Goal: Task Accomplishment & Management: Manage account settings

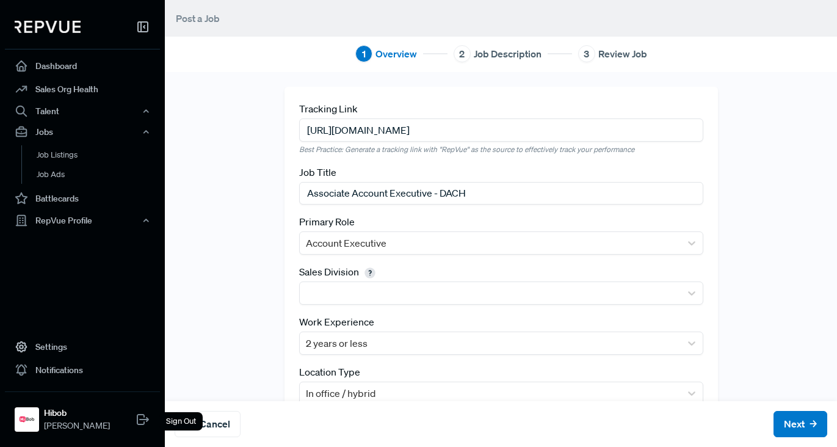
scroll to position [93, 0]
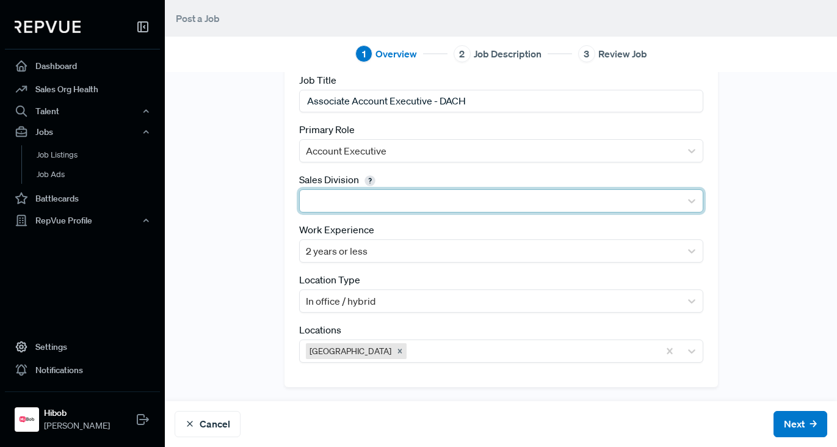
click at [462, 192] on div at bounding box center [490, 200] width 369 height 17
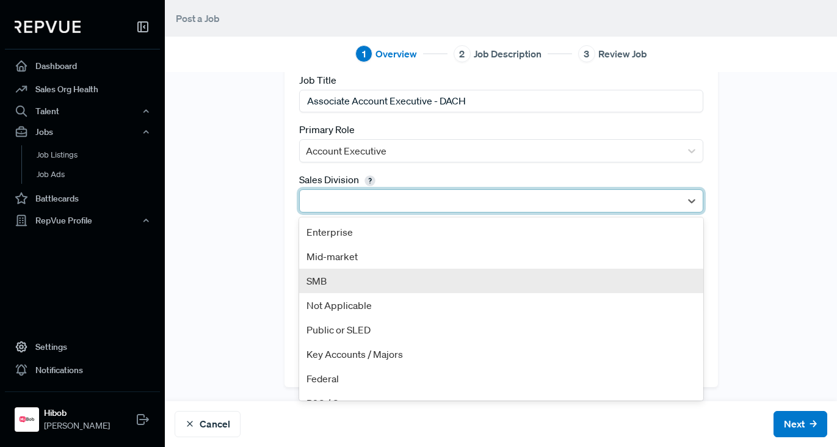
click at [418, 270] on div "SMB" at bounding box center [501, 281] width 404 height 24
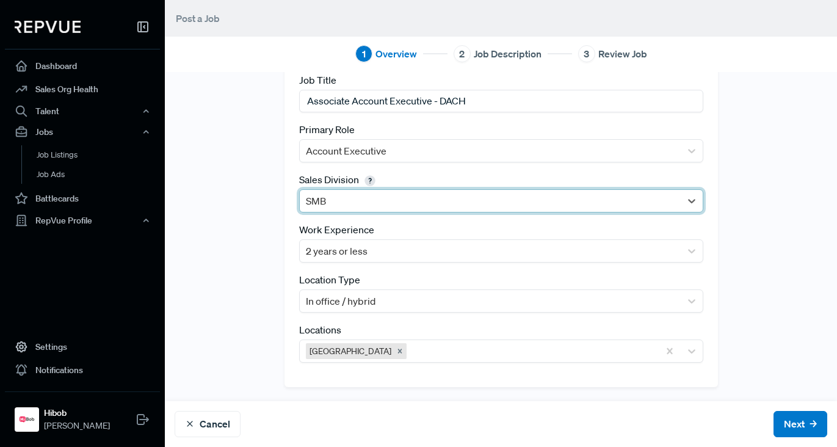
click at [259, 228] on div "Tracking Link [URL][DOMAIN_NAME] Best Practice: Generate a tracking link with "…" at bounding box center [501, 191] width 672 height 392
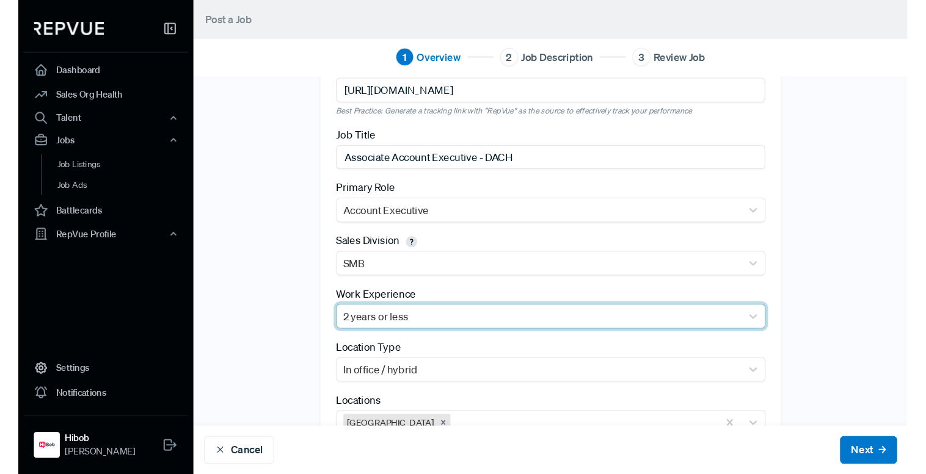
scroll to position [0, 0]
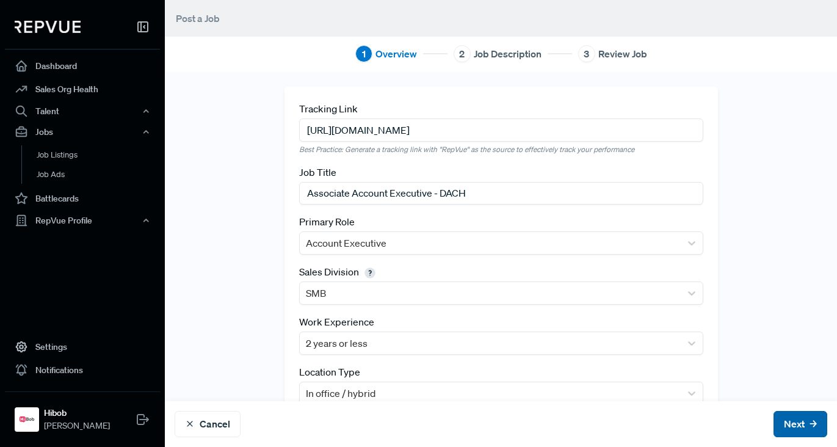
click at [798, 421] on button "Next" at bounding box center [801, 424] width 54 height 26
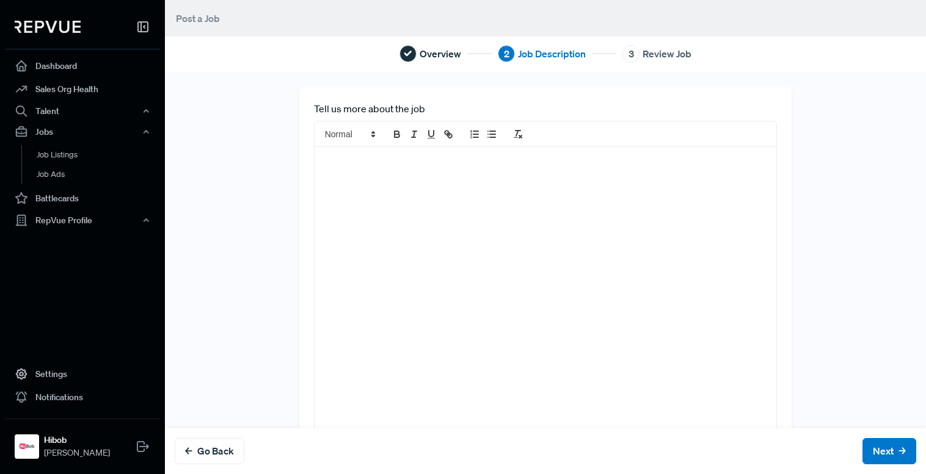
click at [384, 175] on div at bounding box center [545, 296] width 462 height 299
click at [362, 158] on p at bounding box center [546, 160] width 444 height 12
click at [451, 159] on p at bounding box center [546, 160] width 444 height 12
click at [430, 183] on div at bounding box center [545, 296] width 462 height 299
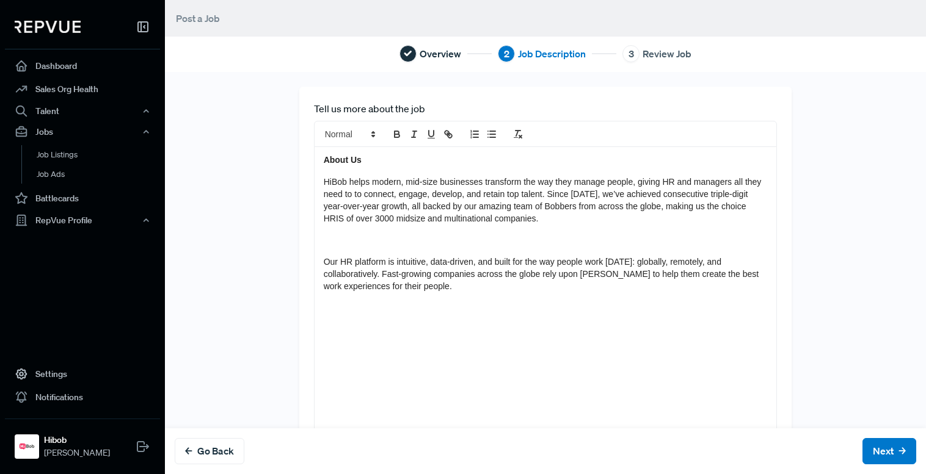
click at [360, 174] on div "About Us HiBob helps modern, mid-size businesses transform the way they manage …" at bounding box center [545, 296] width 462 height 299
drag, startPoint x: 313, startPoint y: 162, endPoint x: 289, endPoint y: 162, distance: 24.4
click at [284, 162] on div "Tell us more about the job About Us HiBob helps modern, mid-size businesses tra…" at bounding box center [545, 274] width 761 height 374
click at [333, 135] on span at bounding box center [349, 134] width 60 height 15
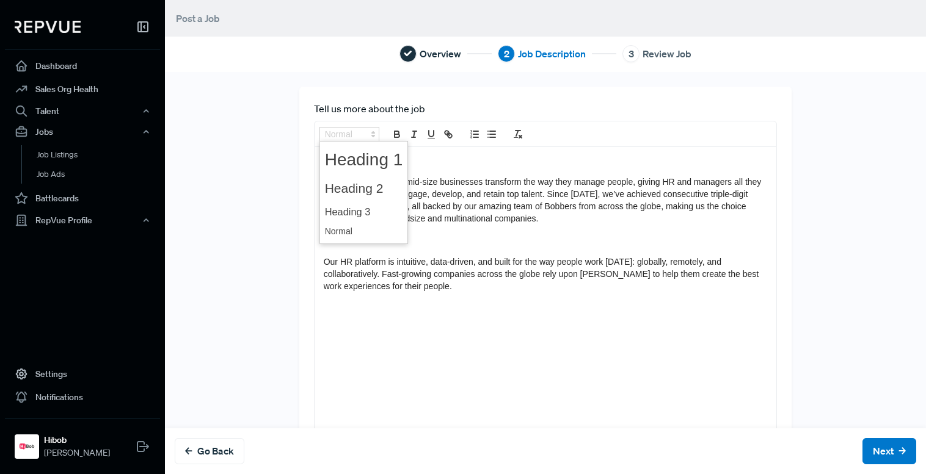
drag, startPoint x: 350, startPoint y: 206, endPoint x: 364, endPoint y: 207, distance: 13.4
click at [351, 206] on span at bounding box center [364, 212] width 78 height 21
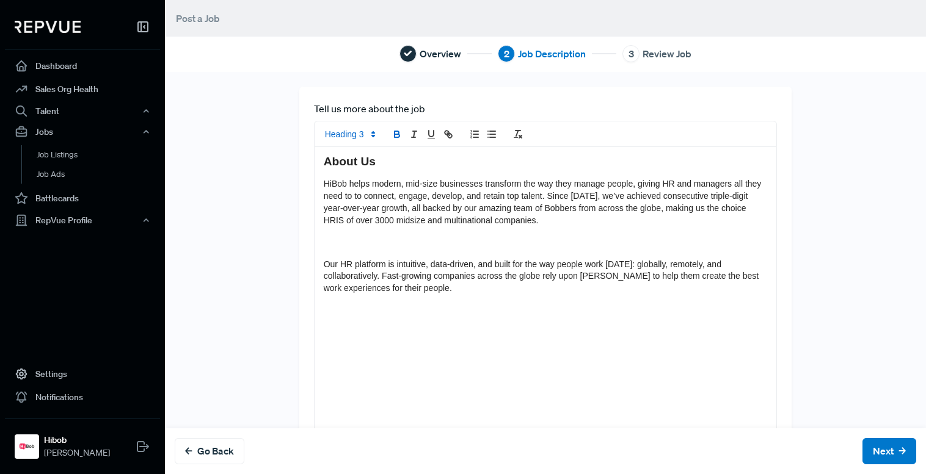
click at [363, 151] on div "About Us HiBob helps modern, mid-size businesses transform the way they manage …" at bounding box center [545, 296] width 462 height 299
click at [364, 159] on strong "About Us" at bounding box center [350, 161] width 52 height 13
drag, startPoint x: 506, startPoint y: 170, endPoint x: 512, endPoint y: 169, distance: 6.2
click at [508, 170] on div "About us HiBob helps modern, mid-size businesses transform the way they manage …" at bounding box center [545, 296] width 462 height 299
click at [523, 174] on div "About us HiBob helps modern, mid-size businesses transform the way they manage …" at bounding box center [545, 296] width 462 height 299
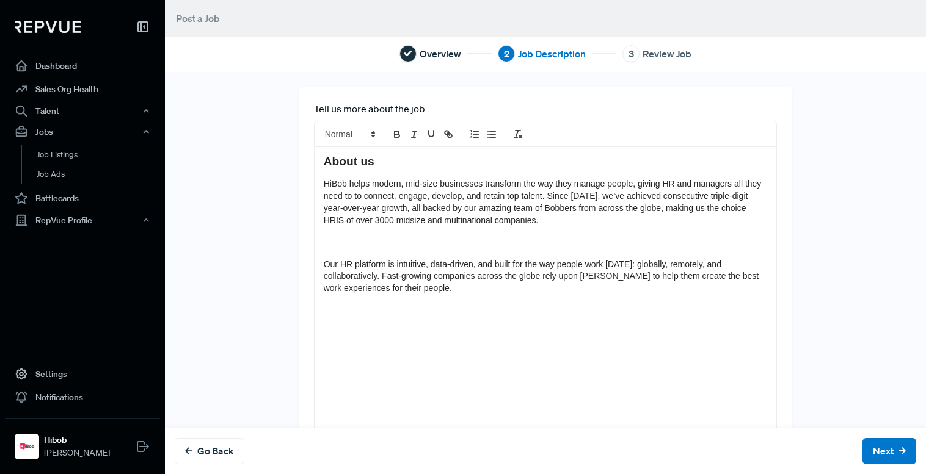
click at [593, 198] on span "HiBob helps modern, mid-size businesses transform the way they manage people, g…" at bounding box center [544, 202] width 440 height 46
drag, startPoint x: 562, startPoint y: 189, endPoint x: 634, endPoint y: 197, distance: 72.6
click at [635, 197] on span "HiBob helps modern, mid-size businesses transform the way they manage people, g…" at bounding box center [544, 202] width 440 height 46
click at [633, 198] on span "HiBob helps modern, mid-size businesses transform the way they manage people, g…" at bounding box center [544, 202] width 440 height 46
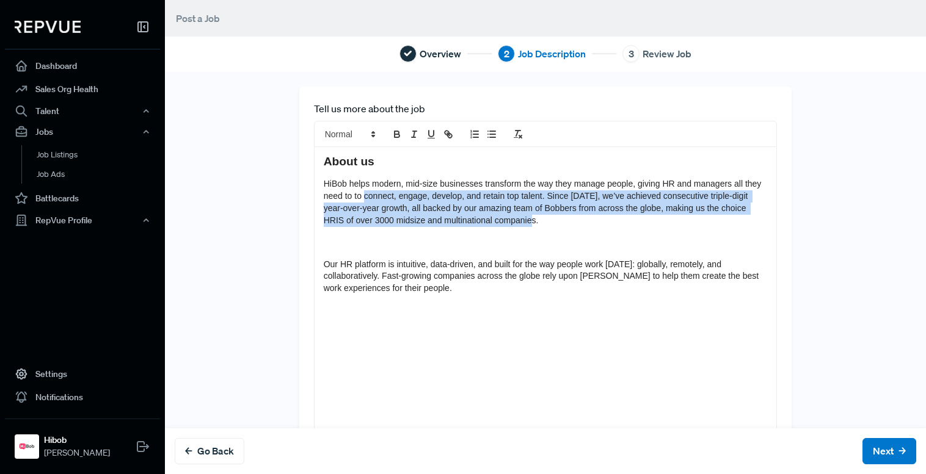
drag, startPoint x: 403, startPoint y: 194, endPoint x: 639, endPoint y: 217, distance: 236.8
click at [639, 216] on p "HiBob helps modern, mid-size businesses transform the way they manage people, g…" at bounding box center [546, 202] width 444 height 49
drag, startPoint x: 639, startPoint y: 217, endPoint x: 628, endPoint y: 218, distance: 11.1
click at [639, 217] on p "HiBob helps modern, mid-size businesses transform the way they manage people, g…" at bounding box center [546, 202] width 444 height 49
drag, startPoint x: 335, startPoint y: 202, endPoint x: 594, endPoint y: 223, distance: 260.4
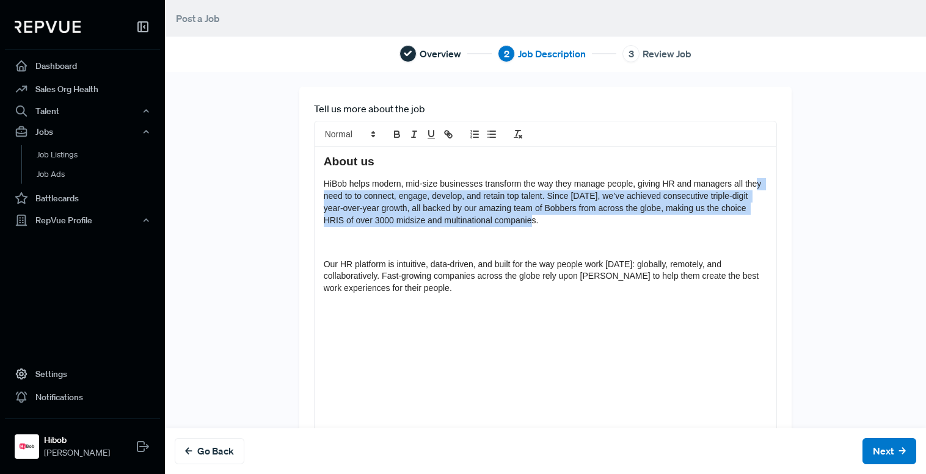
click at [594, 223] on p "HiBob helps modern, mid-size businesses transform the way they manage people, g…" at bounding box center [546, 202] width 444 height 49
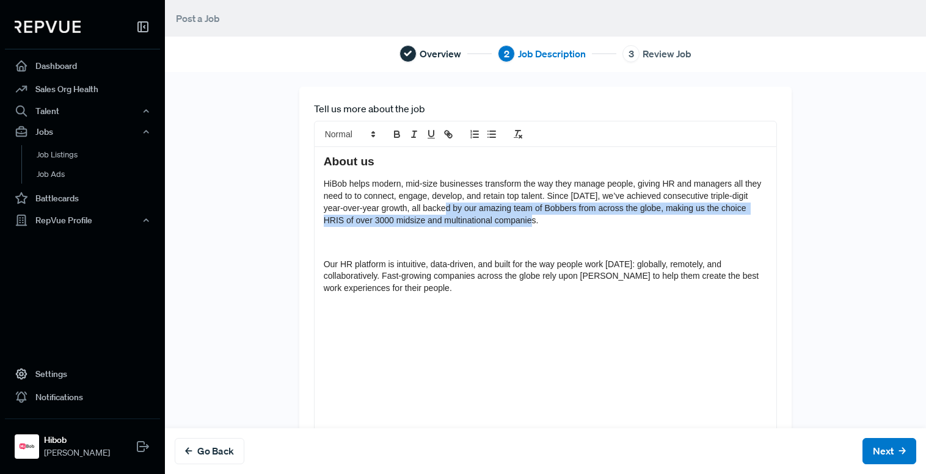
drag, startPoint x: 560, startPoint y: 211, endPoint x: 612, endPoint y: 222, distance: 53.1
click at [612, 222] on p "HiBob helps modern, mid-size businesses transform the way they manage people, g…" at bounding box center [546, 202] width 444 height 49
click at [606, 220] on p "HiBob helps modern, mid-size businesses transform the way they manage people, g…" at bounding box center [546, 202] width 444 height 49
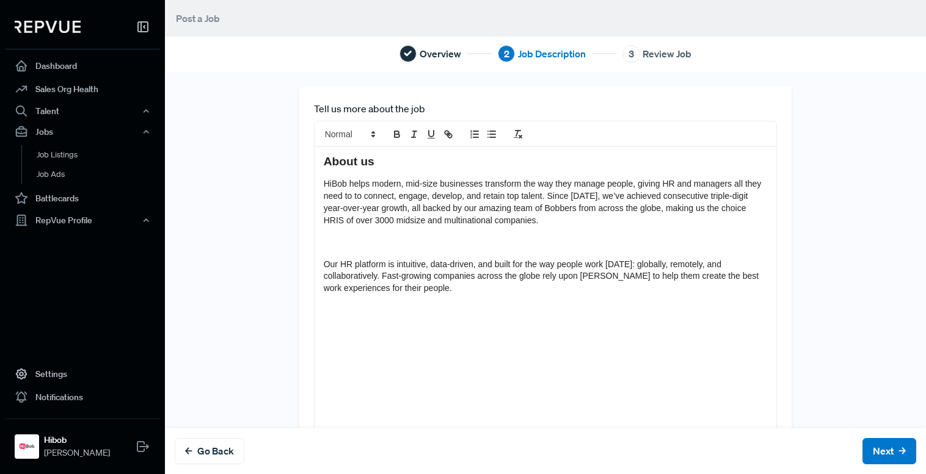
click at [430, 223] on span "HiBob helps modern, mid-size businesses transform the way they manage people, g…" at bounding box center [544, 202] width 440 height 46
click at [404, 223] on span "HiBob helps modern, mid-size businesses transform the way they manage people, g…" at bounding box center [544, 202] width 440 height 46
drag, startPoint x: 424, startPoint y: 220, endPoint x: 473, endPoint y: 227, distance: 49.2
click at [473, 227] on p "HiBob helps modern, mid-size businesses transform the way they manage people, g…" at bounding box center [546, 202] width 444 height 49
click at [452, 225] on span "HiBob helps modern, mid-size businesses transform the way they manage people, g…" at bounding box center [544, 202] width 440 height 46
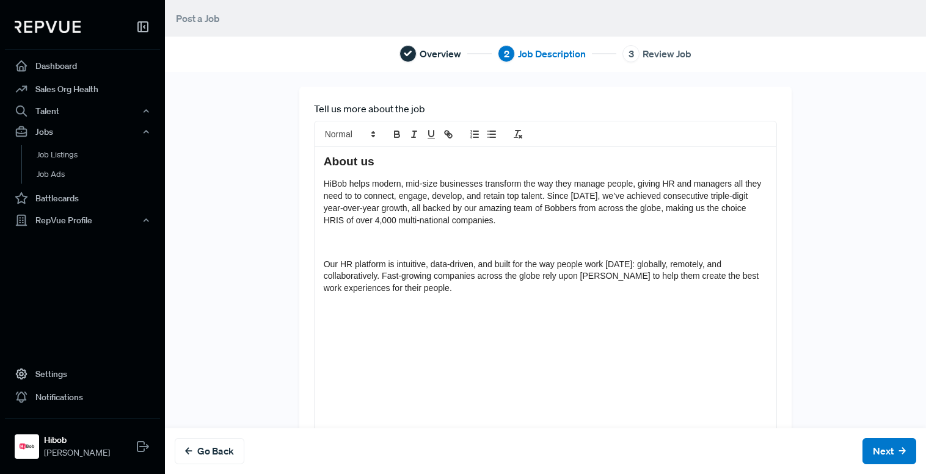
click at [402, 264] on span "Our HR platform is intuitive, data-driven, and built for the way people work to…" at bounding box center [542, 277] width 437 height 34
click at [324, 267] on span "Our HR platform is intuitive, data-driven, and built for the way people work to…" at bounding box center [542, 277] width 437 height 34
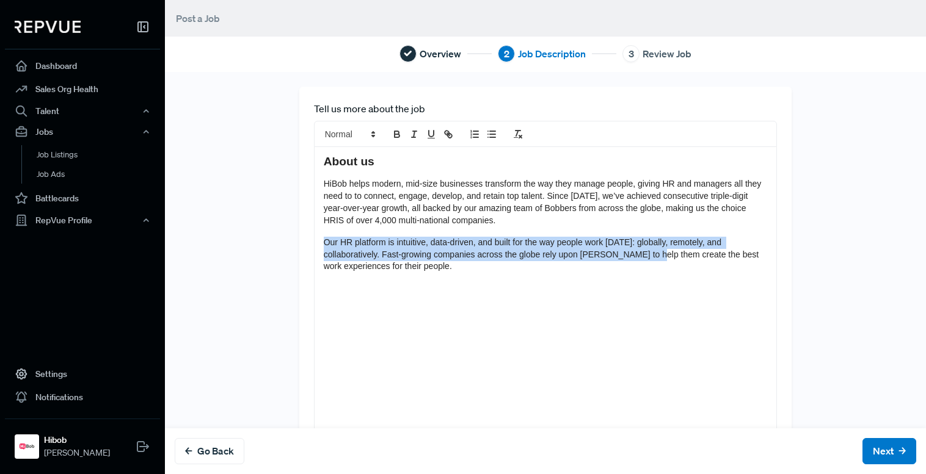
drag, startPoint x: 598, startPoint y: 232, endPoint x: 653, endPoint y: 255, distance: 59.7
click at [653, 255] on div "About us HiBob helps modern, mid-size businesses transform the way they manage …" at bounding box center [545, 296] width 462 height 299
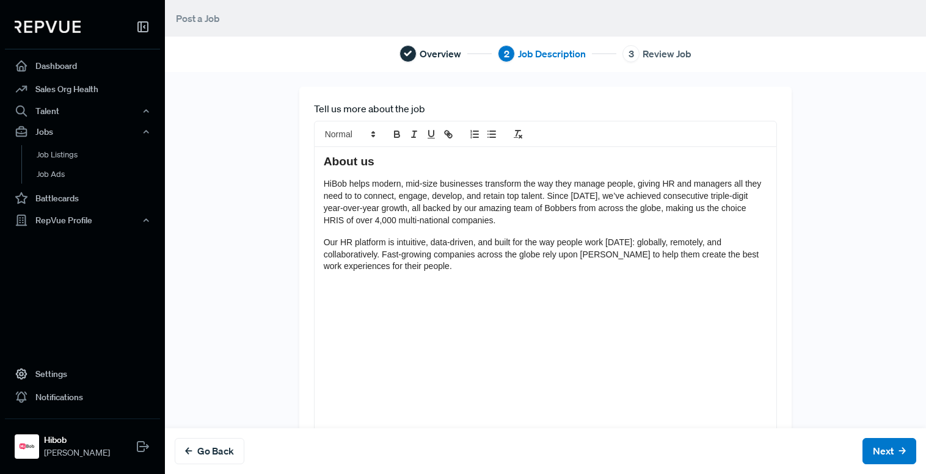
click at [653, 255] on span "Our HR platform is intuitive, data-driven, and built for the way people work to…" at bounding box center [542, 255] width 437 height 34
drag, startPoint x: 509, startPoint y: 251, endPoint x: 648, endPoint y: 247, distance: 139.3
click at [648, 247] on span "Our HR platform is intuitive, data-driven, and built for the way people work to…" at bounding box center [542, 255] width 437 height 34
click at [534, 243] on span "Our HR platform is intuitive, data-driven, and built for the way people work to…" at bounding box center [542, 255] width 437 height 34
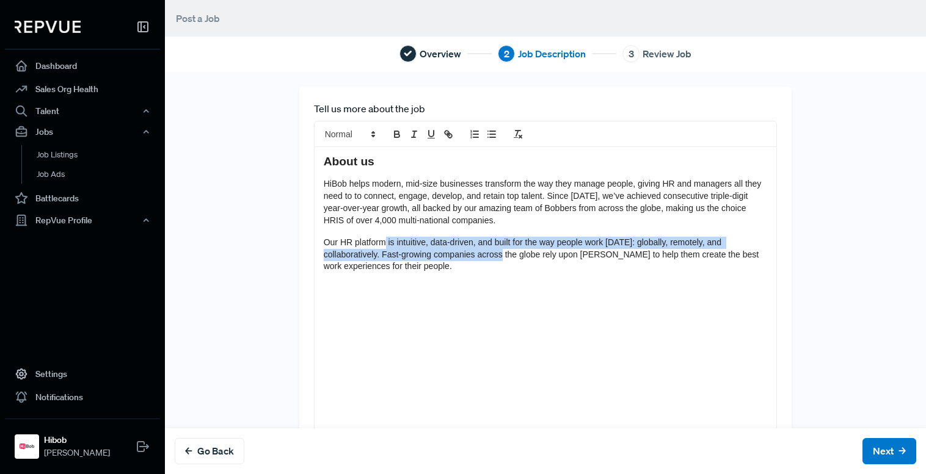
drag, startPoint x: 381, startPoint y: 238, endPoint x: 501, endPoint y: 258, distance: 121.9
click at [501, 258] on span "Our HR platform is intuitive, data-driven, and built for the way people work to…" at bounding box center [542, 255] width 437 height 34
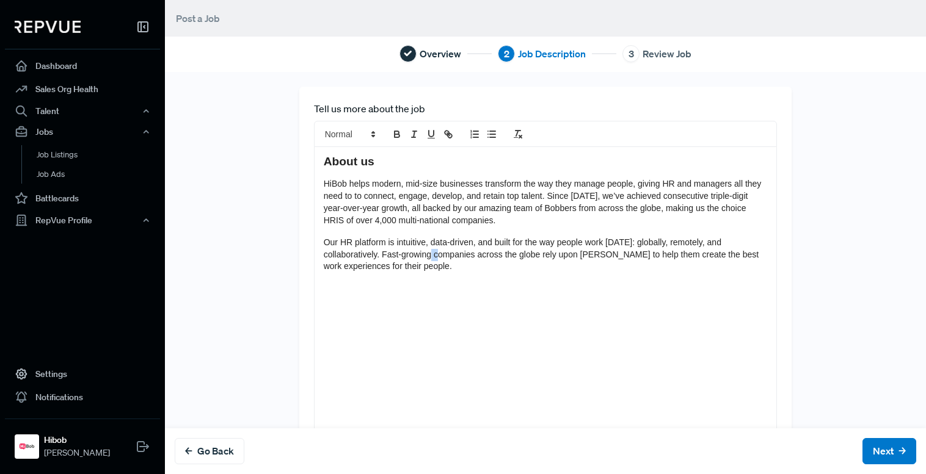
drag, startPoint x: 434, startPoint y: 257, endPoint x: 475, endPoint y: 256, distance: 40.9
click at [444, 257] on span "Our HR platform is intuitive, data-driven, and built for the way people work to…" at bounding box center [542, 255] width 437 height 34
drag, startPoint x: 491, startPoint y: 254, endPoint x: 500, endPoint y: 260, distance: 11.0
click at [491, 254] on span "Our HR platform is intuitive, data-driven, and built for the way people work to…" at bounding box center [542, 255] width 437 height 34
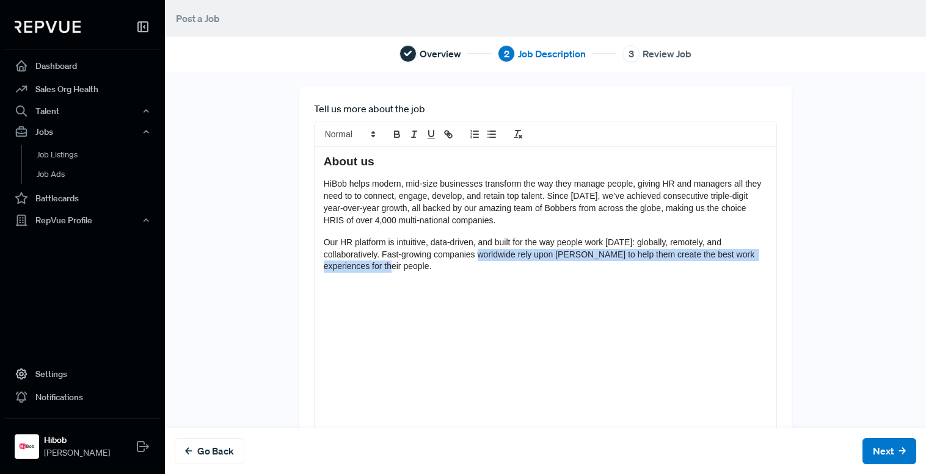
drag, startPoint x: 492, startPoint y: 251, endPoint x: 663, endPoint y: 269, distance: 171.3
click at [660, 269] on p "Our HR platform is intuitive, data-driven, and built for the way people work [D…" at bounding box center [546, 255] width 444 height 37
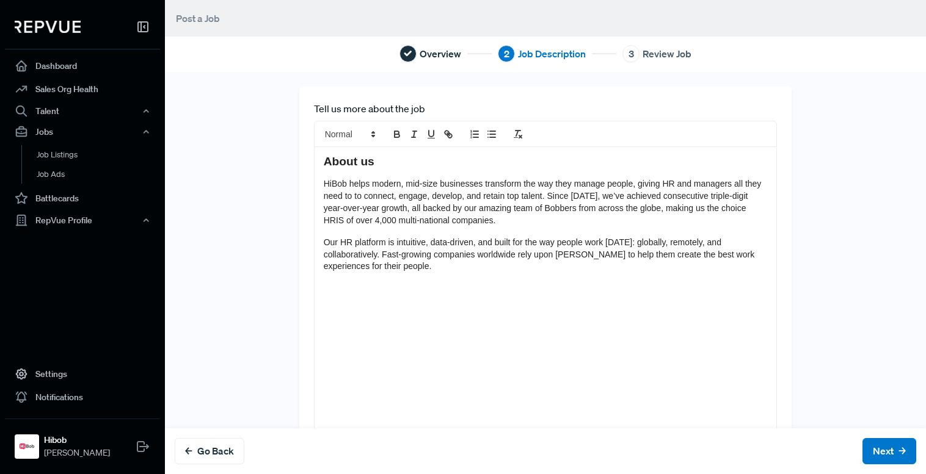
click at [668, 270] on p "Our HR platform is intuitive, data-driven, and built for the way people work [D…" at bounding box center [546, 255] width 444 height 37
click at [554, 253] on span "Our HR platform is intuitive, data-driven, and built for the way people work [D…" at bounding box center [540, 255] width 433 height 34
click at [417, 274] on p "Our HR platform is intuitive, data-driven, and built for the way people work [D…" at bounding box center [546, 255] width 444 height 37
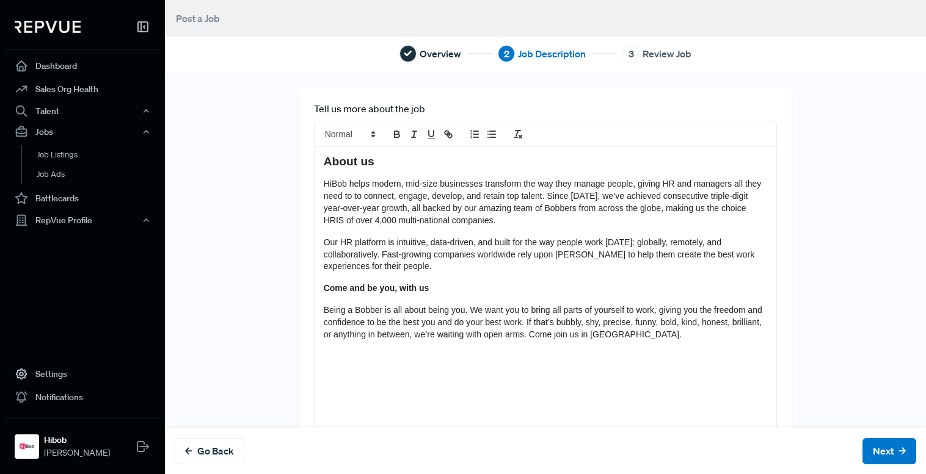
click at [374, 294] on p "Come and be you, with us" at bounding box center [546, 289] width 444 height 12
click at [431, 292] on p "Come and be you, with us" at bounding box center [546, 289] width 444 height 12
drag, startPoint x: 393, startPoint y: 297, endPoint x: 346, endPoint y: 307, distance: 48.0
click at [393, 297] on div "About us HiBob helps modern, mid-size businesses transform the way they manage …" at bounding box center [545, 296] width 462 height 299
drag, startPoint x: 358, startPoint y: 306, endPoint x: 480, endPoint y: 308, distance: 121.5
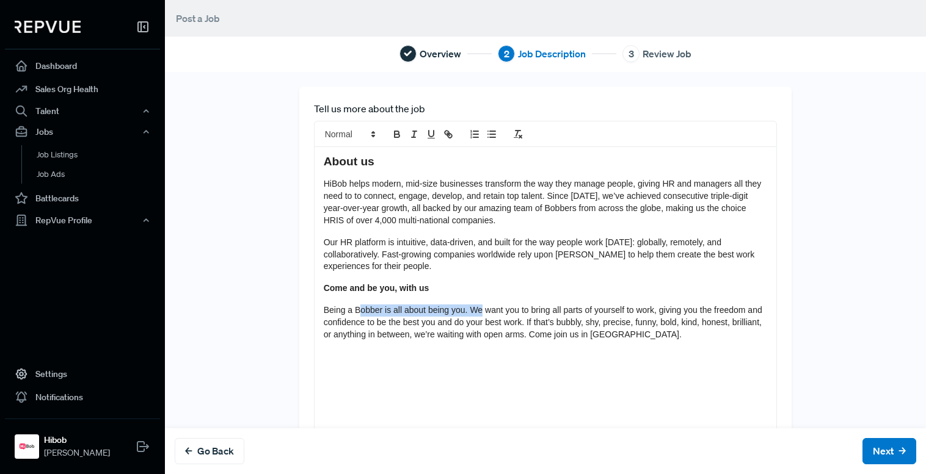
click at [480, 308] on span "Being a Bobber is all about being you. We want you to bring all parts of yourse…" at bounding box center [544, 322] width 441 height 34
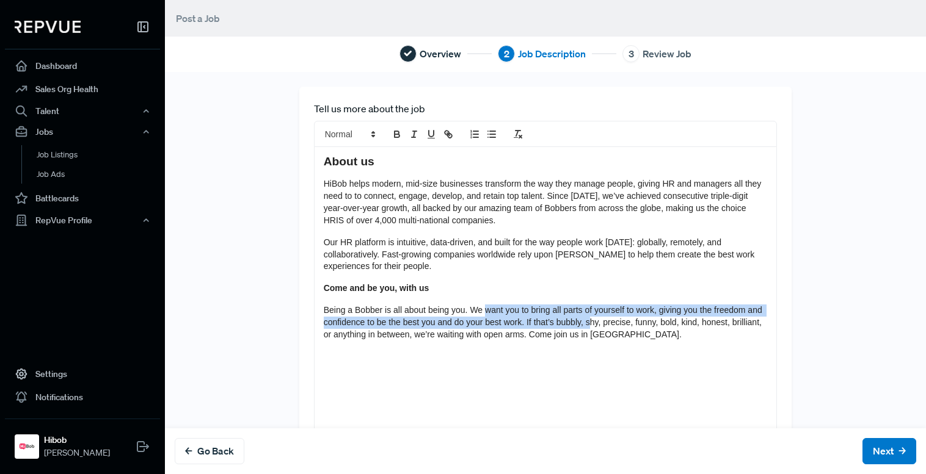
drag, startPoint x: 487, startPoint y: 314, endPoint x: 602, endPoint y: 324, distance: 115.9
click at [602, 324] on span "Being a Bobber is all about being you. We want you to bring all parts of yourse…" at bounding box center [544, 322] width 441 height 34
click at [603, 324] on span "Being a Bobber is all about being you. We want you to bring all parts of yourse…" at bounding box center [544, 322] width 441 height 34
click at [266, 286] on div "Tell us more about the job About us HiBob helps modern, mid-size businesses tra…" at bounding box center [545, 274] width 761 height 374
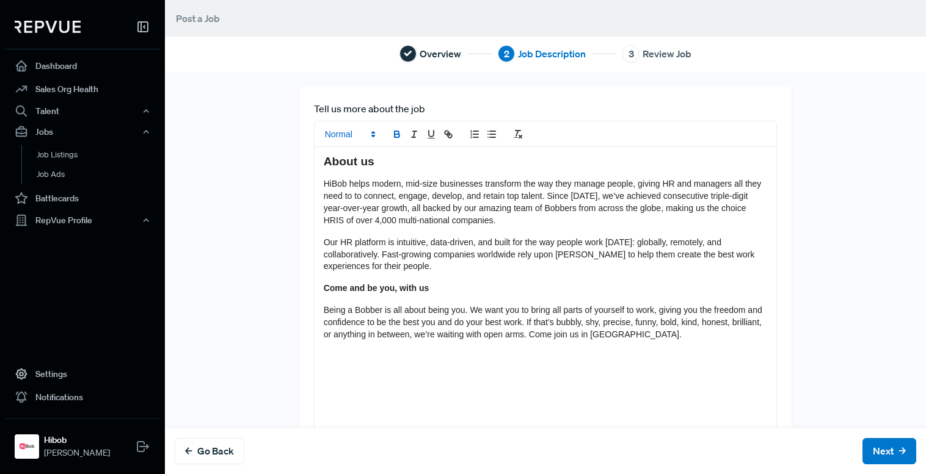
click at [319, 139] on span at bounding box center [349, 134] width 60 height 15
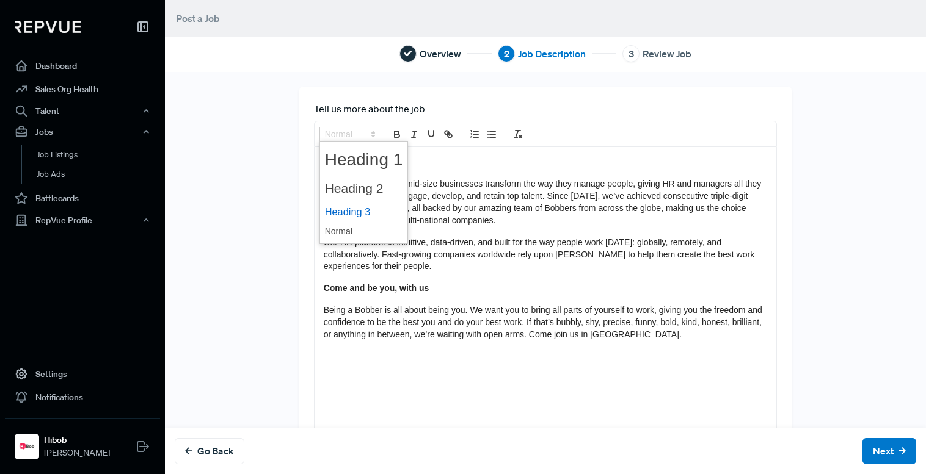
click at [356, 214] on span at bounding box center [364, 212] width 78 height 21
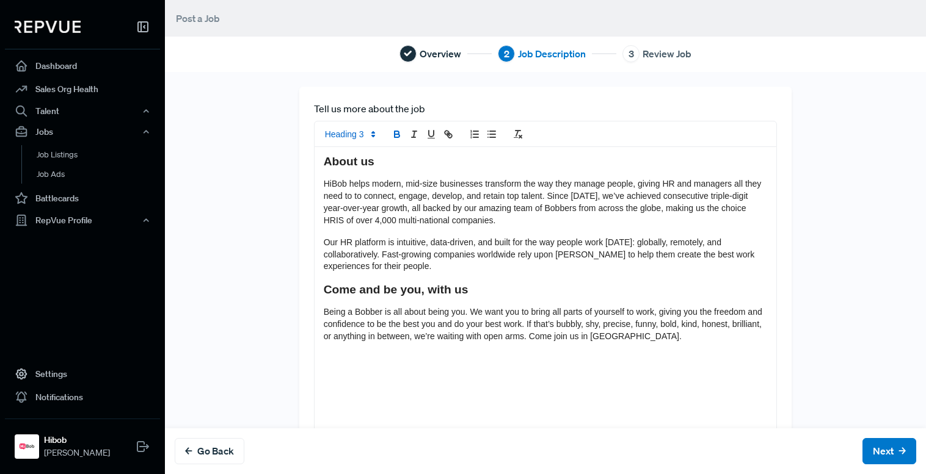
click at [495, 292] on h3 "Come and be you, with us" at bounding box center [546, 290] width 444 height 14
click at [536, 304] on div "About us HiBob helps modern, mid-size businesses transform the way they manage …" at bounding box center [545, 296] width 462 height 299
click at [423, 292] on strong "Come and be you, with us" at bounding box center [396, 289] width 145 height 13
click at [447, 292] on strong "Come and be you, with us" at bounding box center [396, 289] width 145 height 13
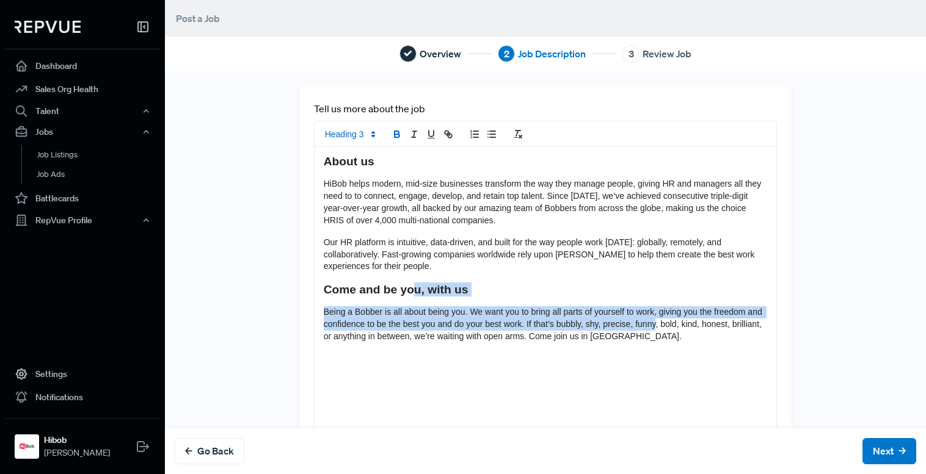
drag, startPoint x: 430, startPoint y: 286, endPoint x: 670, endPoint y: 331, distance: 243.5
click at [670, 331] on div "About us HiBob helps modern, mid-size businesses transform the way they manage …" at bounding box center [545, 296] width 462 height 299
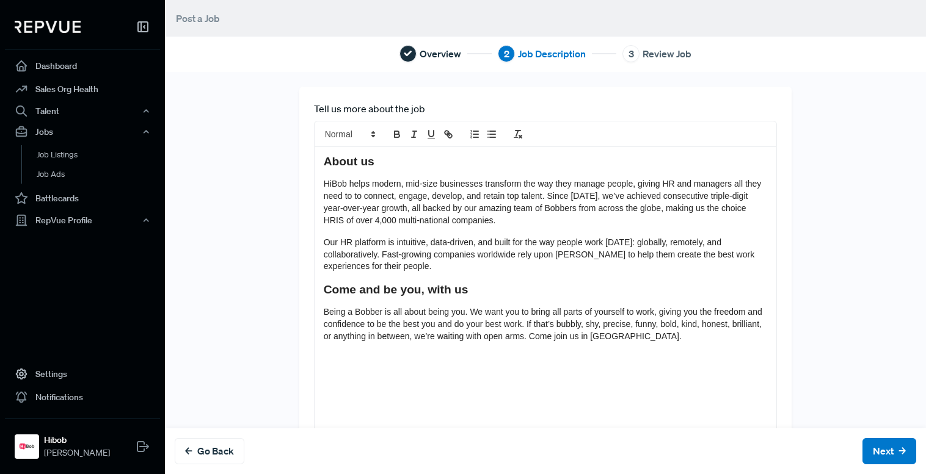
click at [670, 332] on p "Being a Bobber is all about being you. We want you to bring all parts of yourse…" at bounding box center [546, 325] width 444 height 37
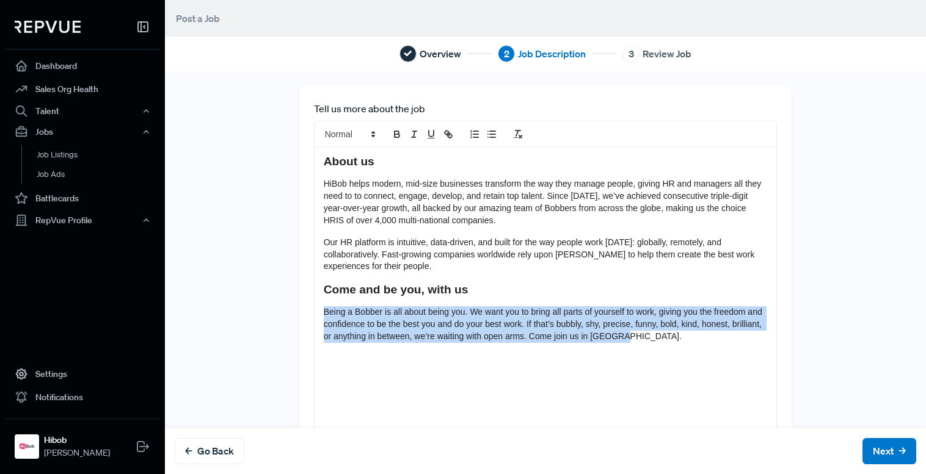
drag, startPoint x: 515, startPoint y: 324, endPoint x: 390, endPoint y: 305, distance: 126.5
click at [390, 305] on div "About us HiBob helps modern, mid-size businesses transform the way they manage …" at bounding box center [545, 296] width 462 height 299
click at [392, 305] on div "About us HiBob helps modern, mid-size businesses transform the way they manage …" at bounding box center [545, 296] width 462 height 299
drag, startPoint x: 560, startPoint y: 314, endPoint x: 689, endPoint y: 340, distance: 131.2
click at [689, 340] on div "About us HiBob helps modern, mid-size businesses transform the way they manage …" at bounding box center [545, 296] width 462 height 299
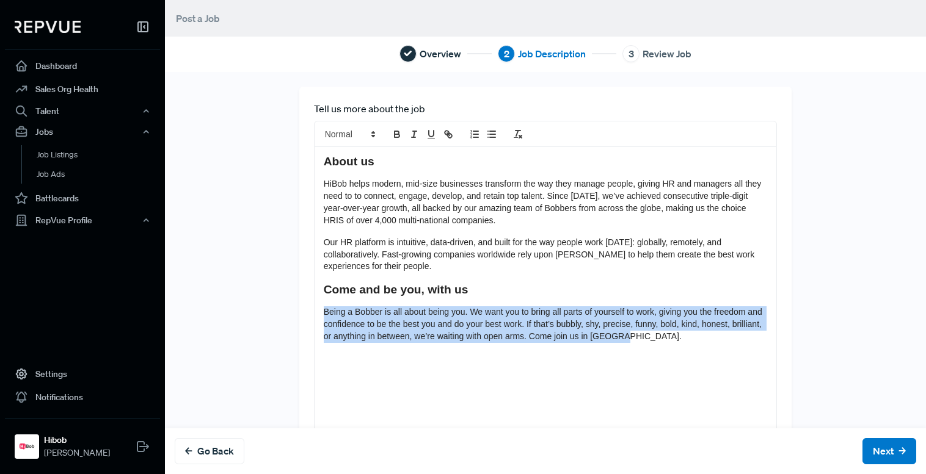
click at [689, 340] on p "Being a Bobber is all about being you. We want you to bring all parts of yourse…" at bounding box center [546, 325] width 444 height 37
drag, startPoint x: 597, startPoint y: 333, endPoint x: 423, endPoint y: 298, distance: 176.9
click at [347, 290] on div "About us HiBob helps modern, mid-size businesses transform the way they manage …" at bounding box center [545, 296] width 462 height 299
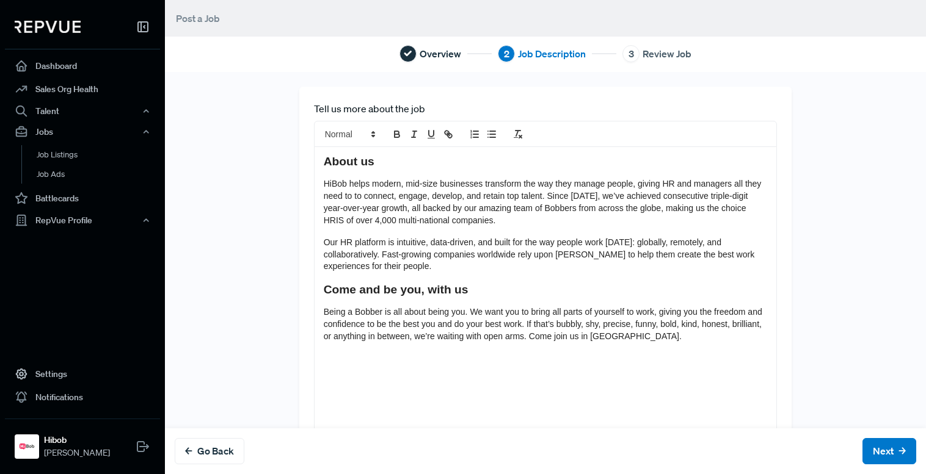
click at [542, 315] on span "Being a Bobber is all about being you. We want you to bring all parts of yourse…" at bounding box center [544, 324] width 441 height 34
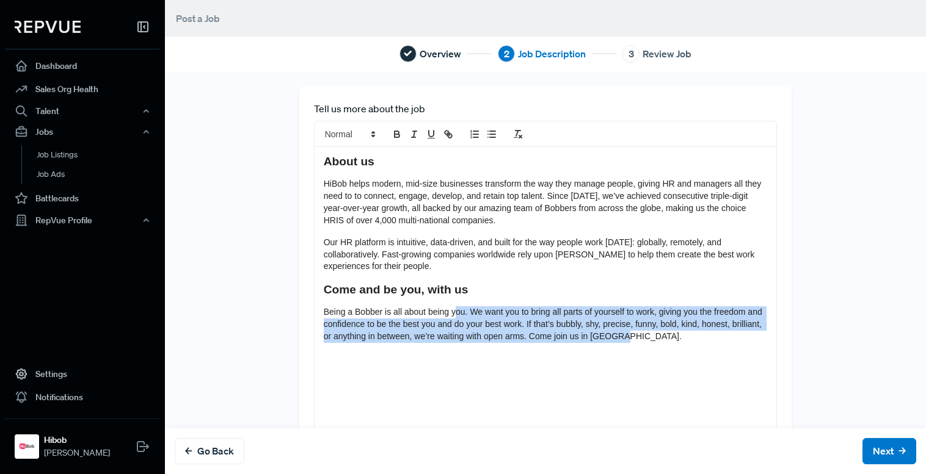
drag, startPoint x: 588, startPoint y: 324, endPoint x: 666, endPoint y: 336, distance: 79.2
click at [667, 336] on p "Being a Bobber is all about being you. We want you to bring all parts of yourse…" at bounding box center [546, 325] width 444 height 37
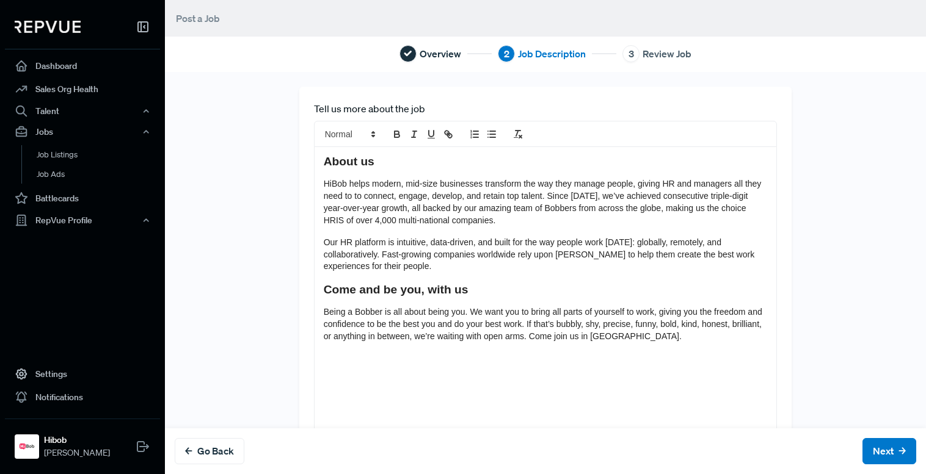
click at [666, 336] on p "Being a Bobber is all about being you. We want you to bring all parts of yourse…" at bounding box center [546, 325] width 444 height 37
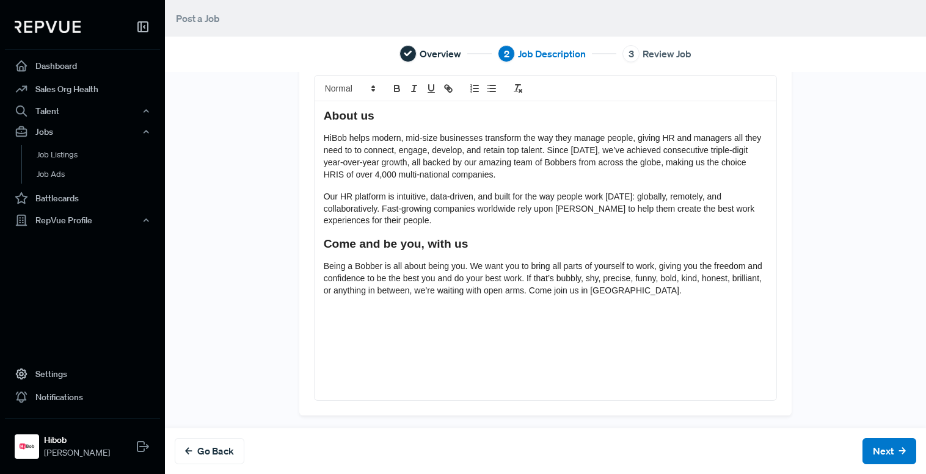
scroll to position [48, 0]
drag, startPoint x: 719, startPoint y: 336, endPoint x: 696, endPoint y: 309, distance: 36.0
click at [716, 330] on div "About us HiBob helps modern, mid-size businesses transform the way they manage …" at bounding box center [545, 249] width 462 height 299
click at [666, 298] on div "About us HiBob helps modern, mid-size businesses transform the way they manage …" at bounding box center [545, 249] width 462 height 299
click at [355, 80] on span at bounding box center [349, 87] width 60 height 15
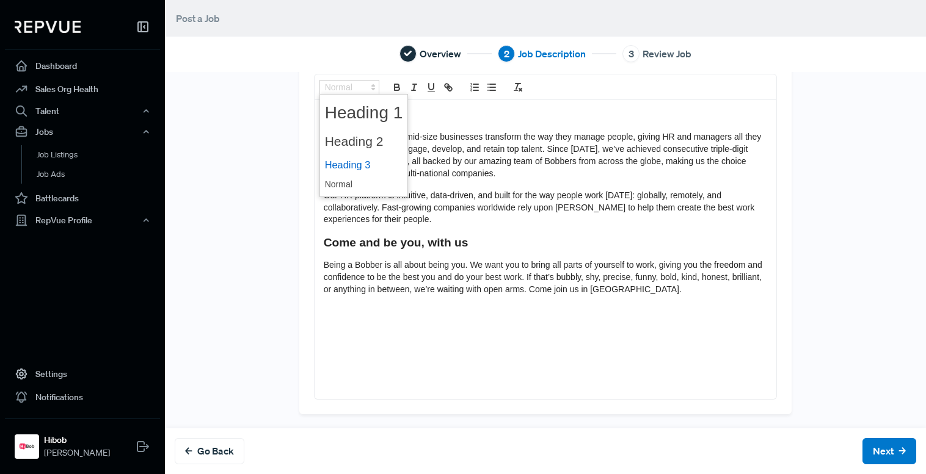
click at [354, 161] on span at bounding box center [364, 164] width 78 height 21
click at [353, 84] on span at bounding box center [349, 87] width 60 height 15
click at [341, 182] on span at bounding box center [364, 184] width 78 height 19
click at [388, 90] on button "bold" at bounding box center [396, 87] width 17 height 15
click at [392, 88] on icon "bold" at bounding box center [396, 87] width 11 height 11
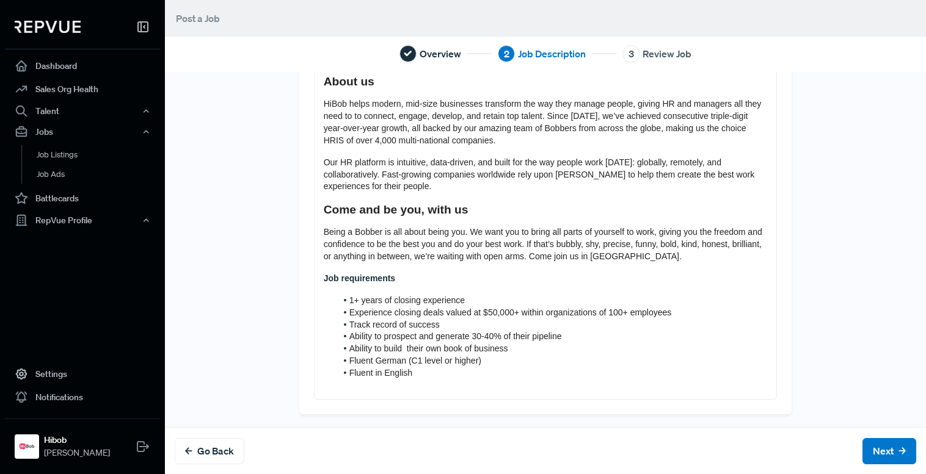
scroll to position [81, 0]
click at [405, 308] on span "Experience closing deals valued at $50,000+ within organizations of 100+ employ…" at bounding box center [510, 313] width 322 height 10
drag, startPoint x: 392, startPoint y: 310, endPoint x: 517, endPoint y: 313, distance: 125.2
click at [517, 313] on span "Experience closing deals valued at $50,000+ within organizations of 100+ employ…" at bounding box center [510, 313] width 322 height 10
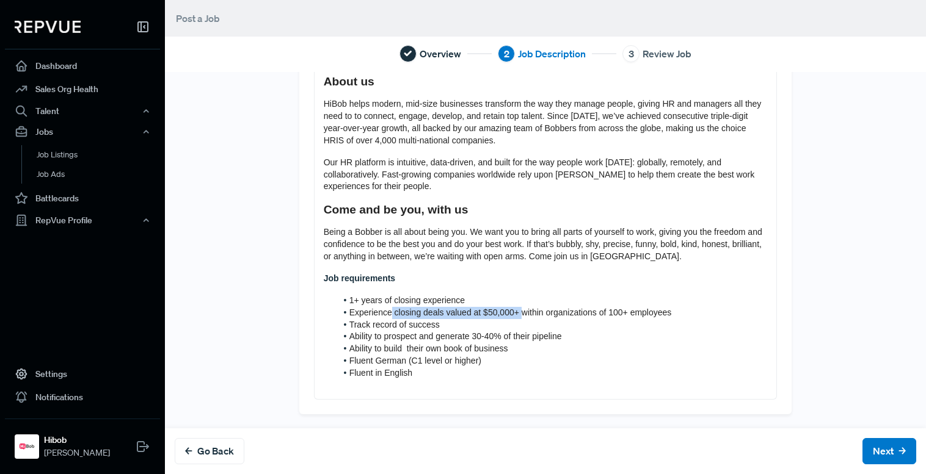
drag, startPoint x: 525, startPoint y: 319, endPoint x: 568, endPoint y: 323, distance: 42.9
click at [568, 323] on ol "1+ years of closing experience Experience closing deals valued at $50,000+ with…" at bounding box center [546, 337] width 444 height 85
click at [567, 323] on li "Track record of success" at bounding box center [551, 325] width 431 height 12
drag, startPoint x: 395, startPoint y: 324, endPoint x: 492, endPoint y: 337, distance: 97.9
click at [492, 337] on ol "1+ years of closing experience Experience closing deals valued at $50,000+ with…" at bounding box center [546, 337] width 444 height 85
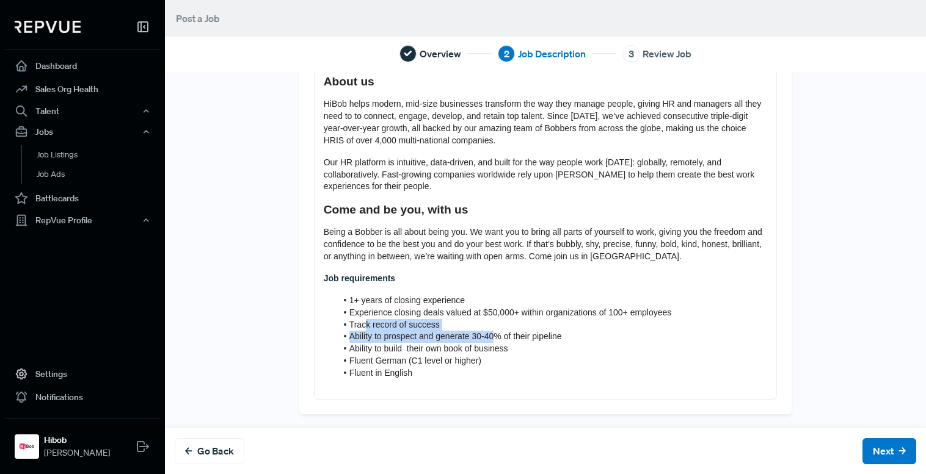
click at [492, 337] on span "Ability to prospect and generate 30-40% of their pipeline" at bounding box center [455, 337] width 212 height 10
drag, startPoint x: 508, startPoint y: 344, endPoint x: 554, endPoint y: 349, distance: 46.7
click at [554, 349] on ol "1+ years of closing experience Experience closing deals valued at $50,000+ with…" at bounding box center [546, 337] width 444 height 85
click at [554, 349] on li "Ability to build their own book of business" at bounding box center [551, 349] width 431 height 12
click at [515, 341] on span "Ability to prospect and generate 30-40% of their pipeline" at bounding box center [455, 337] width 212 height 10
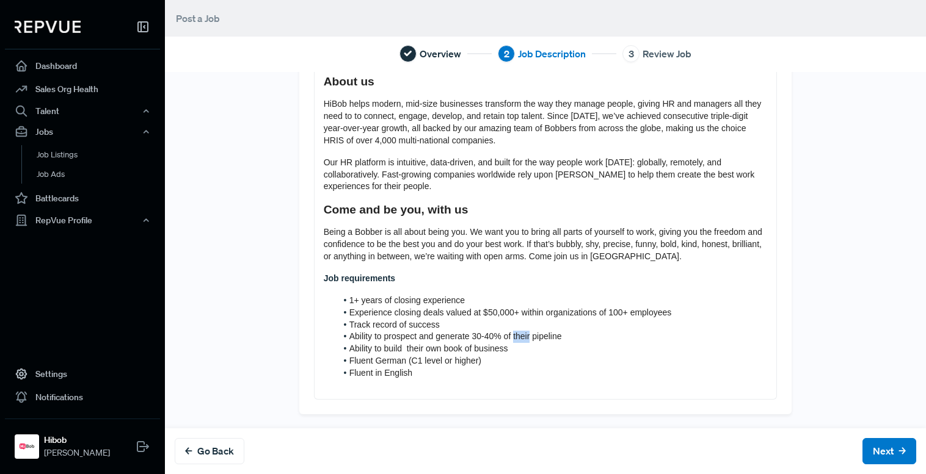
click at [515, 341] on span "Ability to prospect and generate 30-40% of their pipeline" at bounding box center [455, 337] width 212 height 10
click at [410, 344] on span "Ability to build their own book of business" at bounding box center [428, 349] width 159 height 10
click at [409, 344] on span "Ability to build their own book of business" at bounding box center [428, 349] width 159 height 10
click at [406, 346] on span "Ability to build teir own book of business" at bounding box center [426, 349] width 154 height 10
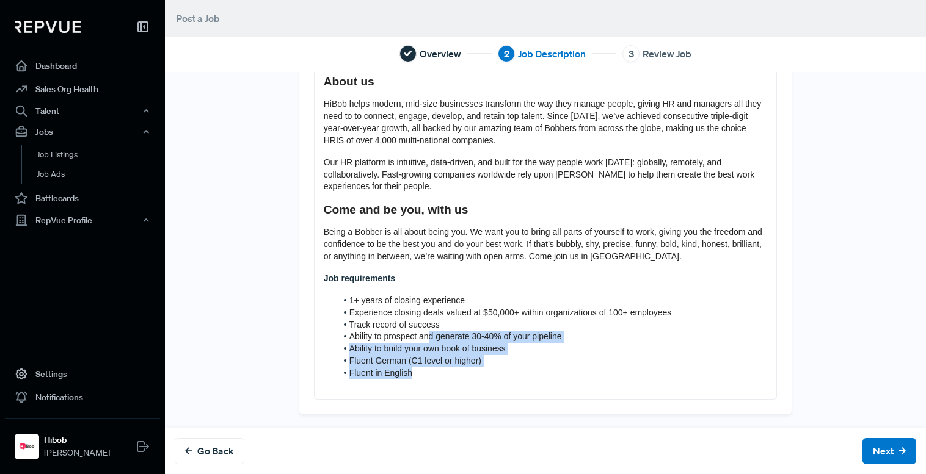
drag, startPoint x: 423, startPoint y: 340, endPoint x: 501, endPoint y: 369, distance: 83.3
click at [501, 369] on ol "1+ years of closing experience Experience closing deals valued at $50,000+ with…" at bounding box center [546, 337] width 444 height 85
click at [501, 369] on li "Fluent in English" at bounding box center [551, 374] width 431 height 12
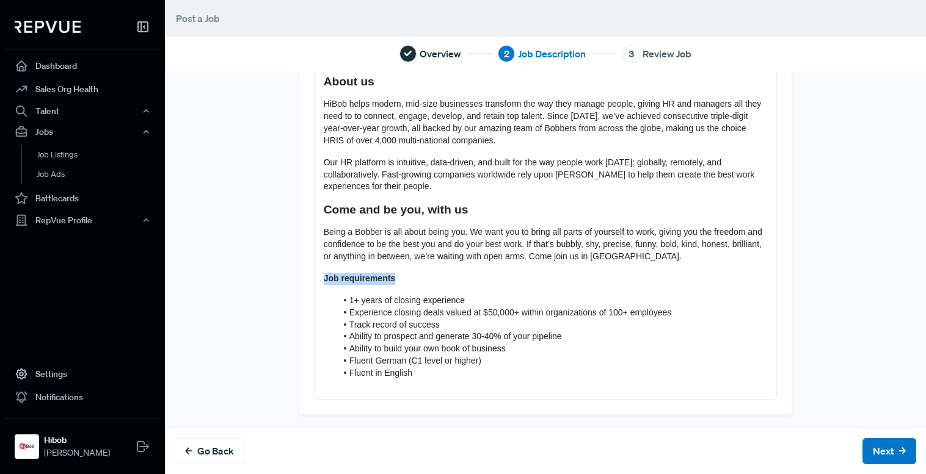
drag, startPoint x: 293, startPoint y: 274, endPoint x: 285, endPoint y: 274, distance: 8.5
click at [285, 274] on div "Tell us more about the job About us HiBob helps modern, mid-size businesses tra…" at bounding box center [545, 210] width 761 height 407
copy strong "Job requirements"
click at [429, 361] on span "Fluent German (C1 level or higher)" at bounding box center [415, 361] width 132 height 10
click at [424, 368] on li "Fluent in English" at bounding box center [551, 374] width 431 height 12
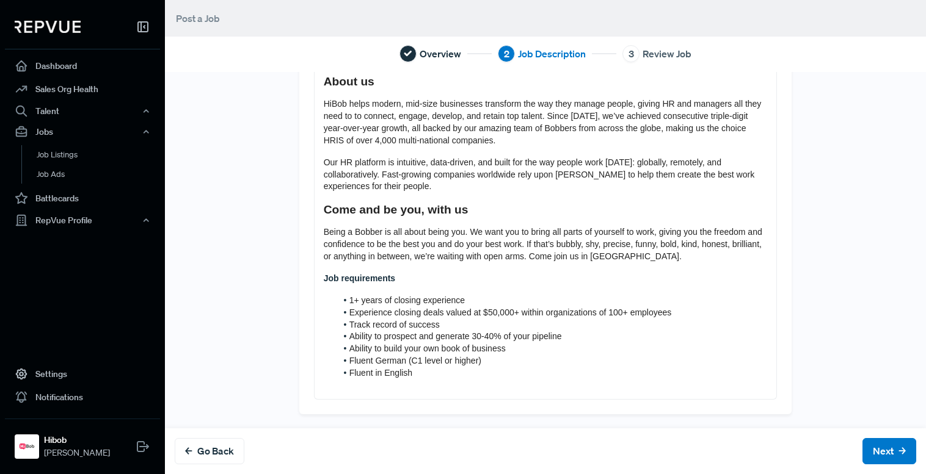
click at [514, 360] on li "Fluent German (C1 level or higher)" at bounding box center [551, 361] width 431 height 12
click at [501, 376] on li "Fluent in English" at bounding box center [551, 374] width 431 height 12
click at [337, 386] on p at bounding box center [546, 385] width 444 height 12
click at [376, 397] on strong "Job requirements" at bounding box center [359, 396] width 71 height 10
click at [337, 393] on strong "Job requirements" at bounding box center [359, 396] width 71 height 10
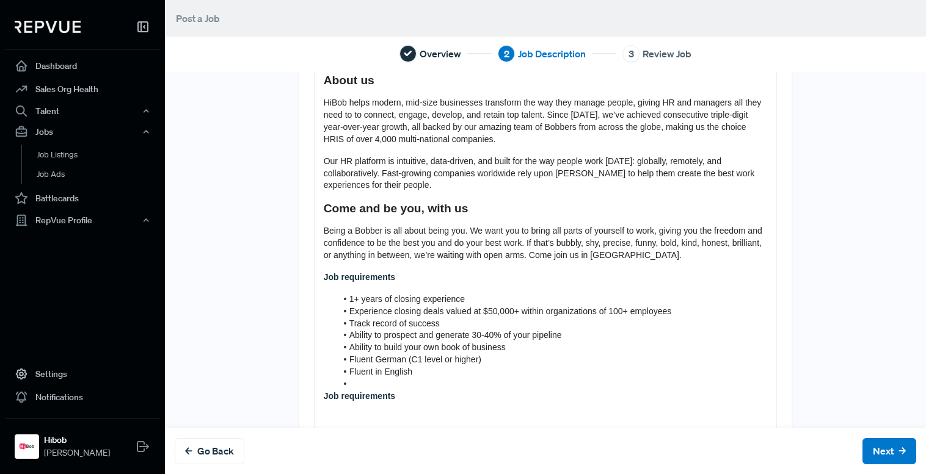
click at [356, 388] on li at bounding box center [551, 385] width 431 height 12
click at [368, 392] on div "About us HiBob helps modern, mid-size businesses transform the way they manage …" at bounding box center [545, 254] width 462 height 376
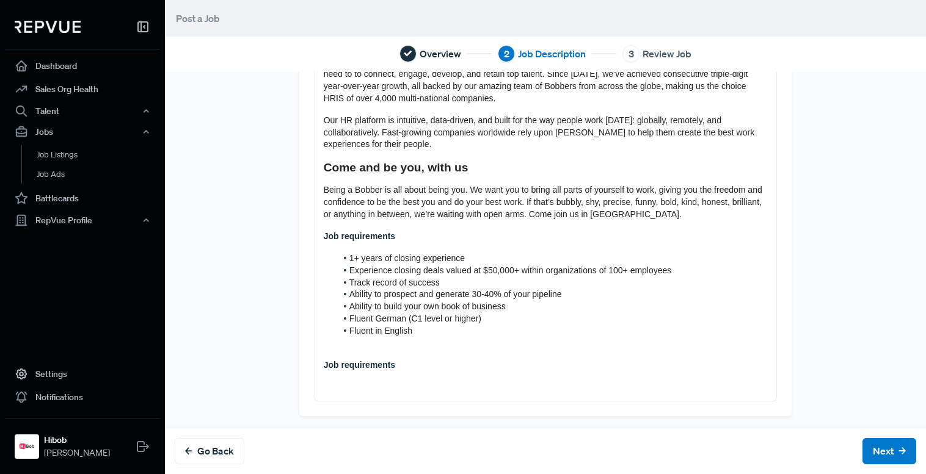
scroll to position [125, 0]
drag, startPoint x: 378, startPoint y: 334, endPoint x: 377, endPoint y: 340, distance: 6.2
click at [378, 335] on li "Fluent in English" at bounding box center [551, 330] width 431 height 12
click at [379, 363] on strong "Job requirements" at bounding box center [359, 363] width 71 height 10
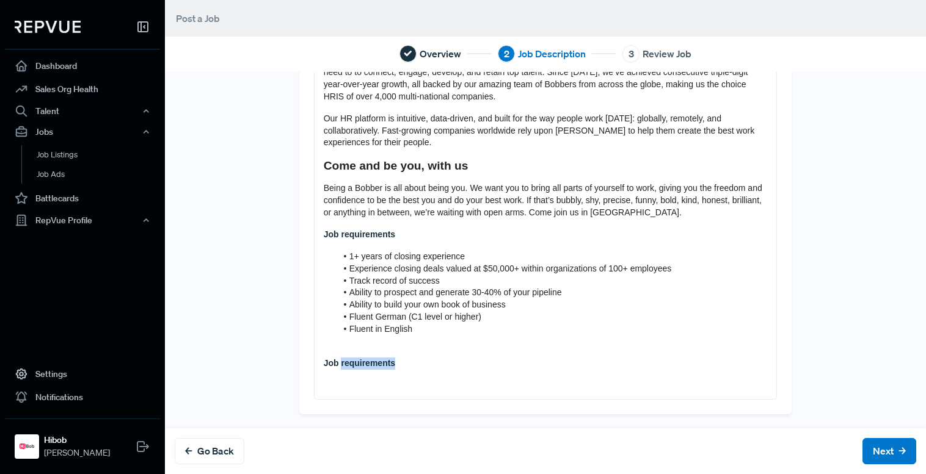
click at [379, 363] on strong "Job requirements" at bounding box center [359, 363] width 71 height 10
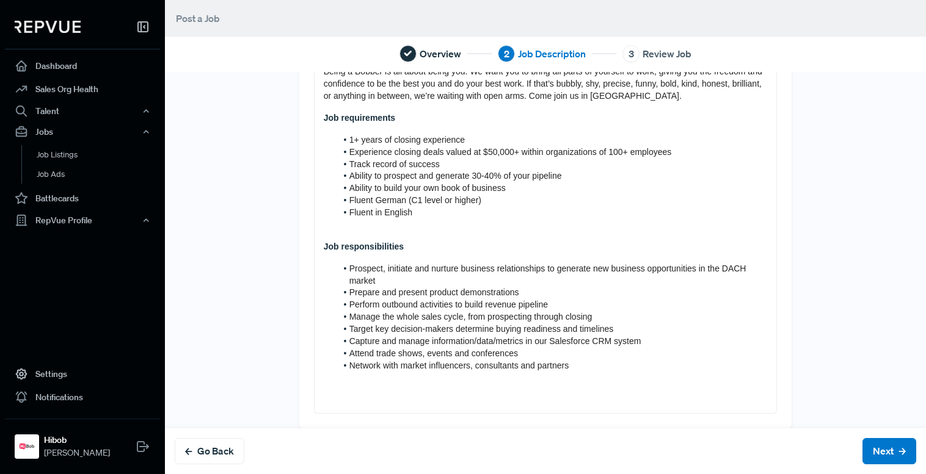
scroll to position [256, 0]
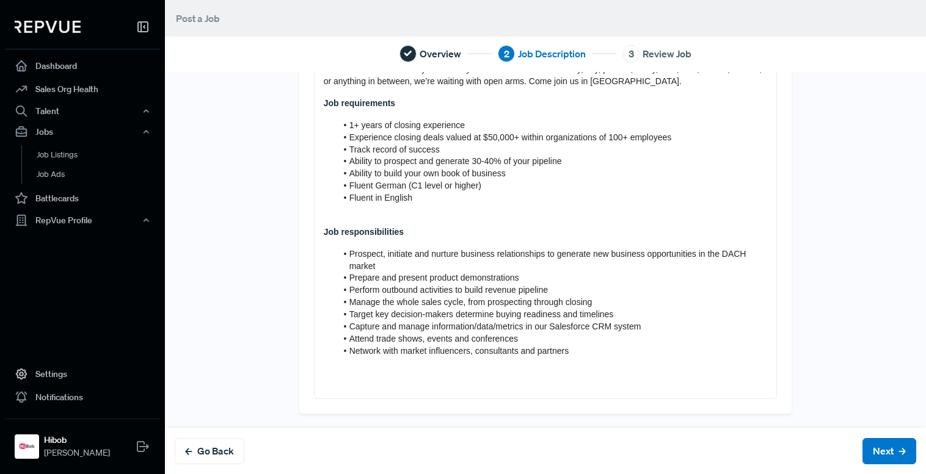
click at [393, 270] on li "Prospect, initiate and nurture business relationships to generate new business …" at bounding box center [551, 261] width 431 height 24
drag, startPoint x: 390, startPoint y: 278, endPoint x: 445, endPoint y: 281, distance: 55.0
click at [445, 281] on span "Prepare and present product demonstrations" at bounding box center [434, 278] width 170 height 10
click at [512, 283] on li "Prepare and present product demonstrations" at bounding box center [551, 278] width 431 height 12
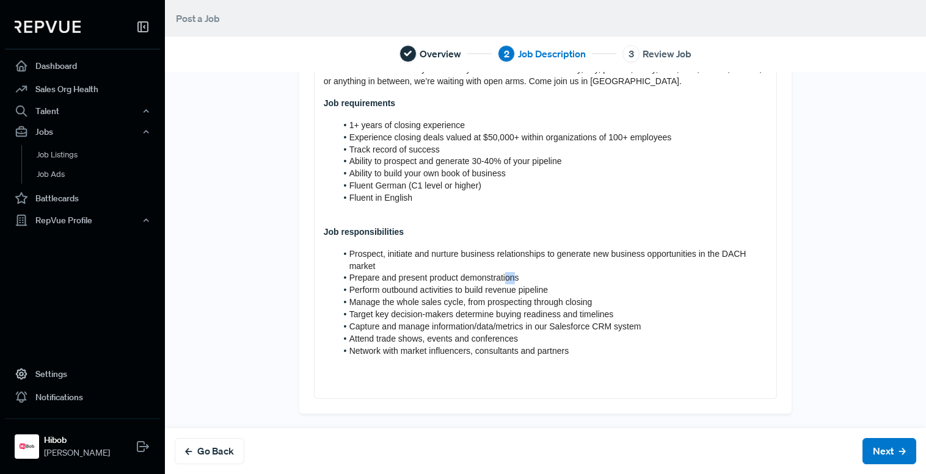
click at [512, 283] on li "Prepare and present product demonstrations" at bounding box center [551, 278] width 431 height 12
drag, startPoint x: 400, startPoint y: 288, endPoint x: 536, endPoint y: 289, distance: 136.2
click at [536, 289] on span "Perform outbound activities to build revenue pipeline" at bounding box center [448, 290] width 198 height 10
drag, startPoint x: 354, startPoint y: 296, endPoint x: 491, endPoint y: 304, distance: 137.0
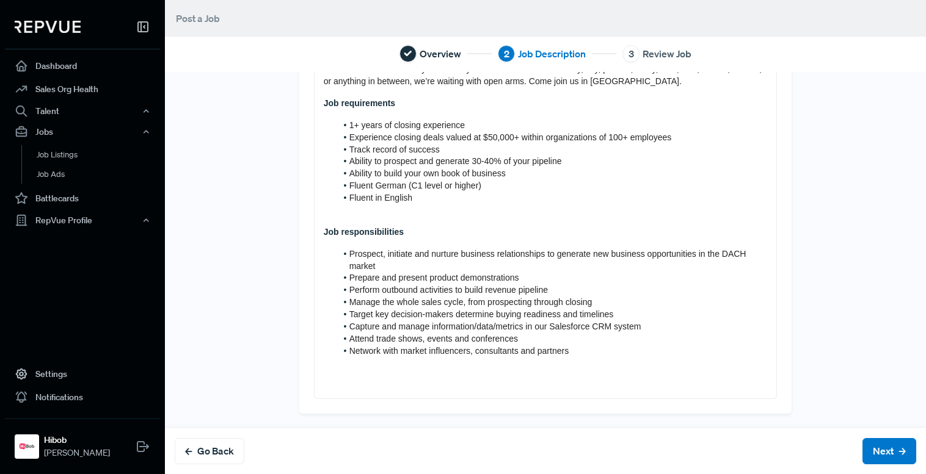
click at [491, 304] on ol "Prospect, initiate and nurture business relationships to generate new business …" at bounding box center [546, 303] width 444 height 109
click at [491, 304] on span "Manage the whole sales cycle, from prospecting through closing" at bounding box center [470, 302] width 243 height 10
click at [386, 310] on span "Target key decision-makers determine buying readiness and timelines" at bounding box center [481, 315] width 264 height 10
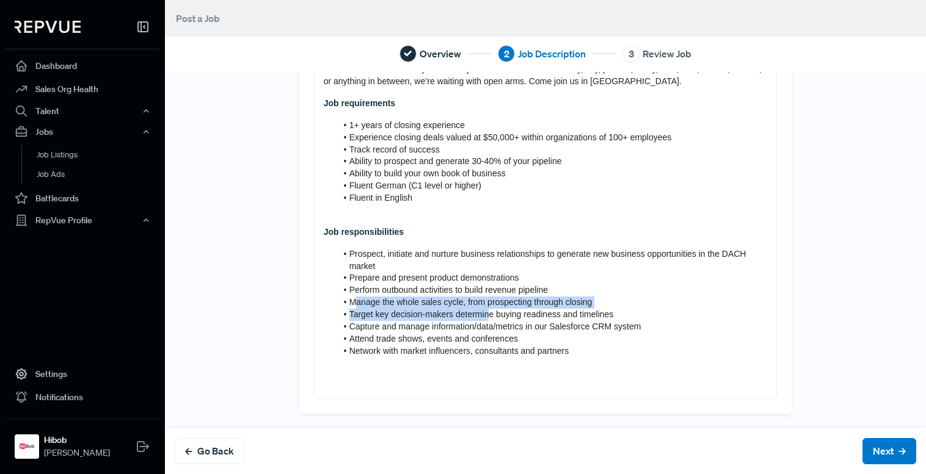
drag, startPoint x: 355, startPoint y: 304, endPoint x: 482, endPoint y: 312, distance: 127.3
click at [483, 312] on ol "Prospect, initiate and nurture business relationships to generate new business …" at bounding box center [546, 303] width 444 height 109
click at [482, 312] on span "Target key decision-makers determine buying readiness and timelines" at bounding box center [481, 315] width 264 height 10
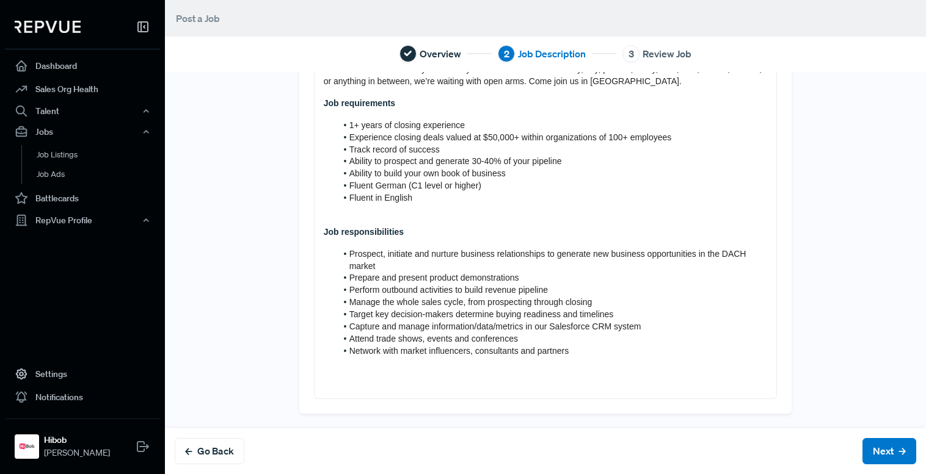
drag, startPoint x: 424, startPoint y: 313, endPoint x: 430, endPoint y: 312, distance: 6.8
click at [424, 313] on span "Target key decision-makers determine buying readiness and timelines" at bounding box center [481, 315] width 264 height 10
click at [452, 312] on span "Target key decision-makers determine buying readiness and timelines" at bounding box center [481, 315] width 264 height 10
drag, startPoint x: 514, startPoint y: 336, endPoint x: 551, endPoint y: 336, distance: 37.2
click at [551, 336] on ol "Prospect, initiate and nurture business relationships to generate new business …" at bounding box center [546, 303] width 444 height 109
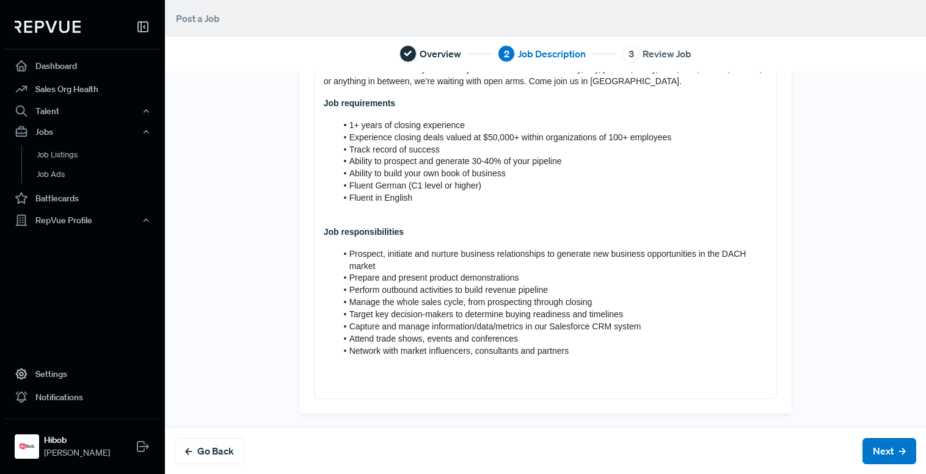
click at [539, 338] on li "Attend trade shows, events and conferences" at bounding box center [551, 339] width 431 height 12
click at [623, 343] on li "Attend trade shows, events and conferences" at bounding box center [551, 339] width 431 height 12
click at [421, 340] on span "Attend trade shows, events and conferences" at bounding box center [433, 339] width 169 height 10
click at [444, 344] on li "Attend trade shows, events and conferences" at bounding box center [551, 339] width 431 height 12
click at [451, 340] on span "Attend trade shows, events and conferences" at bounding box center [433, 339] width 169 height 10
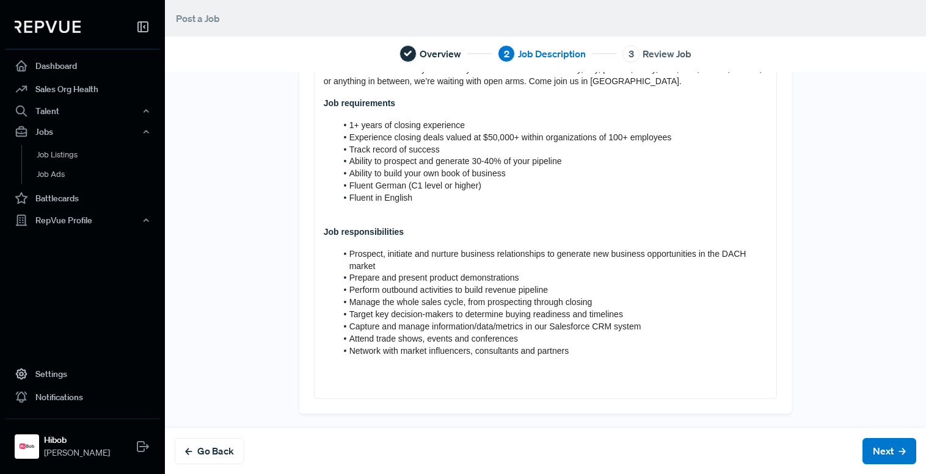
click at [468, 340] on span "Attend trade shows, events and conferences" at bounding box center [433, 339] width 169 height 10
click at [522, 355] on span "Network with market influencers, consultants and partners" at bounding box center [459, 351] width 220 height 10
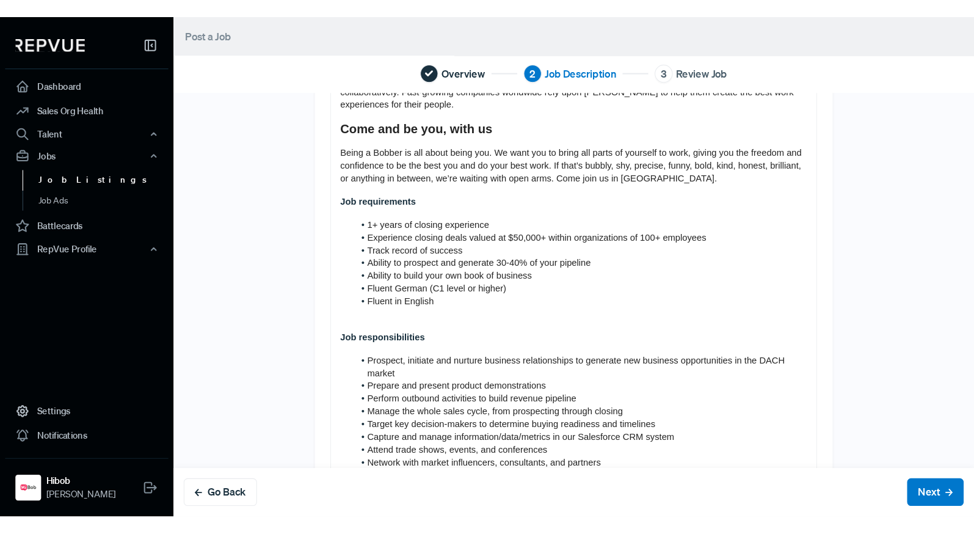
scroll to position [13, 0]
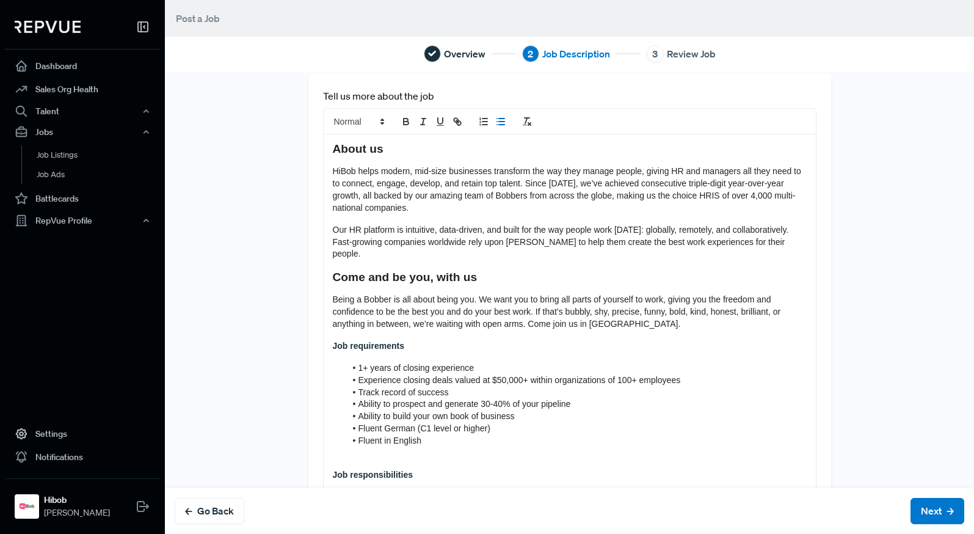
click at [399, 271] on strong "Come and be you, with us" at bounding box center [405, 277] width 145 height 13
click at [395, 271] on strong "Come and be you, with us" at bounding box center [405, 277] width 145 height 13
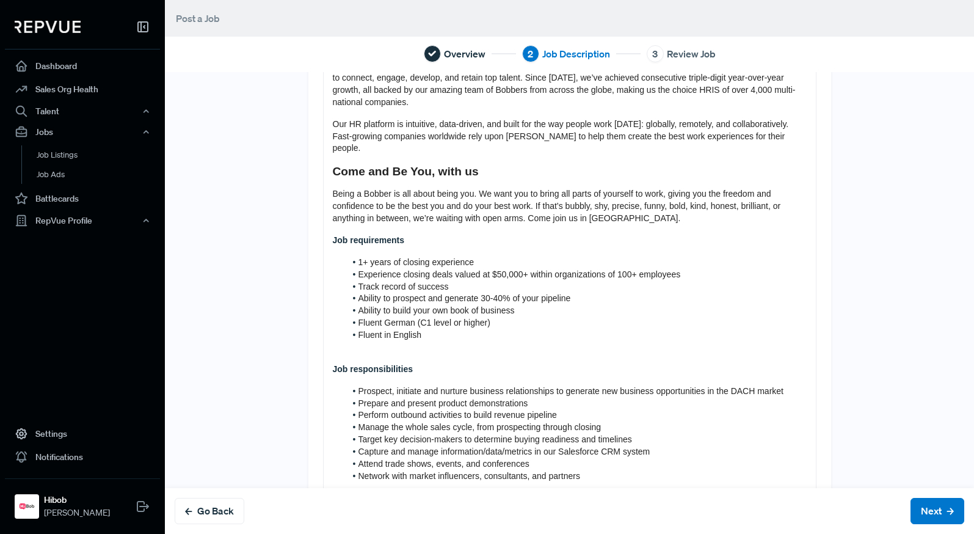
scroll to position [160, 0]
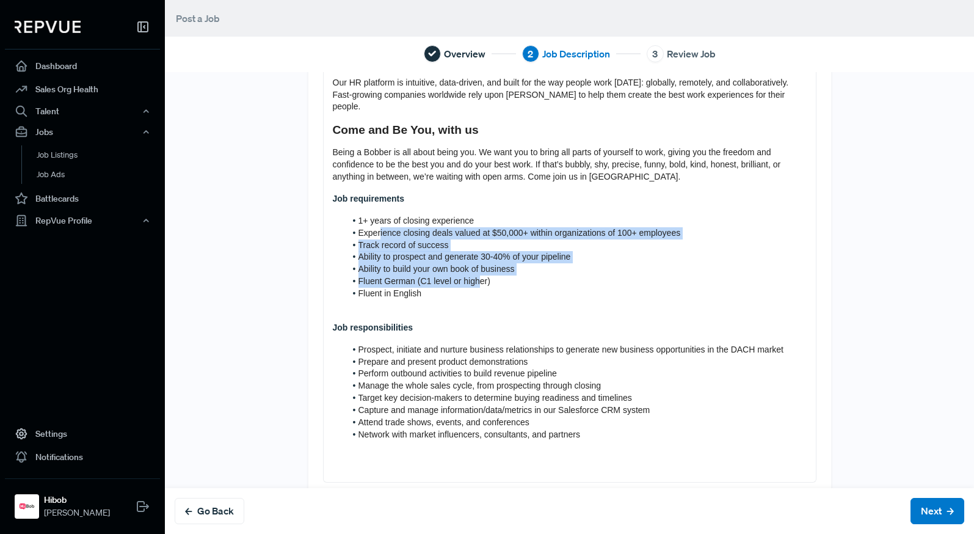
drag, startPoint x: 396, startPoint y: 219, endPoint x: 476, endPoint y: 265, distance: 92.5
click at [476, 264] on ol "1+ years of closing experience Experience closing deals valued at $50,000+ with…" at bounding box center [570, 257] width 474 height 85
click at [477, 276] on span "Fluent German (C1 level or higher)" at bounding box center [424, 281] width 132 height 10
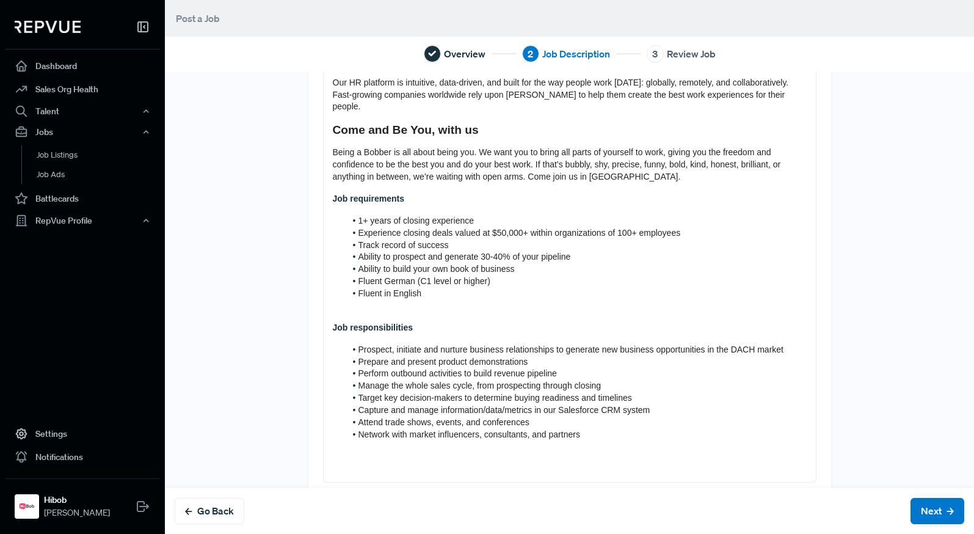
click at [396, 300] on p at bounding box center [570, 306] width 474 height 12
drag, startPoint x: 347, startPoint y: 187, endPoint x: 308, endPoint y: 187, distance: 39.1
click at [308, 187] on div "Tell us more about the job About us HiBob helps modern, mid-size businesses tra…" at bounding box center [569, 212] width 523 height 570
click at [371, 194] on div "About us HiBob helps modern, mid-size businesses transform the way they manage …" at bounding box center [570, 234] width 492 height 495
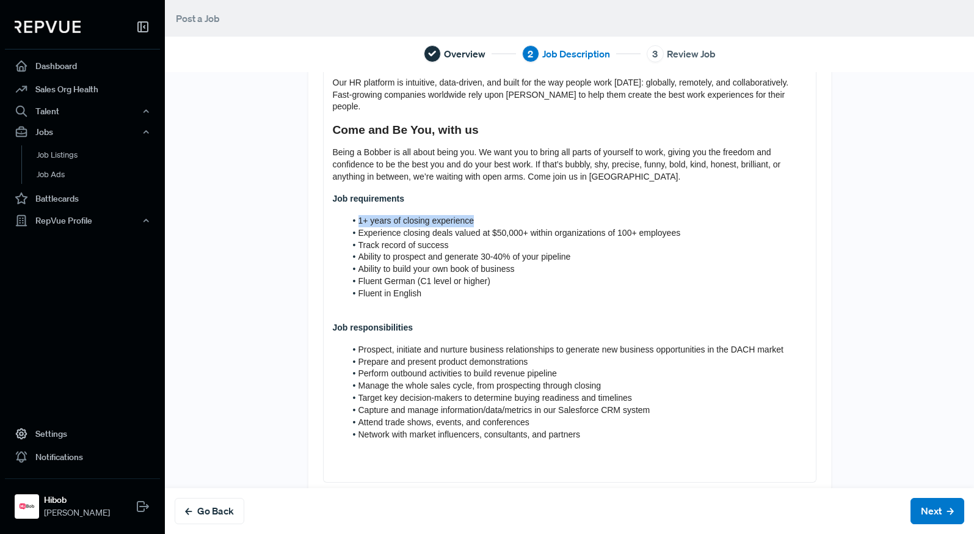
click at [371, 194] on div "About us HiBob helps modern, mid-size businesses transform the way they manage …" at bounding box center [570, 234] width 492 height 495
drag, startPoint x: 331, startPoint y: 185, endPoint x: 343, endPoint y: 191, distance: 13.1
click at [333, 194] on strong "Job requirements" at bounding box center [368, 199] width 71 height 10
drag, startPoint x: 350, startPoint y: 191, endPoint x: 314, endPoint y: 186, distance: 36.9
click at [314, 186] on div "Tell us more about the job About us HiBob helps modern, mid-size businesses tra…" at bounding box center [569, 212] width 523 height 570
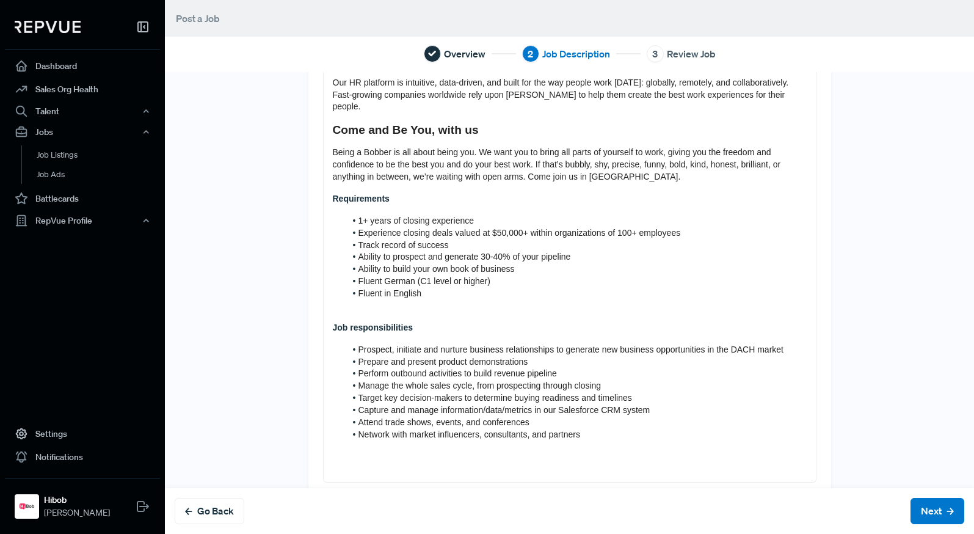
drag, startPoint x: 933, startPoint y: 463, endPoint x: 885, endPoint y: 432, distance: 57.1
click at [837, 446] on div "Tell us more about the job About us HiBob helps modern, mid-size businesses tra…" at bounding box center [570, 212] width 806 height 570
click at [479, 323] on div "About us HiBob helps modern, mid-size businesses transform the way they manage …" at bounding box center [570, 234] width 492 height 495
click at [360, 322] on strong "Job responsibilities" at bounding box center [373, 327] width 80 height 10
drag, startPoint x: 352, startPoint y: 316, endPoint x: 303, endPoint y: 318, distance: 49.5
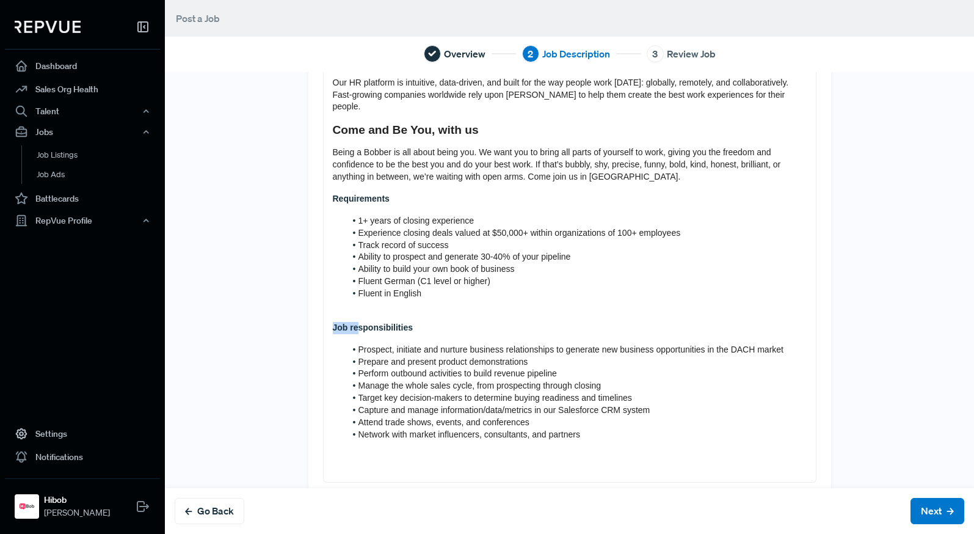
click at [303, 318] on div "Tell us more about the job About us HiBob helps modern, mid-size businesses tra…" at bounding box center [569, 212] width 537 height 570
drag, startPoint x: 462, startPoint y: 336, endPoint x: 531, endPoint y: 339, distance: 68.5
click at [531, 344] on span "Prospect, initiate and nurture business relationships to generate new business …" at bounding box center [571, 349] width 426 height 10
click at [428, 344] on span "Prospect, initiate and nurture business relationships to generate new business …" at bounding box center [571, 349] width 426 height 10
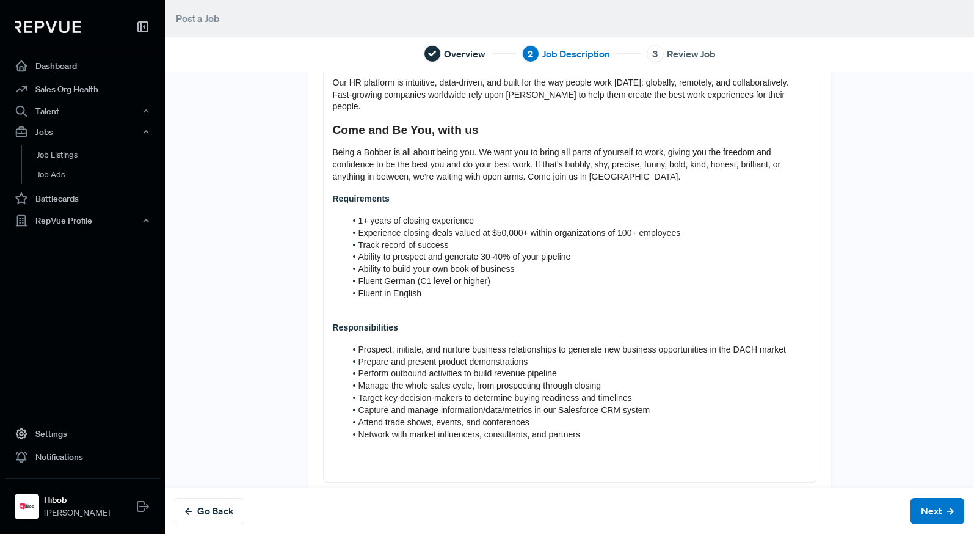
drag, startPoint x: 429, startPoint y: 347, endPoint x: 539, endPoint y: 347, distance: 110.5
click at [539, 356] on li "Prepare and present product demonstrations" at bounding box center [576, 362] width 461 height 12
drag, startPoint x: 490, startPoint y: 363, endPoint x: 554, endPoint y: 364, distance: 63.5
click at [554, 368] on span "Perform outbound activities to build revenue pipeline" at bounding box center [457, 373] width 198 height 10
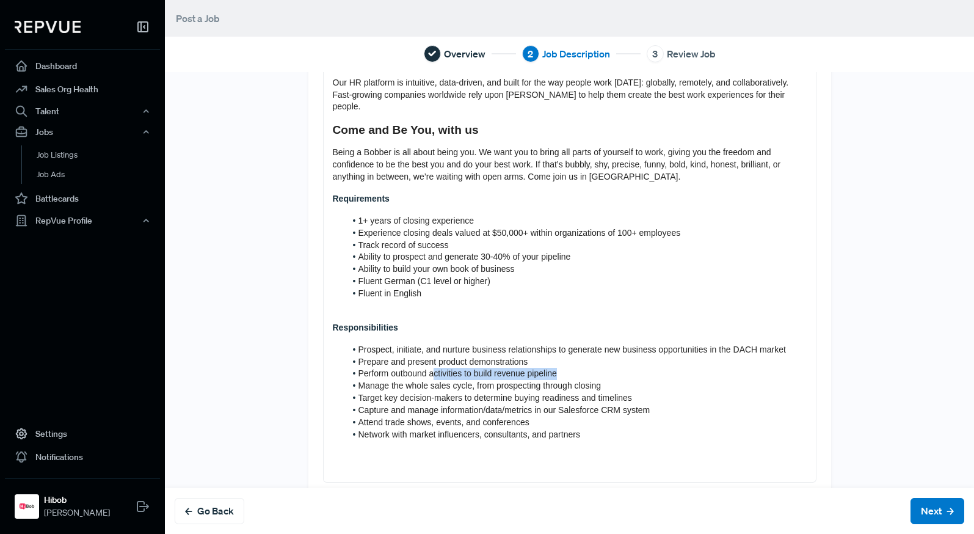
click at [554, 368] on span "Perform outbound activities to build revenue pipeline" at bounding box center [457, 373] width 198 height 10
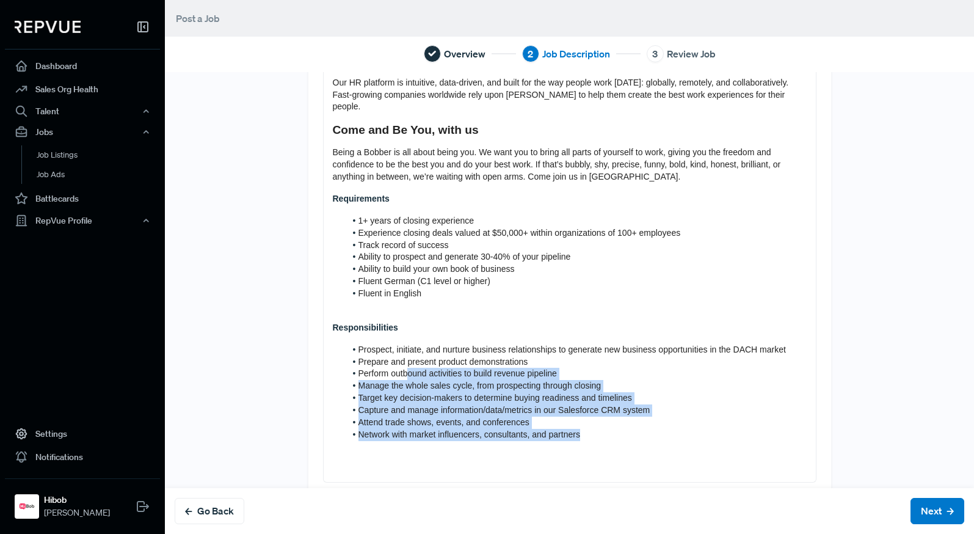
drag, startPoint x: 494, startPoint y: 369, endPoint x: 632, endPoint y: 421, distance: 147.2
click at [631, 421] on ol "Prospect, initiate, and nurture business relationships to generate new business…" at bounding box center [570, 392] width 474 height 97
click at [632, 429] on li "Network with market influencers, consultants, and partners" at bounding box center [576, 435] width 461 height 12
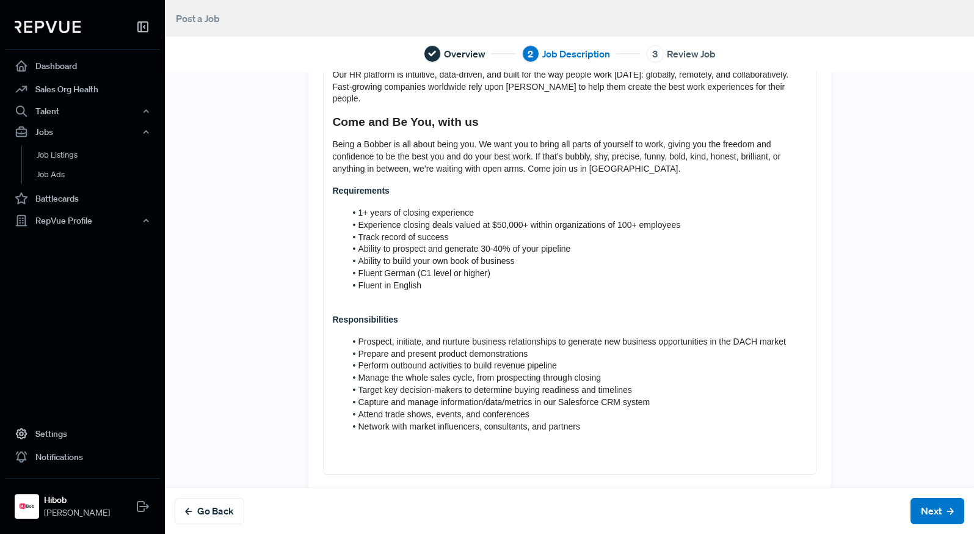
scroll to position [172, 0]
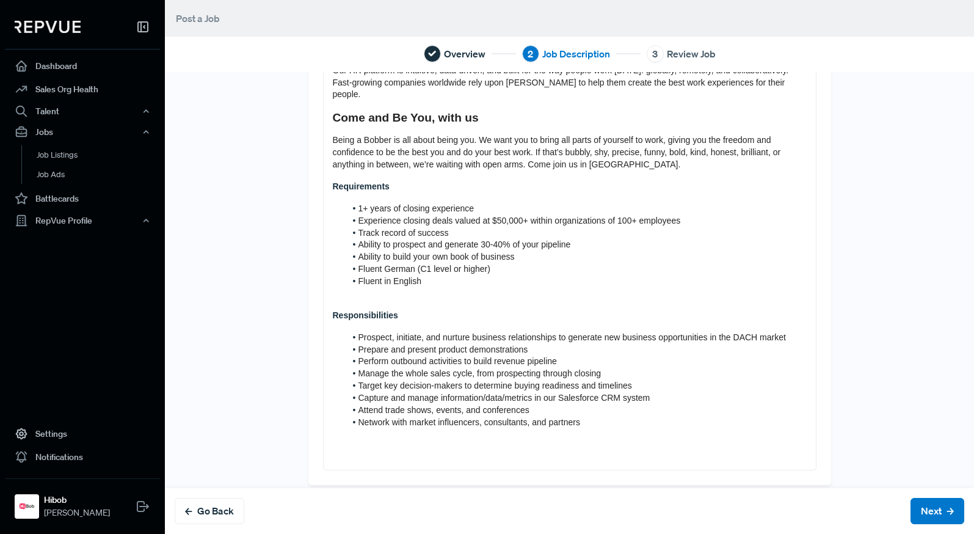
click at [637, 437] on div "About us HiBob helps modern, mid-size businesses transform the way they manage …" at bounding box center [570, 222] width 492 height 495
click at [596, 404] on li "Attend trade shows, events, and conferences" at bounding box center [576, 410] width 461 height 12
click at [591, 416] on li "Network with market influencers, consultants, and partners" at bounding box center [576, 422] width 461 height 12
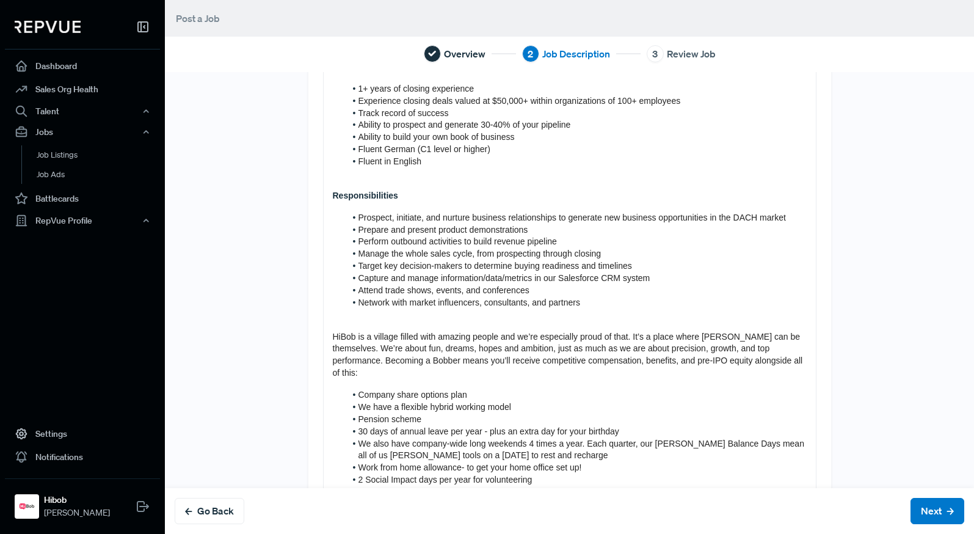
click at [418, 317] on div "About us HiBob helps modern, mid-size businesses transform the way they manage …" at bounding box center [570, 220] width 492 height 730
click at [413, 309] on p at bounding box center [570, 315] width 474 height 12
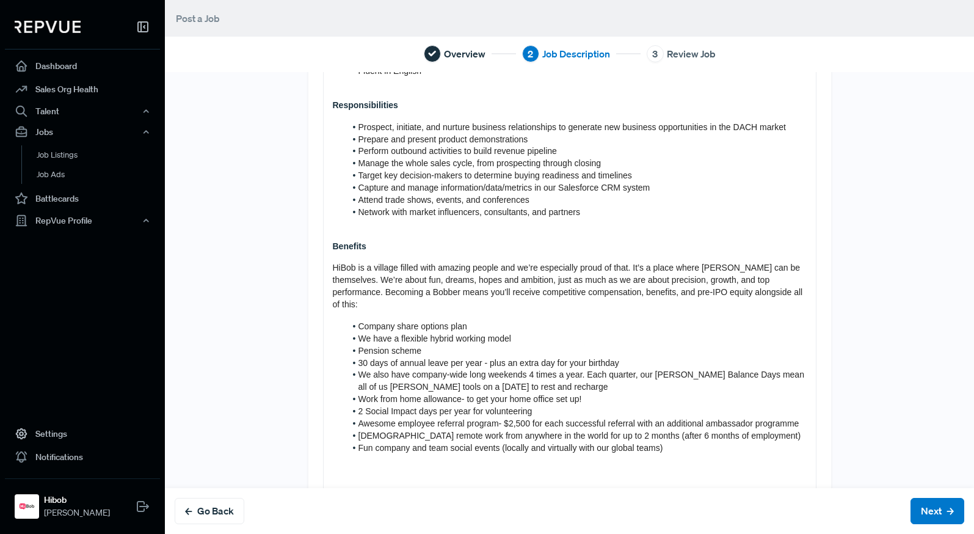
scroll to position [394, 0]
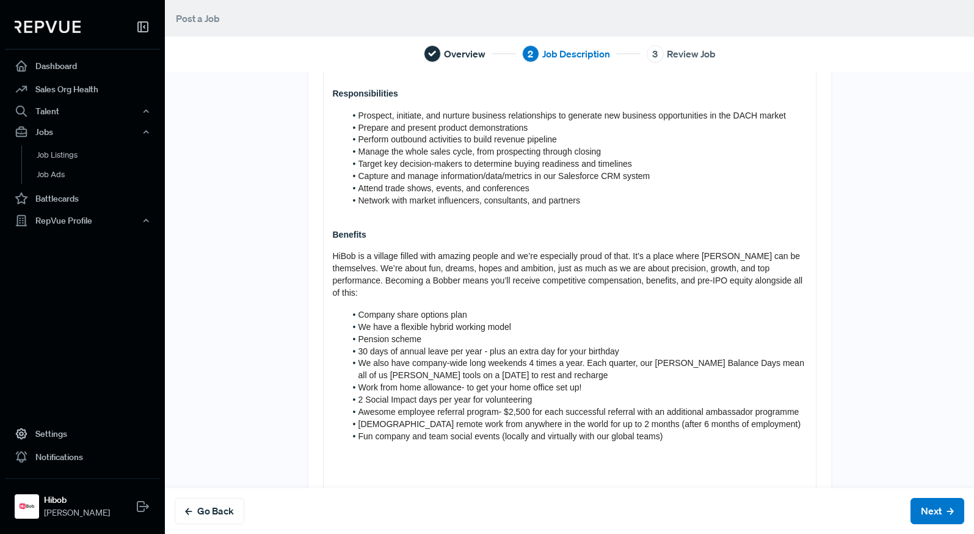
click at [492, 251] on span "HiBob is a village filled with amazing people and we’re especially proud of tha…" at bounding box center [569, 274] width 473 height 46
click at [504, 251] on span "HiBob is a village filled with amazing people and we’re especially proud of tha…" at bounding box center [569, 274] width 473 height 46
drag, startPoint x: 377, startPoint y: 253, endPoint x: 459, endPoint y: 262, distance: 82.3
click at [459, 262] on p "HiBob is a village filled with amazing people, and we’re especially proud of th…" at bounding box center [570, 274] width 474 height 49
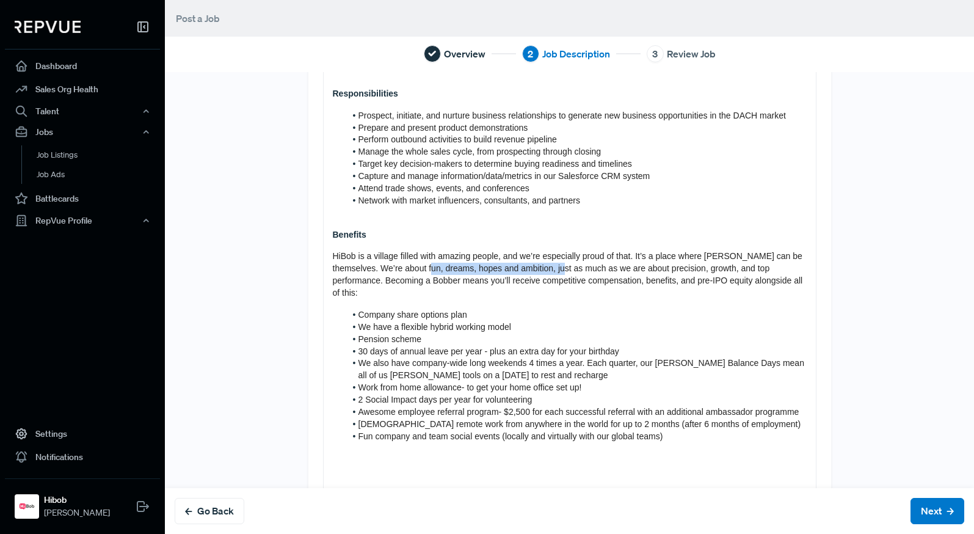
drag, startPoint x: 463, startPoint y: 258, endPoint x: 589, endPoint y: 261, distance: 126.5
click at [588, 261] on span "HiBob is a village filled with amazing people, and we’re especially proud of th…" at bounding box center [569, 274] width 473 height 46
click at [499, 261] on span "HiBob is a village filled with amazing people, and we’re especially proud of th…" at bounding box center [569, 274] width 473 height 46
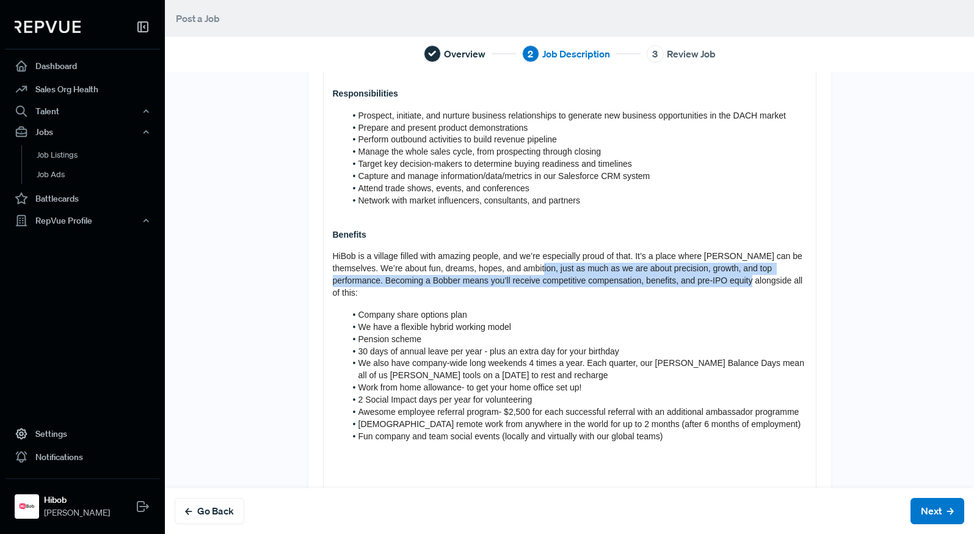
drag, startPoint x: 663, startPoint y: 258, endPoint x: 770, endPoint y: 271, distance: 108.2
click at [770, 271] on span "HiBob is a village filled with amazing people, and we’re especially proud of th…" at bounding box center [569, 274] width 473 height 46
drag, startPoint x: 492, startPoint y: 270, endPoint x: 619, endPoint y: 280, distance: 127.4
click at [619, 280] on p "HiBob is a village filled with amazing people, and we’re especially proud of th…" at bounding box center [570, 274] width 474 height 49
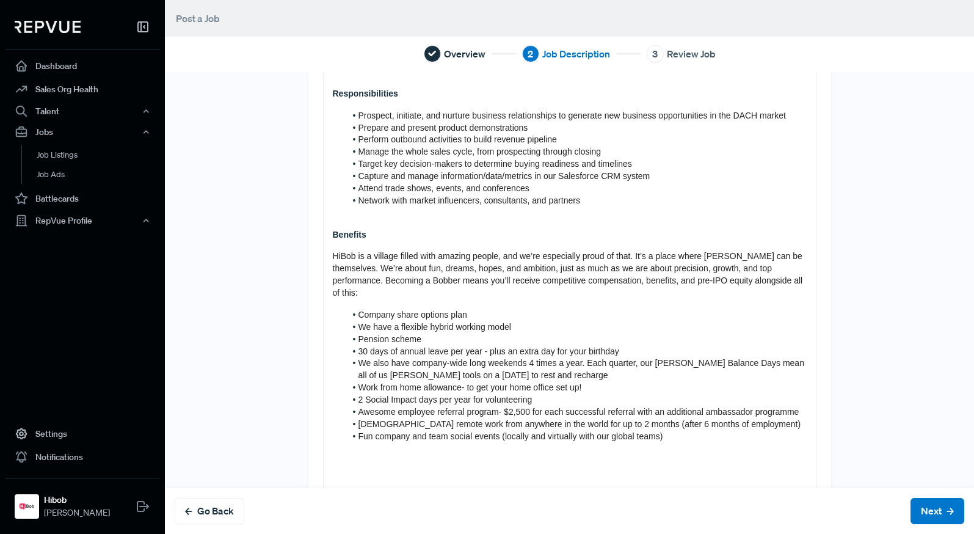
click at [485, 256] on span "HiBob is a village filled with amazing people, and we’re especially proud of th…" at bounding box center [569, 274] width 473 height 46
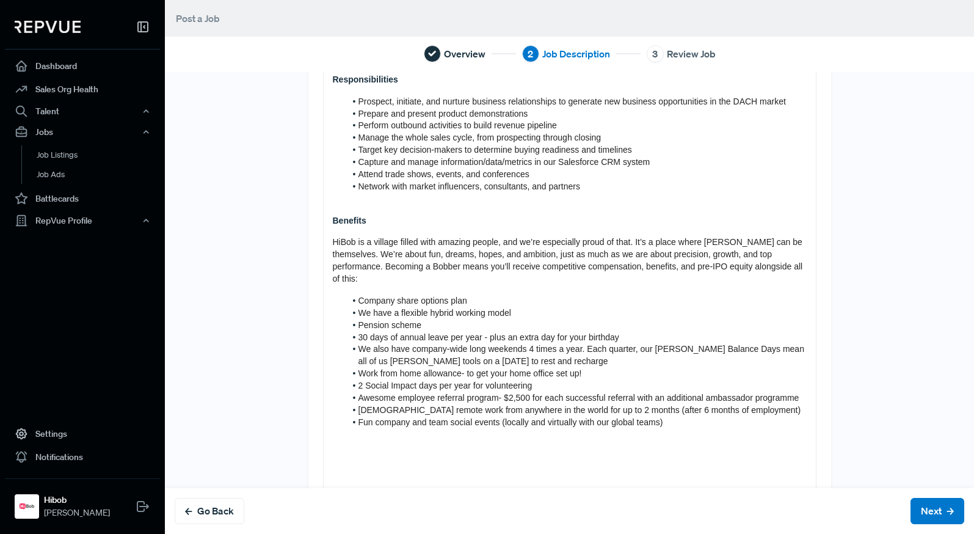
scroll to position [442, 0]
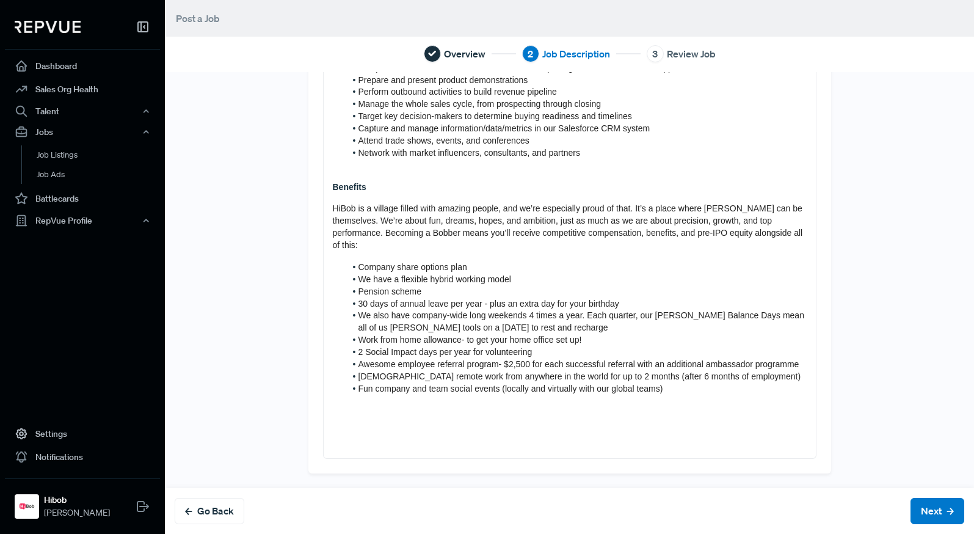
click at [421, 262] on span "Company share options plan" at bounding box center [412, 267] width 109 height 10
click at [417, 274] on li "We have a flexible hybrid working model" at bounding box center [576, 280] width 461 height 12
click at [441, 274] on span "We have a flexible hybrid working model" at bounding box center [434, 279] width 153 height 10
drag, startPoint x: 401, startPoint y: 269, endPoint x: 346, endPoint y: 269, distance: 54.3
click at [346, 274] on li "We have a flexible hybrid working model" at bounding box center [576, 280] width 461 height 12
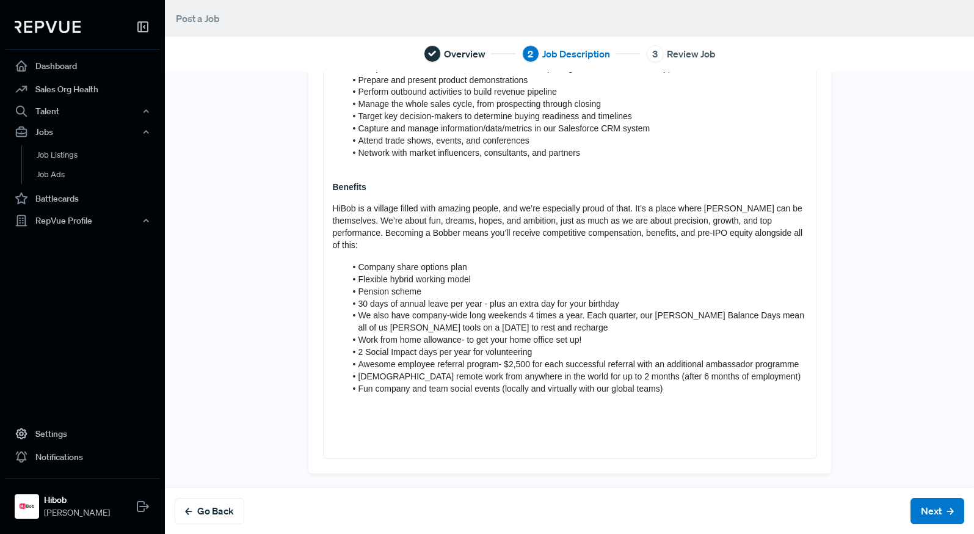
click at [393, 262] on span "Company share options plan" at bounding box center [412, 267] width 109 height 10
click at [381, 286] on li "Pension scheme" at bounding box center [576, 292] width 461 height 12
click at [412, 299] on span "30 days of annual leave per year - plus an extra day for your birthday" at bounding box center [488, 304] width 261 height 10
click at [363, 299] on span "30 days of annual leave per year - plus an extra day for your birthday" at bounding box center [488, 304] width 261 height 10
click at [358, 299] on span "30 days of annual leave per year - plus an extra day for your birthday" at bounding box center [488, 304] width 261 height 10
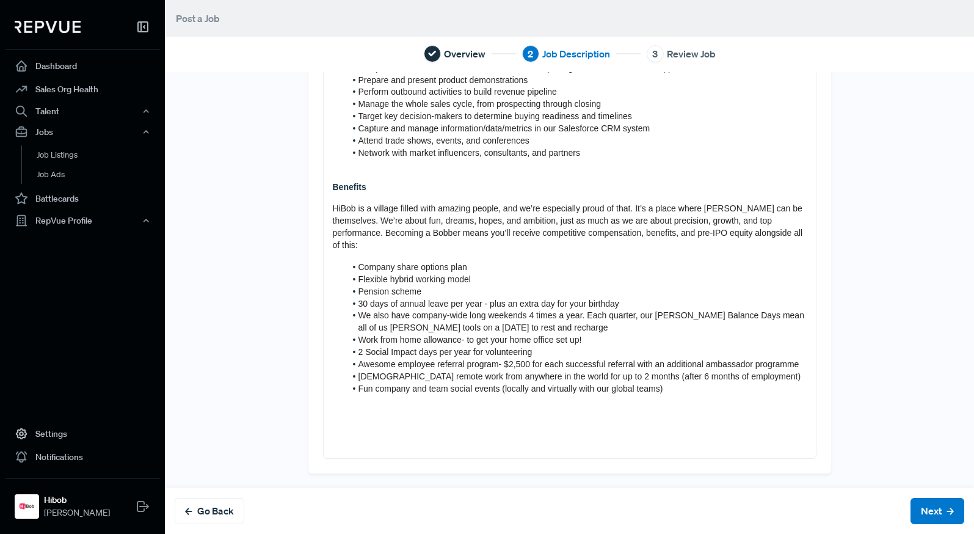
click at [368, 299] on span "30 days of annual leave per year - plus an extra day for your birthday" at bounding box center [488, 304] width 261 height 10
click at [426, 298] on li "30 days of annual leave per year - plus an extra day for your birthday" at bounding box center [576, 304] width 461 height 12
click at [435, 299] on span "30 days of annual leave per year - plus an extra day for your birthday" at bounding box center [488, 304] width 261 height 10
click at [403, 299] on span "30 days of annual leave per year - plus an extra day for your birthday" at bounding box center [488, 304] width 261 height 10
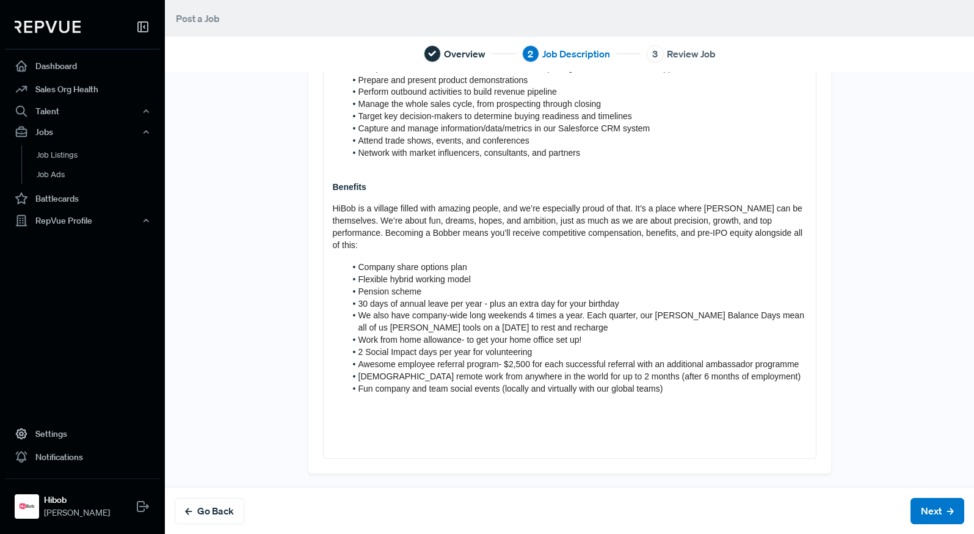
click at [383, 299] on span "30 days of annual leave per year - plus an extra day for your birthday" at bounding box center [488, 304] width 261 height 10
drag, startPoint x: 390, startPoint y: 291, endPoint x: 404, endPoint y: 295, distance: 14.5
click at [404, 299] on span "30 days' of annual leave per year - plus an extra day for your birthday" at bounding box center [489, 304] width 263 height 10
click at [388, 299] on span "30 days' of annual leave per year - plus an extra day for your birthday" at bounding box center [489, 304] width 263 height 10
click at [389, 299] on span "30 days' of annual leave per year - plus an extra day for your birthday" at bounding box center [489, 304] width 263 height 10
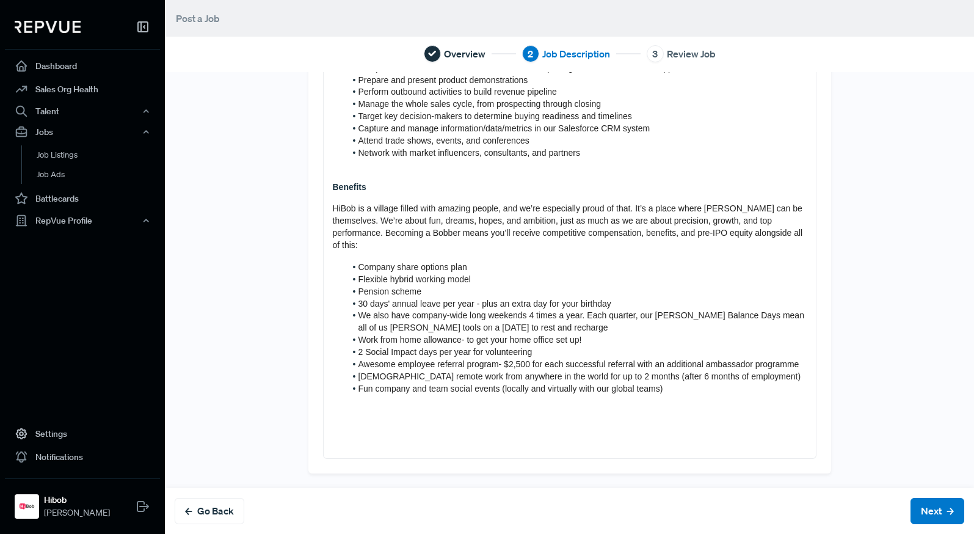
drag, startPoint x: 421, startPoint y: 292, endPoint x: 435, endPoint y: 287, distance: 14.9
click at [421, 299] on span "30 days' annual leave per year - plus an extra day for your birthday" at bounding box center [484, 304] width 253 height 10
click at [454, 299] on span "30 days' annual leave per year - plus an extra day for your birthday" at bounding box center [484, 304] width 253 height 10
click at [471, 299] on span "30 days' annual leave per year - plus an extra day for your birthday" at bounding box center [484, 304] width 253 height 10
click at [481, 299] on span "30 days' annual leave per year - plus an extra day for your birthday" at bounding box center [484, 304] width 253 height 10
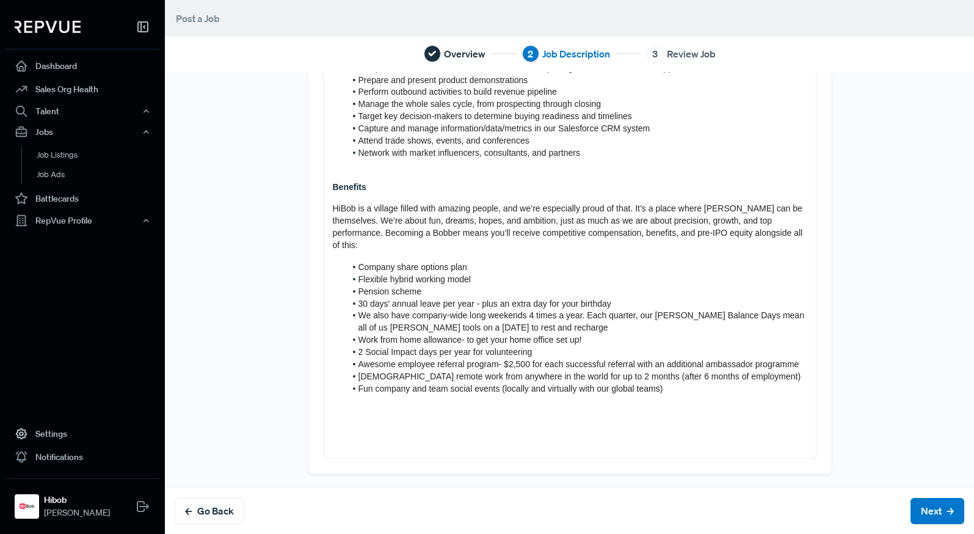
click at [474, 299] on span "30 days' annual leave per year - plus an extra day for your birthday" at bounding box center [484, 304] width 253 height 10
click at [493, 286] on li "Pension scheme" at bounding box center [576, 292] width 461 height 12
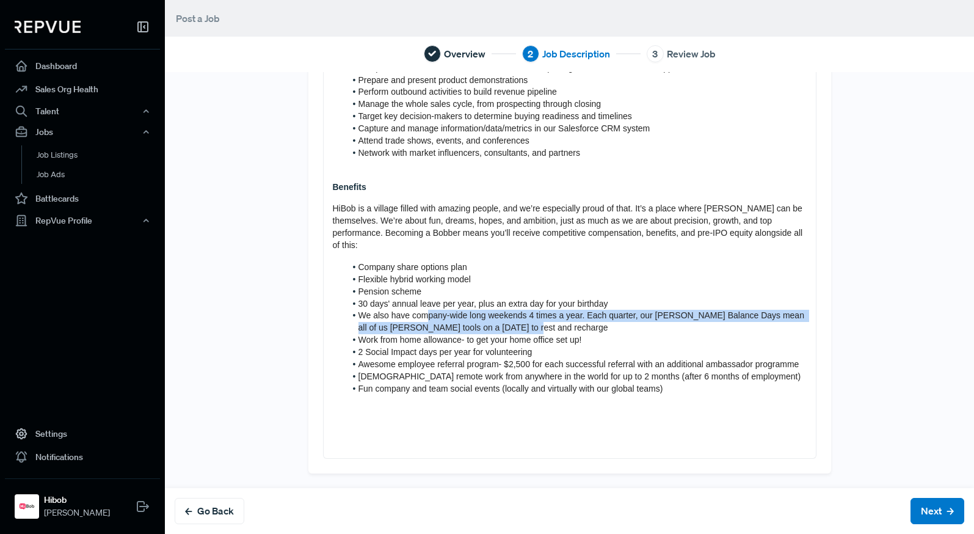
drag, startPoint x: 425, startPoint y: 308, endPoint x: 551, endPoint y: 316, distance: 126.0
click at [551, 316] on li "We also have company-wide long weekends 4 times a year. Each quarter, our Bob B…" at bounding box center [576, 322] width 461 height 24
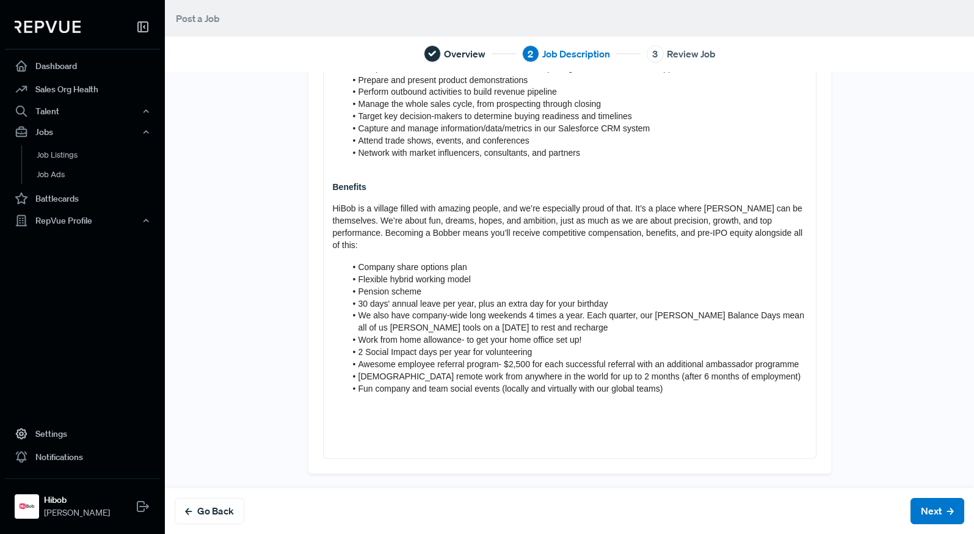
click at [421, 274] on span "Flexible hybrid working model" at bounding box center [414, 279] width 112 height 10
drag, startPoint x: 421, startPoint y: 274, endPoint x: 428, endPoint y: 275, distance: 7.4
click at [422, 286] on li "Pension scheme" at bounding box center [576, 292] width 461 height 12
click at [519, 299] on span "30 days' annual leave per year, plus an extra day for your birthday" at bounding box center [483, 304] width 250 height 10
click at [472, 299] on span "30 days' annual leave per year, plus an extra day for your birthday" at bounding box center [483, 304] width 250 height 10
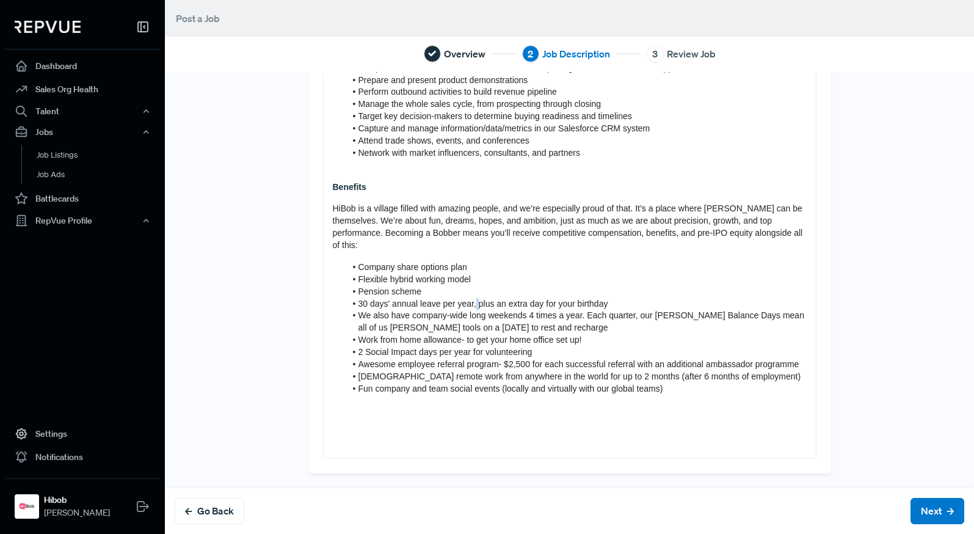
click at [472, 299] on span "30 days' annual leave per year, plus an extra day for your birthday" at bounding box center [483, 304] width 250 height 10
click at [457, 286] on li "Pension scheme" at bounding box center [576, 292] width 461 height 12
click at [608, 311] on li "We also have company-wide long weekends 4 times a year. Each quarter, our Bob B…" at bounding box center [576, 322] width 461 height 24
click at [485, 310] on span "We also have company-wide long weekends 4 times a year. Each quarter, our Bob B…" at bounding box center [582, 321] width 448 height 22
click at [486, 310] on span "We also have company-wide long weekends 4 times a year. Each quarter, our Bob B…" at bounding box center [582, 321] width 448 height 22
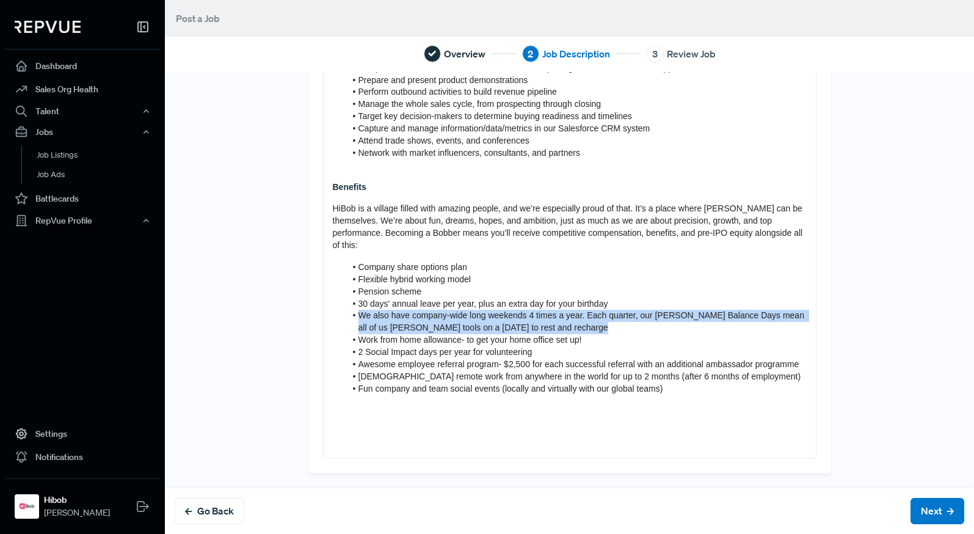
drag, startPoint x: 486, startPoint y: 302, endPoint x: 498, endPoint y: 303, distance: 11.6
click at [487, 310] on span "We also have company-wide long weekends 4 times a year. Each quarter, our Bob B…" at bounding box center [582, 321] width 448 height 22
click at [626, 310] on span "We also have company-wide long weekends 4 times a year. Each quarter, our Bob B…" at bounding box center [582, 321] width 448 height 22
drag, startPoint x: 518, startPoint y: 315, endPoint x: 345, endPoint y: 302, distance: 173.3
click at [346, 310] on li "We also have company-wide long weekends 4 times a year. Each quarter, our Bob B…" at bounding box center [576, 322] width 461 height 24
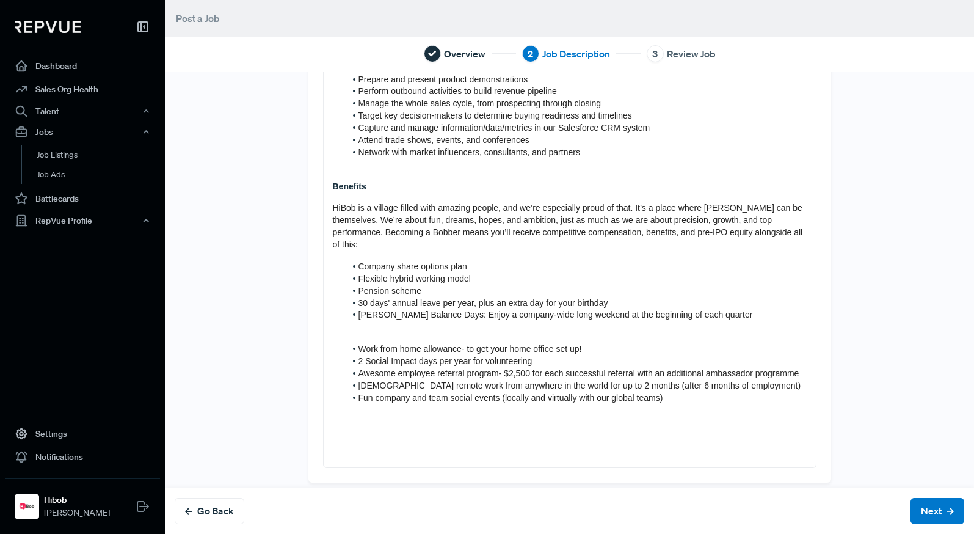
scroll to position [430, 0]
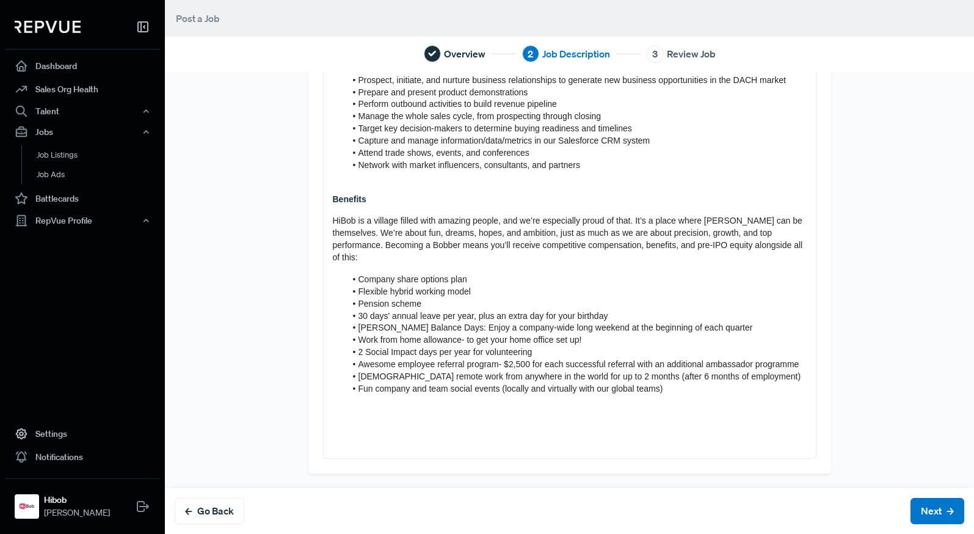
drag, startPoint x: 427, startPoint y: 281, endPoint x: 429, endPoint y: 289, distance: 7.4
click at [427, 286] on span "Flexible hybrid working model" at bounding box center [414, 291] width 112 height 10
drag, startPoint x: 429, startPoint y: 291, endPoint x: 441, endPoint y: 297, distance: 14.2
click at [429, 298] on li "Pension scheme" at bounding box center [576, 304] width 461 height 12
drag, startPoint x: 449, startPoint y: 324, endPoint x: 519, endPoint y: 348, distance: 74.3
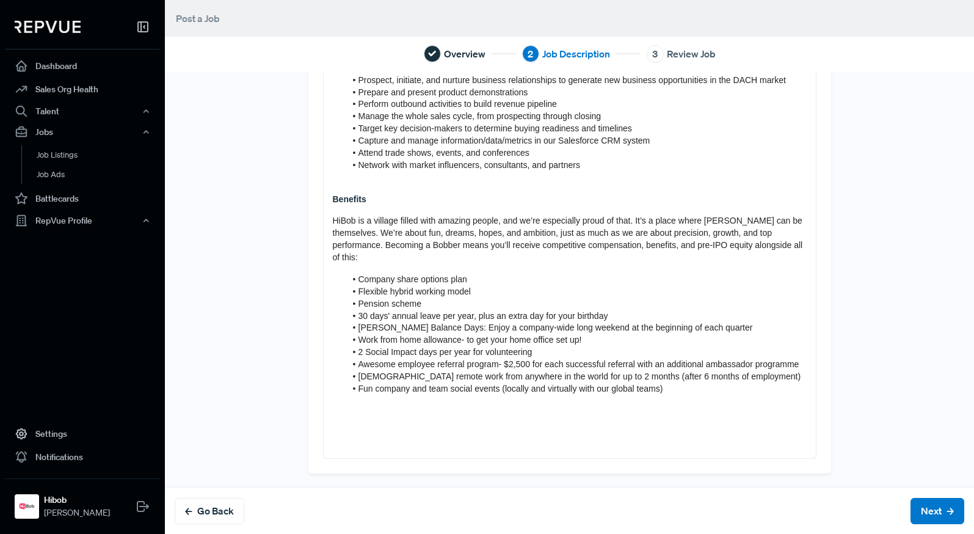
click at [449, 335] on span "Work from home allowance- to get your home office set up!" at bounding box center [469, 340] width 223 height 10
drag, startPoint x: 581, startPoint y: 328, endPoint x: 350, endPoint y: 331, distance: 230.8
click at [350, 334] on li "Work from home allowance- to get your home office set up!" at bounding box center [576, 340] width 461 height 12
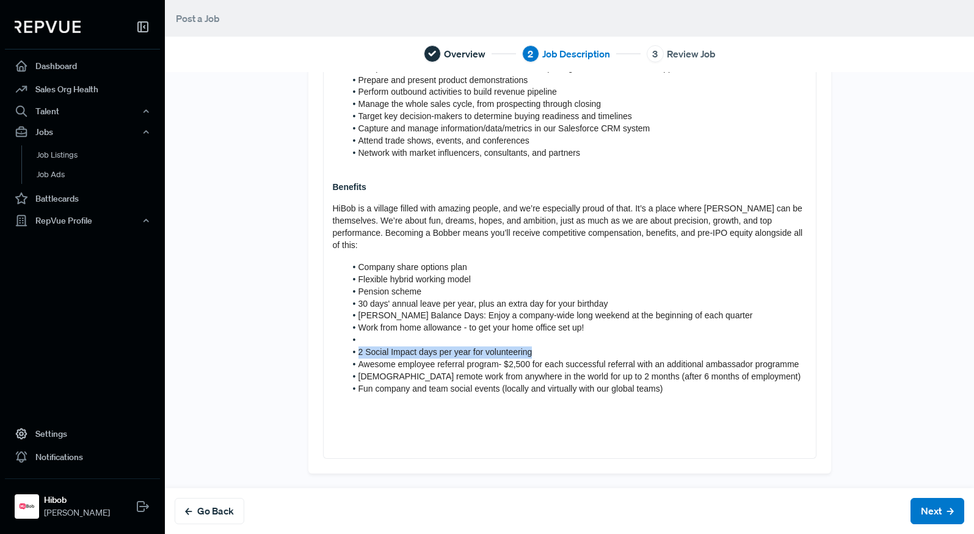
drag, startPoint x: 542, startPoint y: 336, endPoint x: 349, endPoint y: 337, distance: 192.3
click at [349, 346] on li "2 Social Impact days per year for volunteering" at bounding box center [576, 352] width 461 height 12
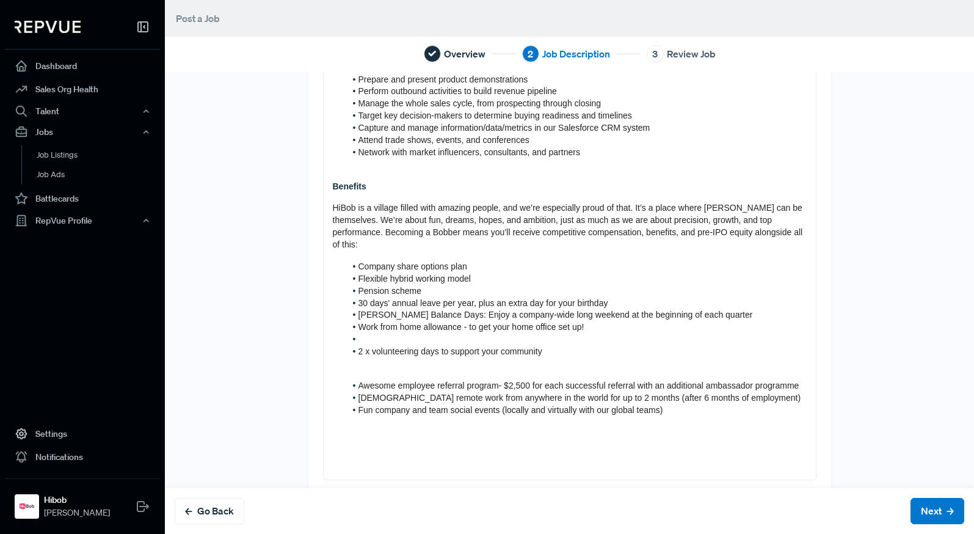
drag, startPoint x: 374, startPoint y: 335, endPoint x: 372, endPoint y: 329, distance: 6.4
click at [374, 346] on span "2 x volunteering days to support your community" at bounding box center [450, 351] width 184 height 10
click at [371, 333] on li at bounding box center [576, 339] width 461 height 12
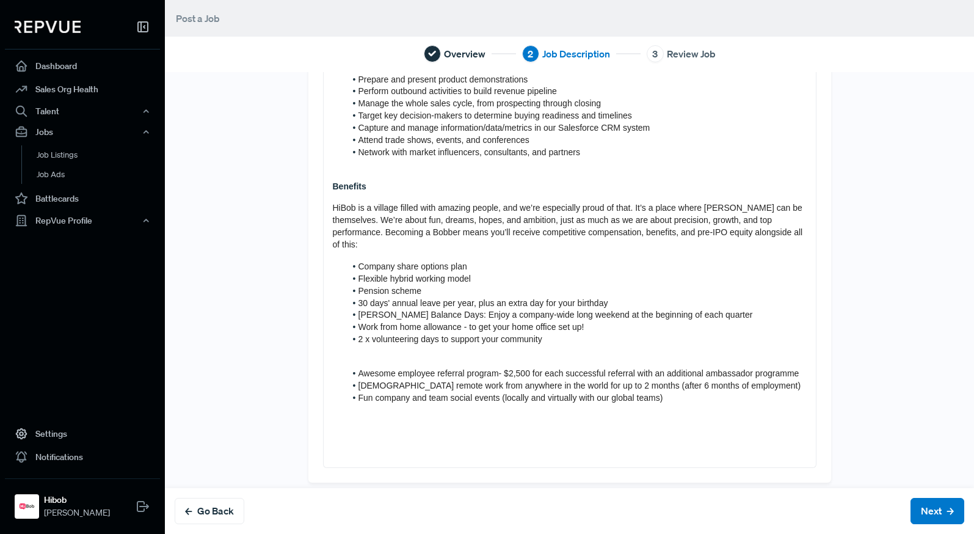
click at [386, 349] on div "About us HiBob helps modern, mid-size businesses transform the way they manage …" at bounding box center [570, 86] width 492 height 762
click at [386, 347] on div "About us HiBob helps modern, mid-size businesses transform the way they manage …" at bounding box center [570, 86] width 492 height 762
click at [369, 346] on p at bounding box center [570, 352] width 474 height 12
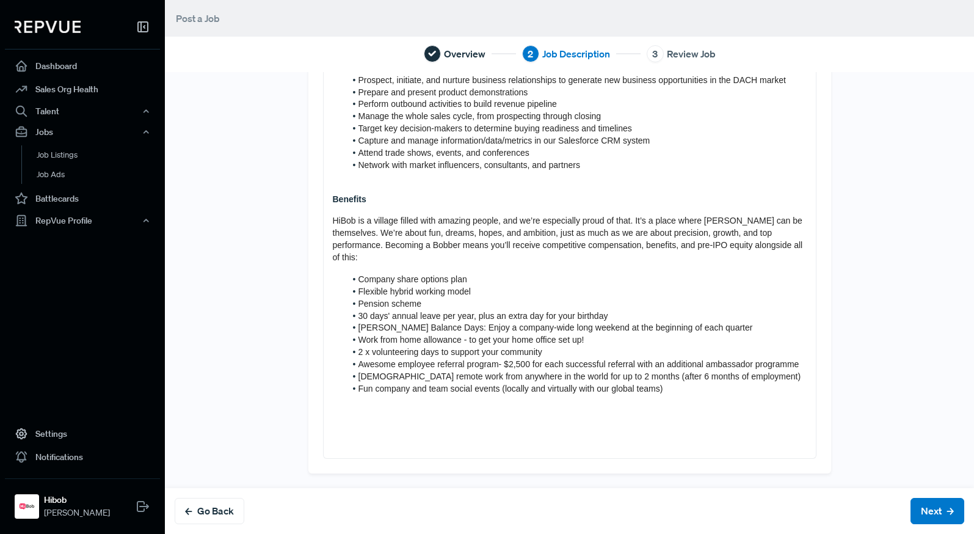
drag, startPoint x: 471, startPoint y: 365, endPoint x: 457, endPoint y: 365, distance: 14.1
click at [471, 365] on li "Awesome employee referral program- $2,500 for each successful referral with an …" at bounding box center [576, 364] width 461 height 12
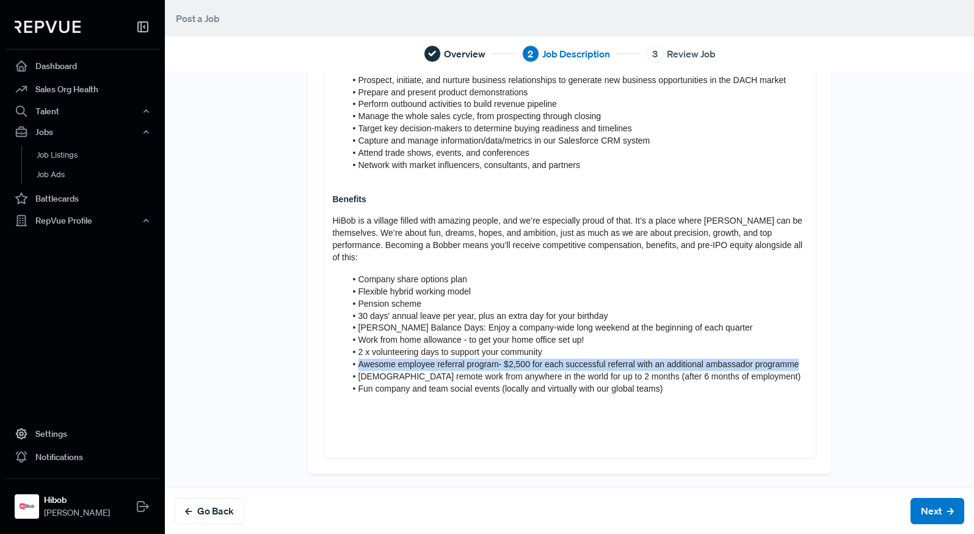
drag, startPoint x: 398, startPoint y: 361, endPoint x: 351, endPoint y: 355, distance: 46.7
click at [351, 358] on li "Awesome employee referral program- $2,500 for each successful referral with an …" at bounding box center [576, 364] width 461 height 12
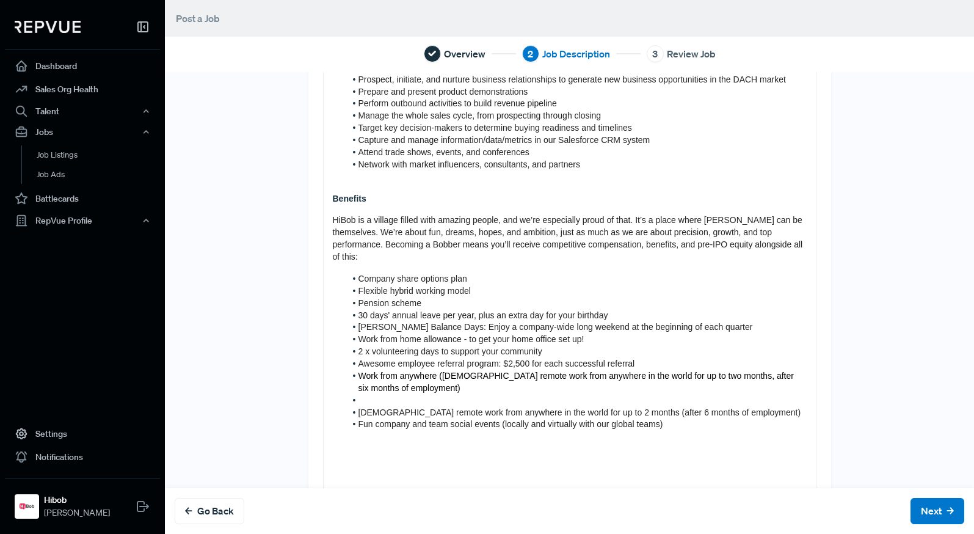
scroll to position [442, 0]
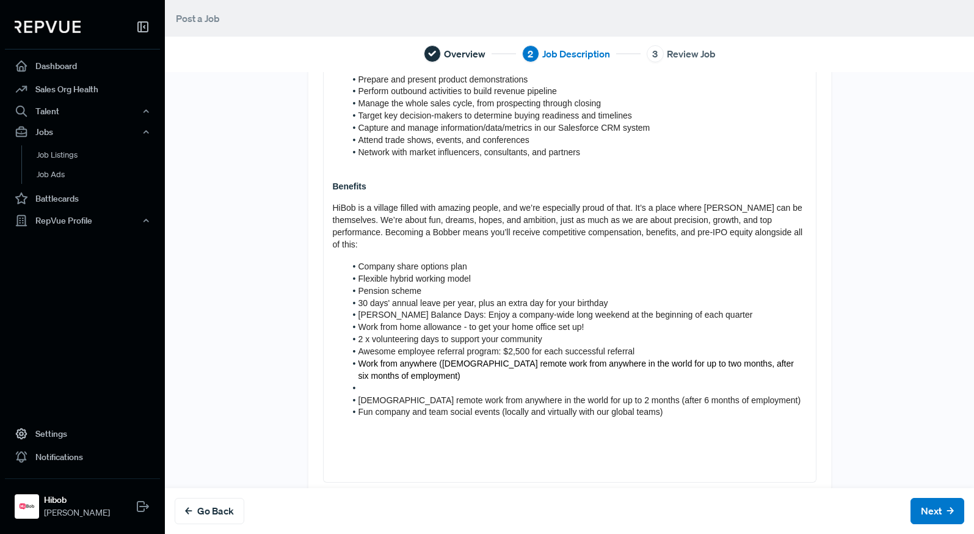
click at [438, 358] on span "Work from anywhere ([DEMOGRAPHIC_DATA] remote work from anywhere in the world f…" at bounding box center [577, 369] width 438 height 22
drag, startPoint x: 520, startPoint y: 380, endPoint x: 526, endPoint y: 384, distance: 6.6
click at [521, 382] on li at bounding box center [576, 388] width 461 height 12
drag, startPoint x: 507, startPoint y: 387, endPoint x: 619, endPoint y: 385, distance: 111.1
click at [532, 395] on span "Temporary remote work from anywhere in the world for up to 2 months (after 6 mo…" at bounding box center [579, 400] width 443 height 10
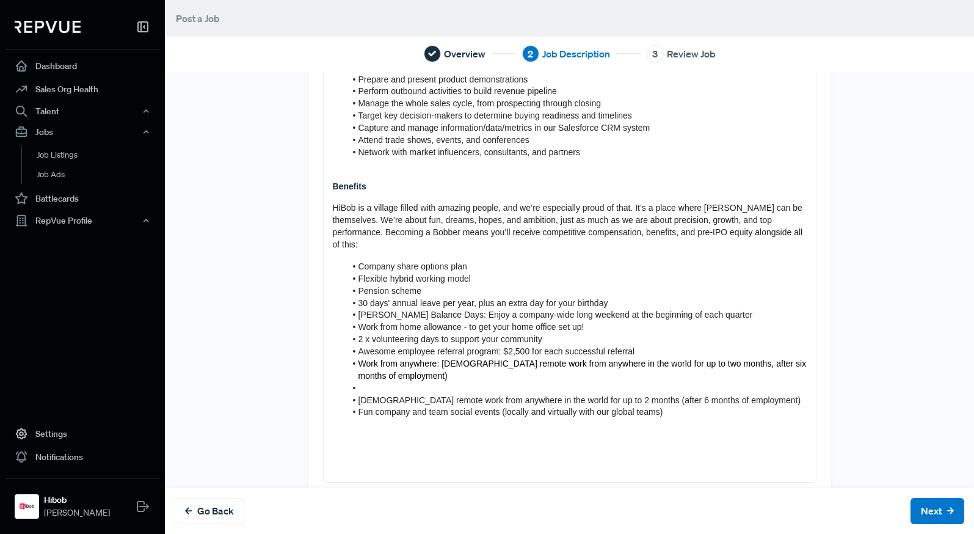
click at [617, 395] on span "Temporary remote work from anywhere in the world for up to 2 months (after 6 mo…" at bounding box center [579, 400] width 443 height 10
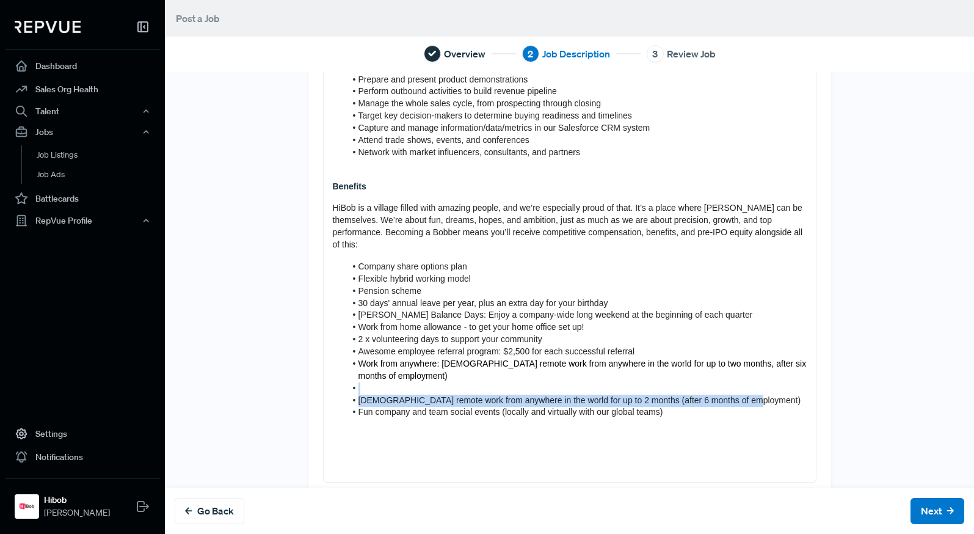
drag, startPoint x: 669, startPoint y: 385, endPoint x: 341, endPoint y: 372, distance: 328.8
click at [341, 372] on ol "Company share options plan Flexible hybrid working model Pension scheme 30 days…" at bounding box center [570, 340] width 474 height 158
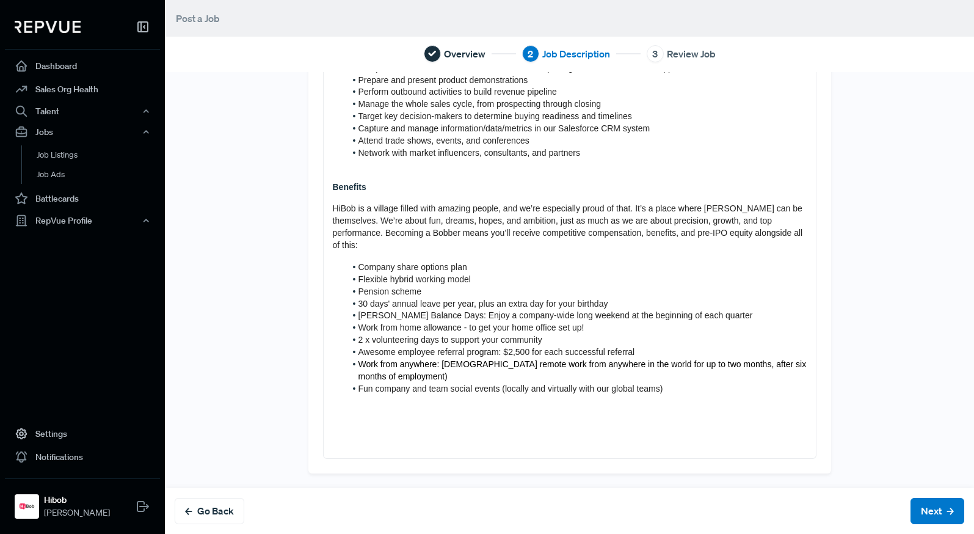
scroll to position [430, 0]
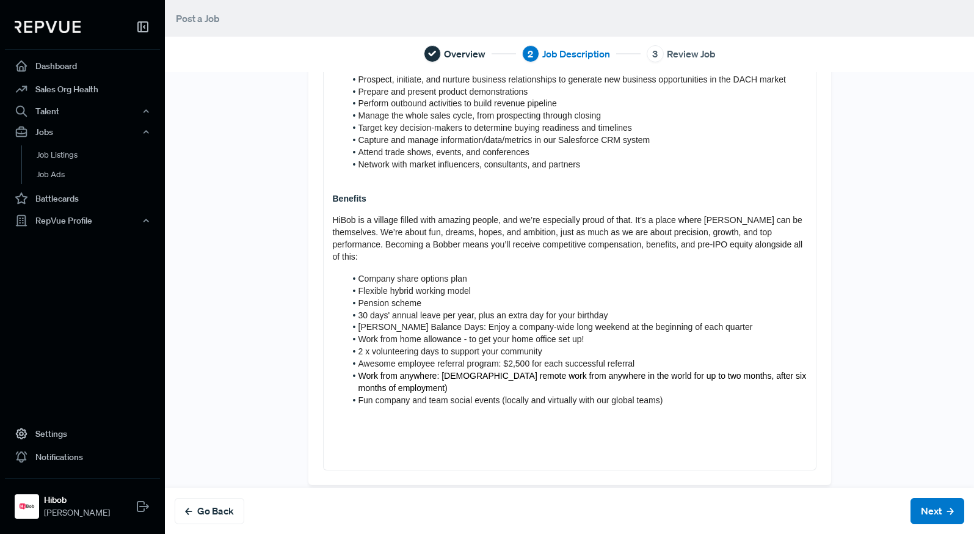
click at [525, 273] on li "Company share options plan" at bounding box center [576, 279] width 461 height 12
drag, startPoint x: 456, startPoint y: 275, endPoint x: 473, endPoint y: 275, distance: 17.7
click at [473, 285] on li "Flexible hybrid working model" at bounding box center [576, 291] width 461 height 12
drag, startPoint x: 381, startPoint y: 285, endPoint x: 478, endPoint y: 297, distance: 97.2
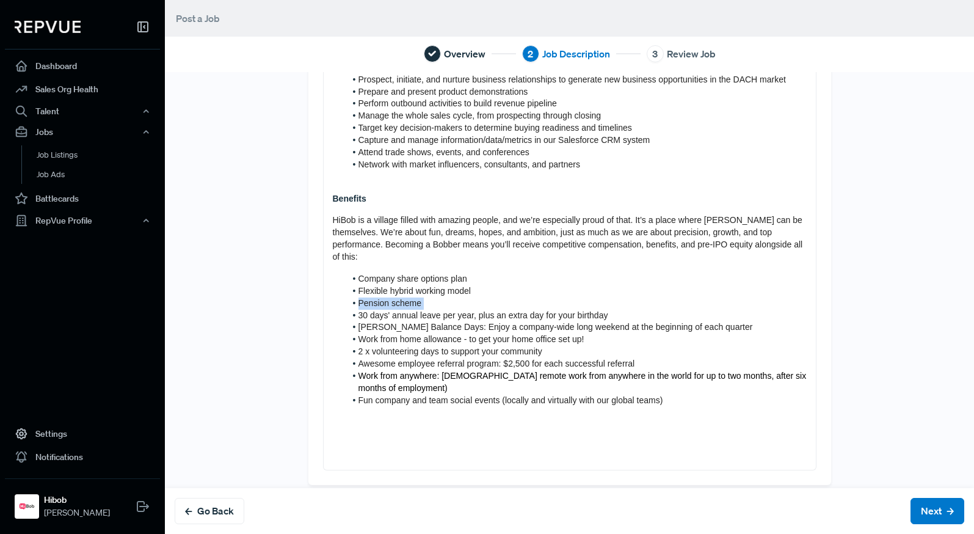
click at [478, 297] on ol "Company share options plan Flexible hybrid working model Pension scheme 30 days…" at bounding box center [570, 340] width 474 height 134
click at [478, 310] on span "30 days' annual leave per year, plus an extra day for your birthday" at bounding box center [483, 315] width 250 height 10
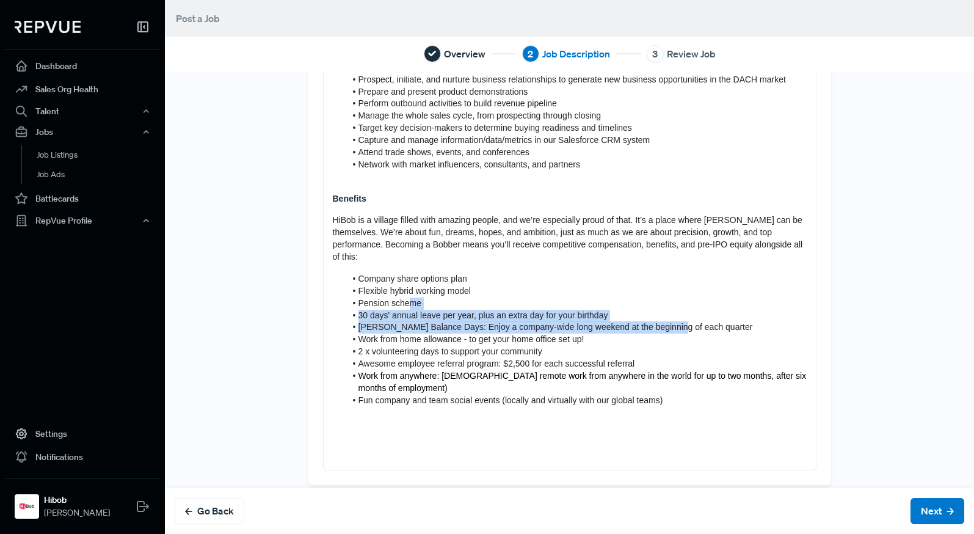
drag, startPoint x: 578, startPoint y: 297, endPoint x: 668, endPoint y: 310, distance: 90.7
click at [668, 310] on ol "Company share options plan Flexible hybrid working model Pension scheme 30 days…" at bounding box center [570, 340] width 474 height 134
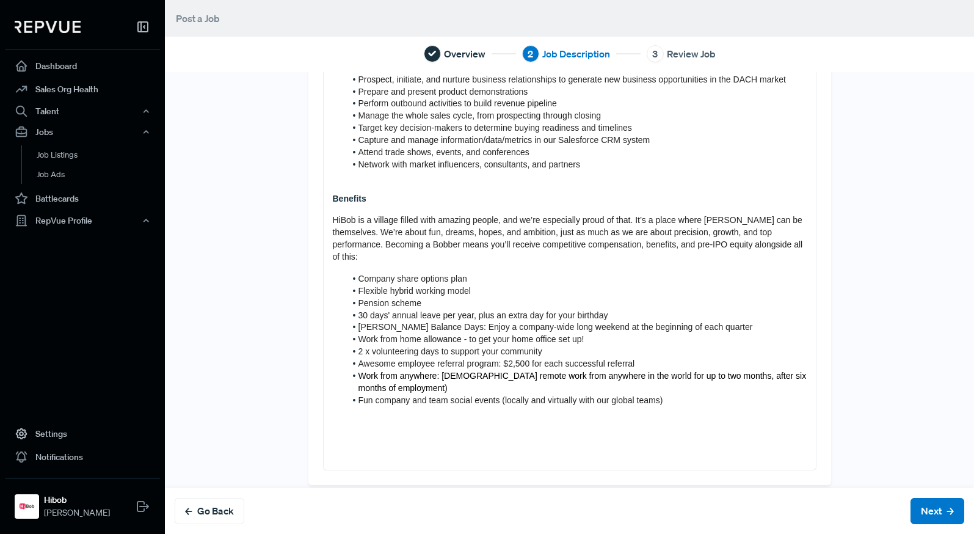
click at [668, 322] on span "[PERSON_NAME] Balance Days: Enjoy a company-wide long weekend at the beginning …" at bounding box center [555, 327] width 394 height 10
drag, startPoint x: 394, startPoint y: 307, endPoint x: 492, endPoint y: 313, distance: 98.5
click at [492, 313] on ol "Company share options plan Flexible hybrid working model Pension scheme 30 days…" at bounding box center [570, 340] width 474 height 134
click at [492, 322] on span "[PERSON_NAME] Balance Days: Enjoy a company-wide long weekend at the beginning …" at bounding box center [555, 327] width 394 height 10
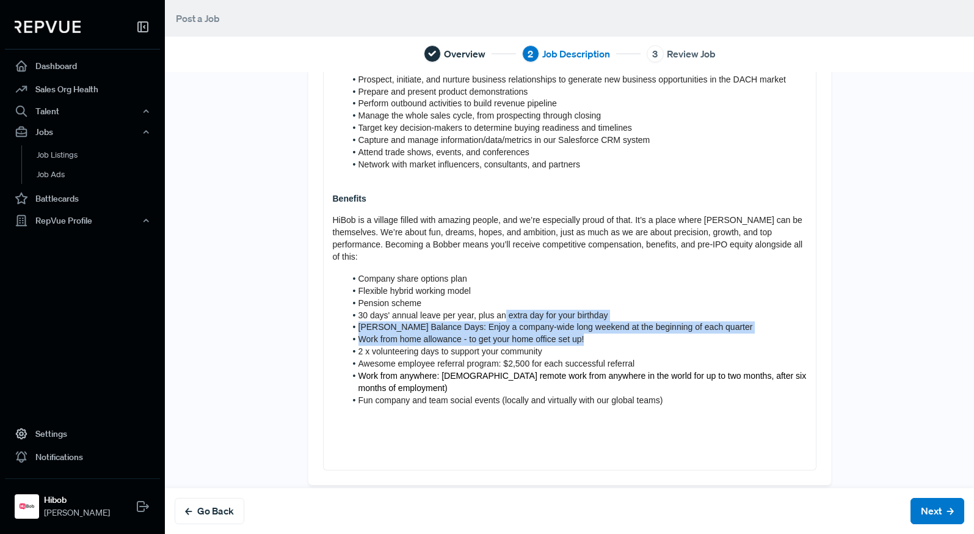
drag, startPoint x: 501, startPoint y: 300, endPoint x: 638, endPoint y: 322, distance: 139.1
click at [638, 322] on ol "Company share options plan Flexible hybrid working model Pension scheme 30 days…" at bounding box center [570, 340] width 474 height 134
click at [638, 333] on li "Work from home allowance - to get your home office set up!" at bounding box center [576, 339] width 461 height 12
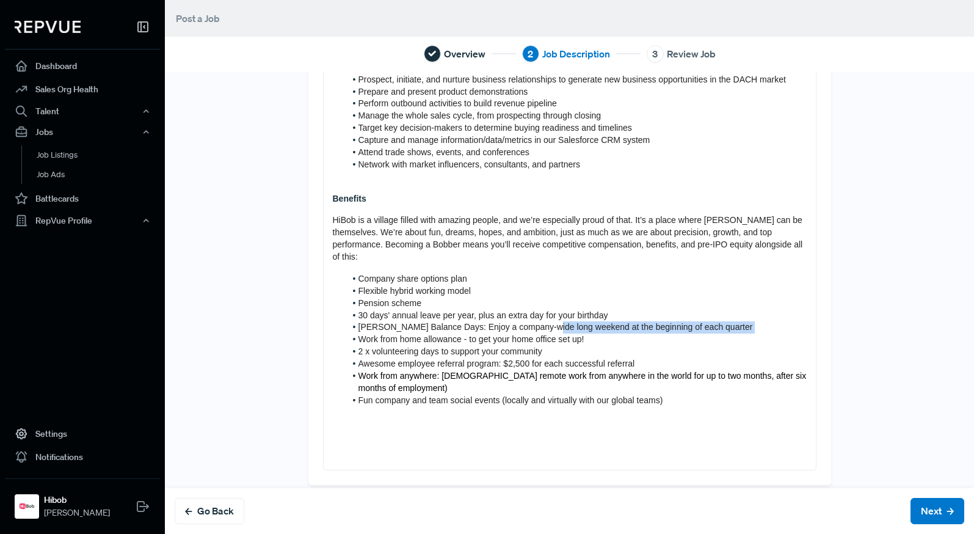
drag, startPoint x: 476, startPoint y: 319, endPoint x: 542, endPoint y: 319, distance: 65.3
click at [542, 319] on ol "Company share options plan Flexible hybrid working model Pension scheme 30 days…" at bounding box center [570, 340] width 474 height 134
click at [542, 322] on span "[PERSON_NAME] Balance Days: Enjoy a company-wide long weekend at the beginning …" at bounding box center [555, 327] width 394 height 10
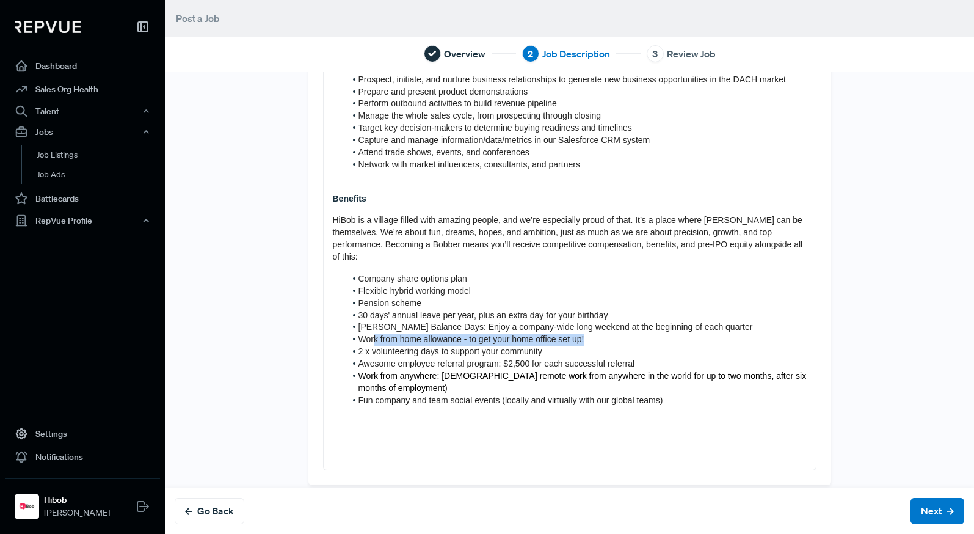
drag, startPoint x: 369, startPoint y: 328, endPoint x: 612, endPoint y: 329, distance: 243.6
click at [611, 333] on li "Work from home allowance - to get your home office set up!" at bounding box center [576, 339] width 461 height 12
click at [612, 333] on li "Work from home allowance - to get your home office set up!" at bounding box center [576, 339] width 461 height 12
drag, startPoint x: 525, startPoint y: 333, endPoint x: 371, endPoint y: 331, distance: 153.3
click at [372, 331] on ol "Company share options plan Flexible hybrid working model Pension scheme 30 days…" at bounding box center [570, 340] width 474 height 134
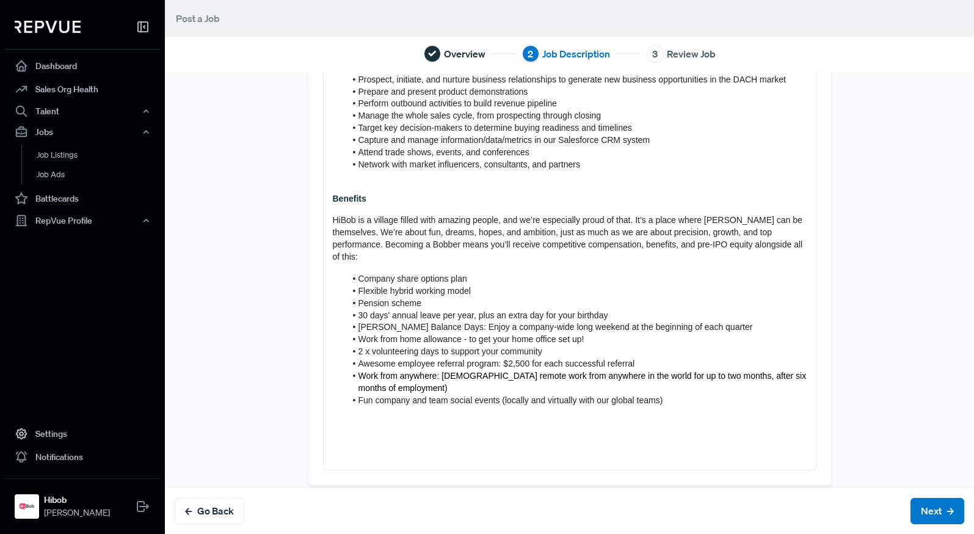
click at [371, 334] on span "Work from home allowance - to get your home office set up!" at bounding box center [471, 339] width 226 height 10
drag, startPoint x: 362, startPoint y: 336, endPoint x: 556, endPoint y: 344, distance: 193.7
click at [556, 346] on li "2 x volunteering days to support your community" at bounding box center [576, 352] width 461 height 12
click at [553, 346] on li "2 x volunteering days to support your community" at bounding box center [576, 352] width 461 height 12
click at [663, 371] on span "Work from anywhere: Temporary remote work from anywhere in the world for up to …" at bounding box center [583, 382] width 451 height 22
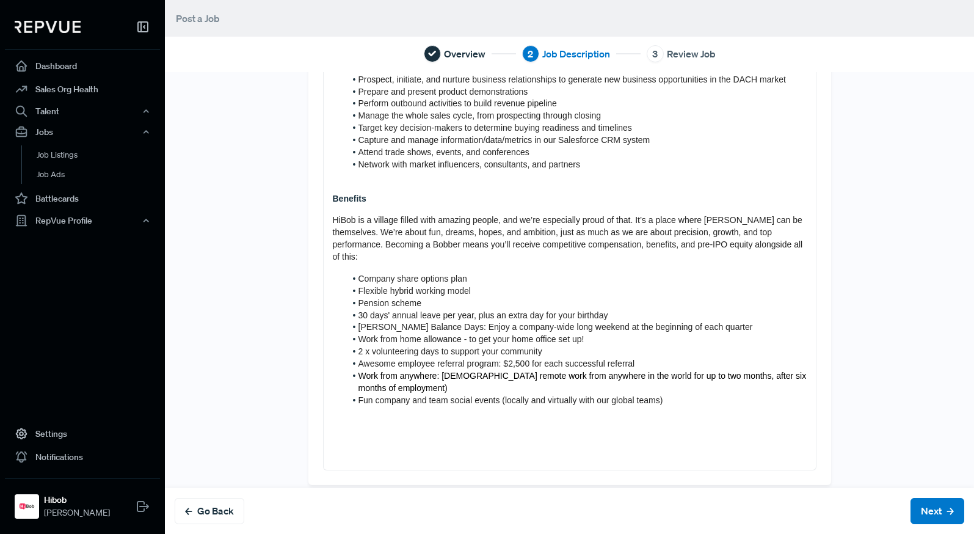
click at [711, 371] on span "Work from anywhere: Temporary remote work from anywhere in the world for up to …" at bounding box center [583, 382] width 451 height 22
click at [719, 370] on li "Work from anywhere: Temporary remote work from anywhere in the world for up to …" at bounding box center [576, 382] width 461 height 24
drag, startPoint x: 450, startPoint y: 363, endPoint x: 753, endPoint y: 367, distance: 303.5
click at [753, 371] on span "Work from anywhere: Temporary remote work from anywhere in the world for up to …" at bounding box center [577, 382] width 438 height 22
click at [407, 407] on p at bounding box center [570, 413] width 474 height 12
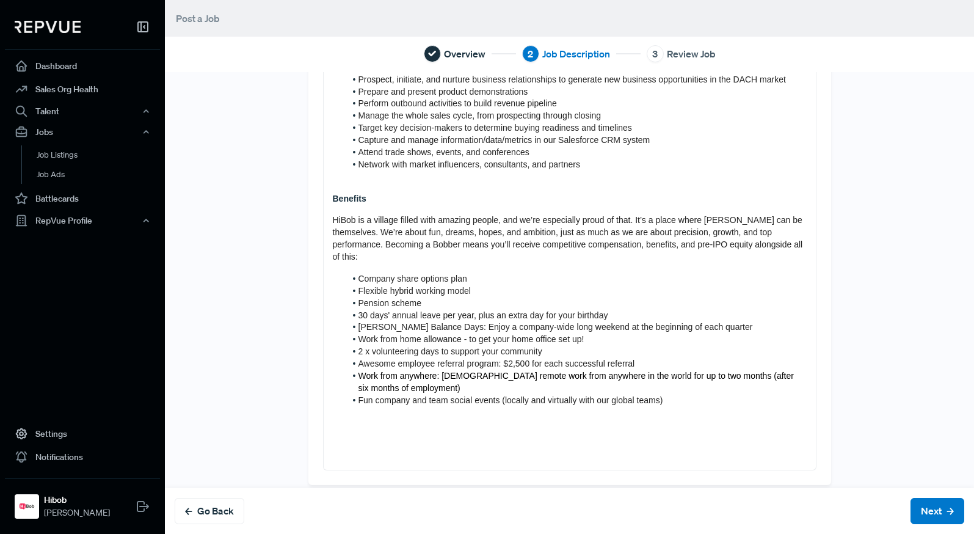
click at [400, 446] on p at bounding box center [570, 456] width 474 height 12
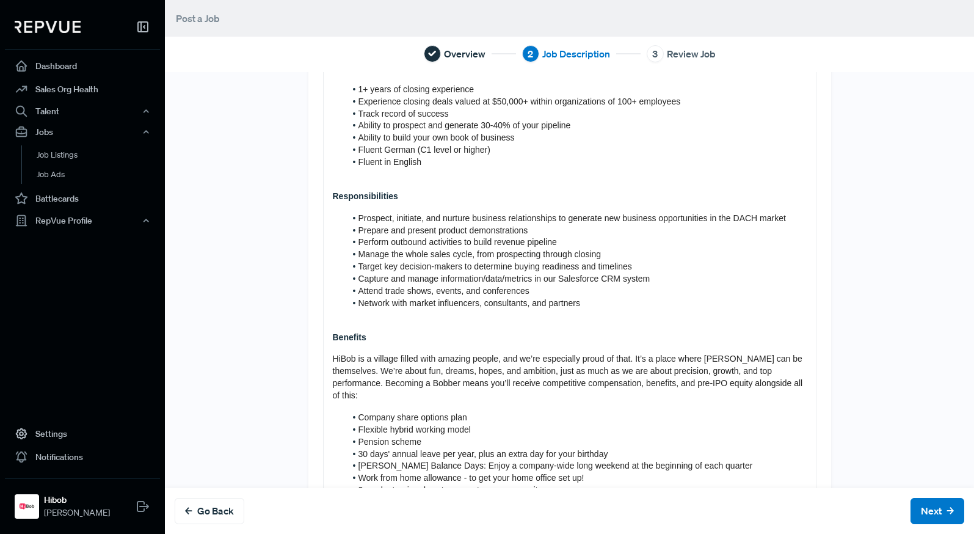
scroll to position [374, 0]
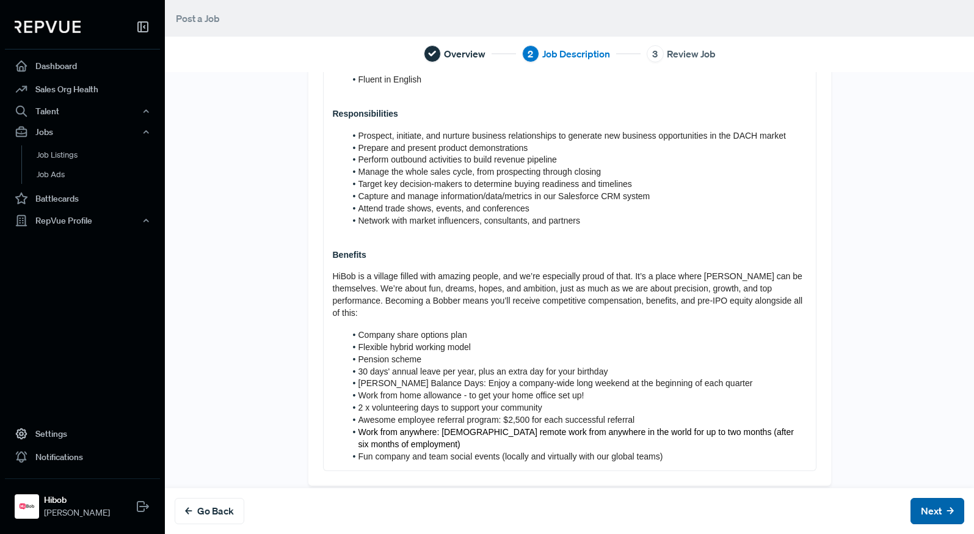
click at [837, 446] on button "Next" at bounding box center [937, 511] width 54 height 26
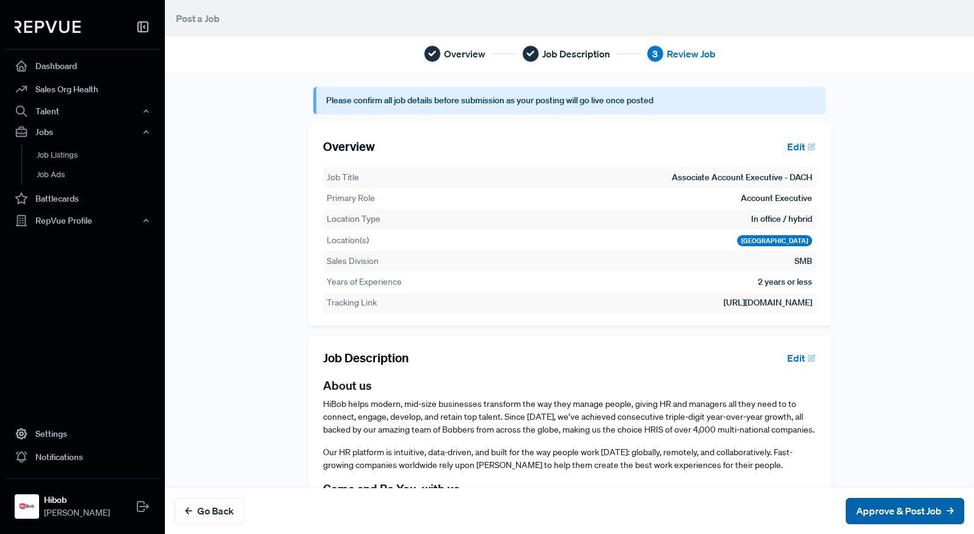
click at [837, 446] on button "Approve & Post Job" at bounding box center [905, 511] width 118 height 26
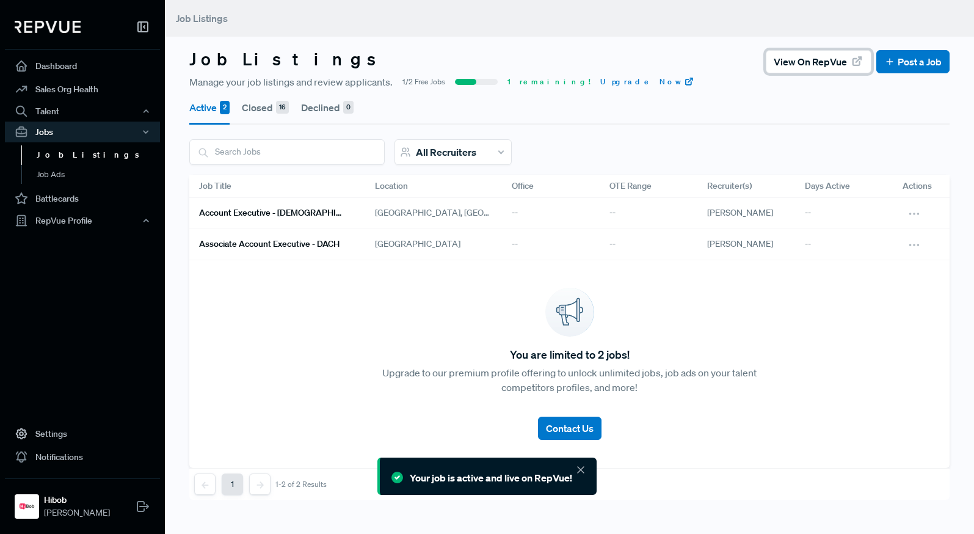
click at [816, 65] on span "View on RepVue" at bounding box center [810, 61] width 73 height 15
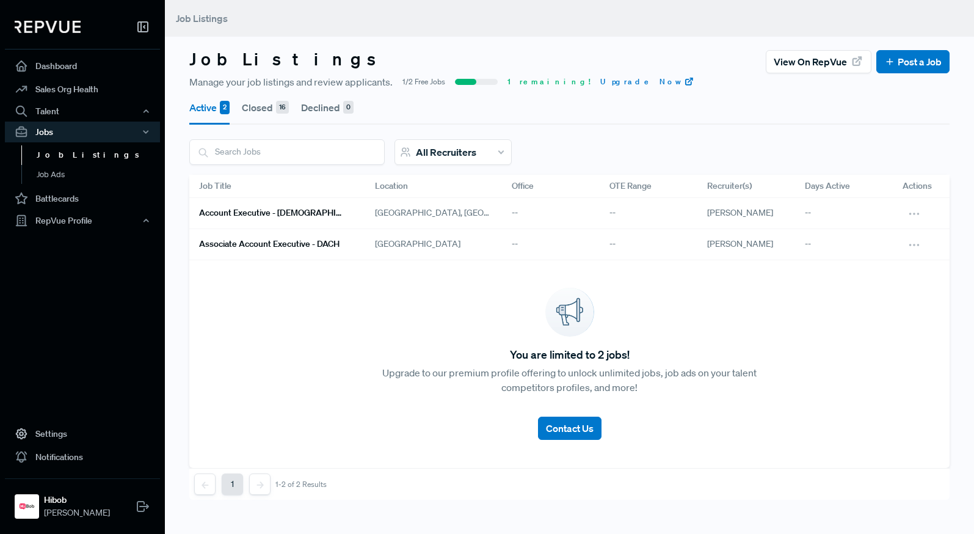
click at [266, 242] on h6 "Associate Account Executive - DACH" at bounding box center [269, 244] width 140 height 10
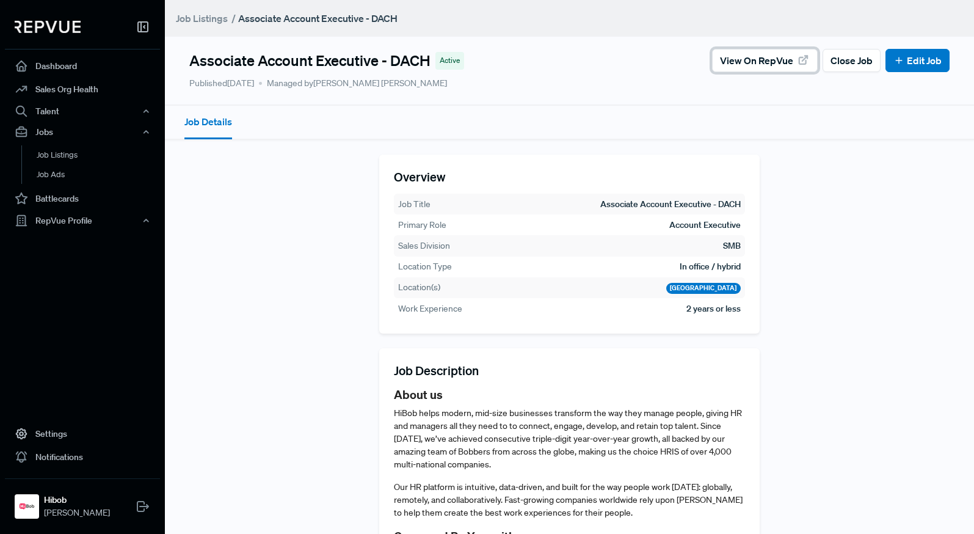
click at [770, 53] on span "View on RepVue" at bounding box center [756, 60] width 73 height 15
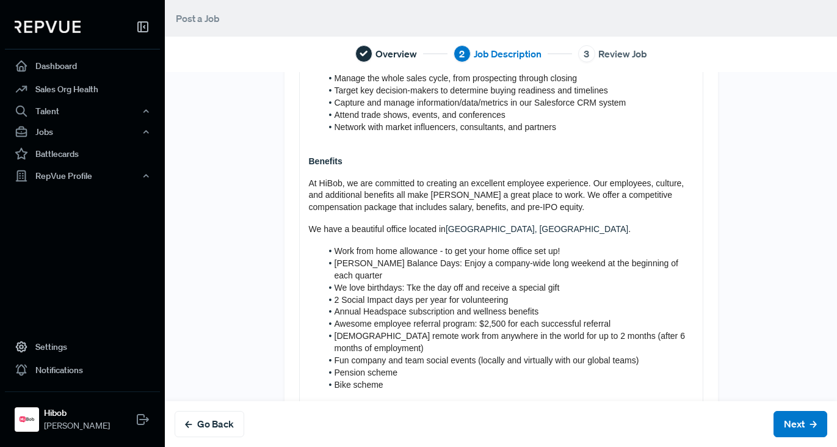
scroll to position [559, 0]
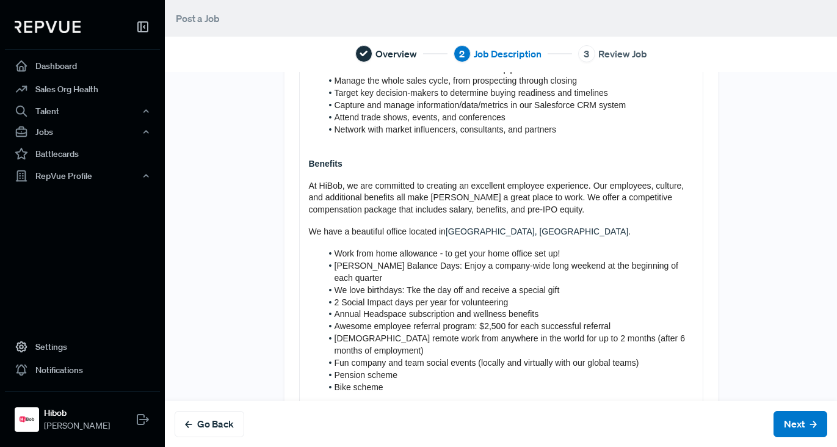
click at [471, 309] on span "Annual Headspace subscription and wellness benefits" at bounding box center [437, 314] width 205 height 10
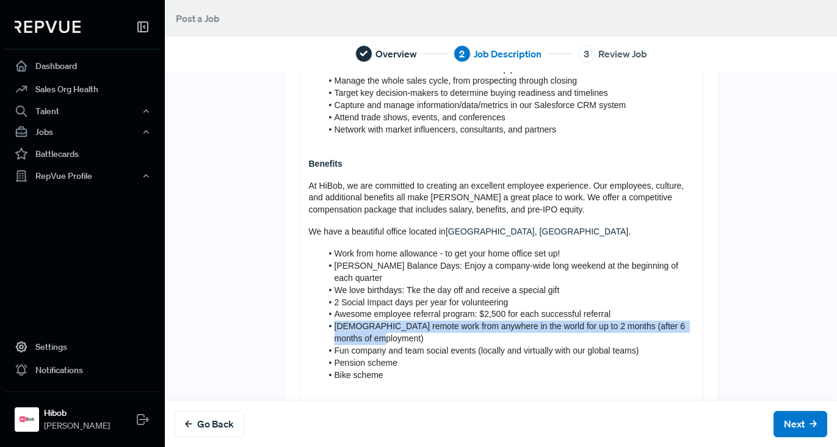
drag, startPoint x: 399, startPoint y: 323, endPoint x: 333, endPoint y: 314, distance: 66.6
click at [333, 321] on li "Temporary remote work from anywhere in the world for up to 2 months (after 6 mo…" at bounding box center [508, 333] width 372 height 24
drag, startPoint x: 460, startPoint y: 326, endPoint x: 331, endPoint y: 319, distance: 129.0
click at [331, 321] on li "Work from anywhere (Temporary remote work from anywhere in the world for up to …" at bounding box center [508, 333] width 372 height 24
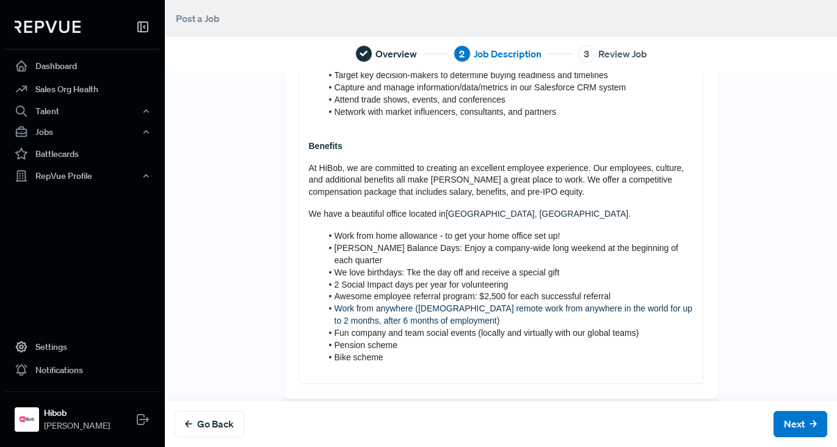
scroll to position [565, 0]
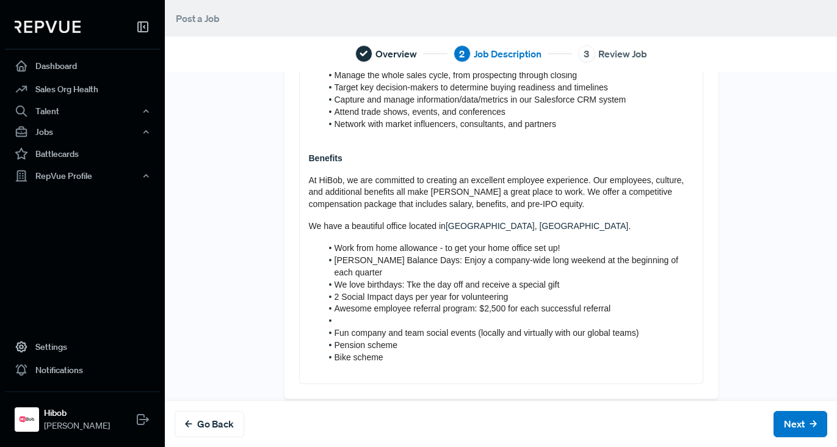
click at [333, 364] on p at bounding box center [501, 370] width 385 height 12
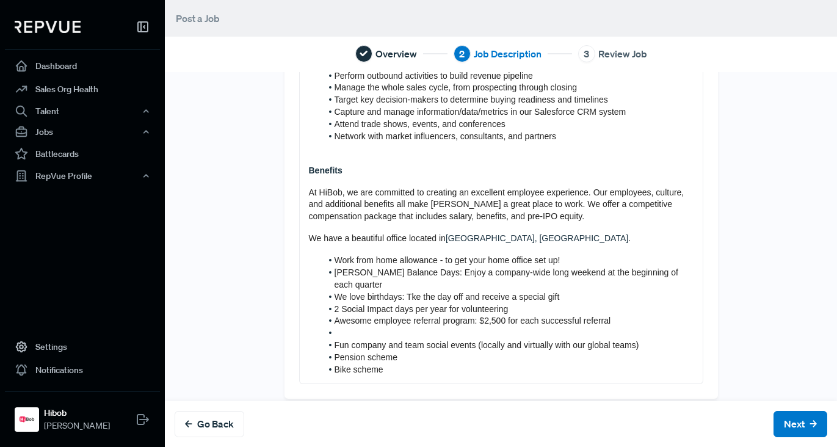
click at [350, 327] on li at bounding box center [508, 333] width 372 height 12
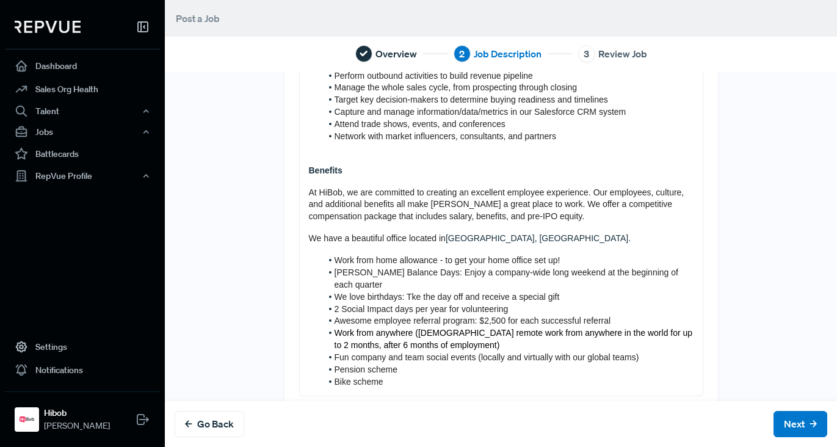
scroll to position [565, 0]
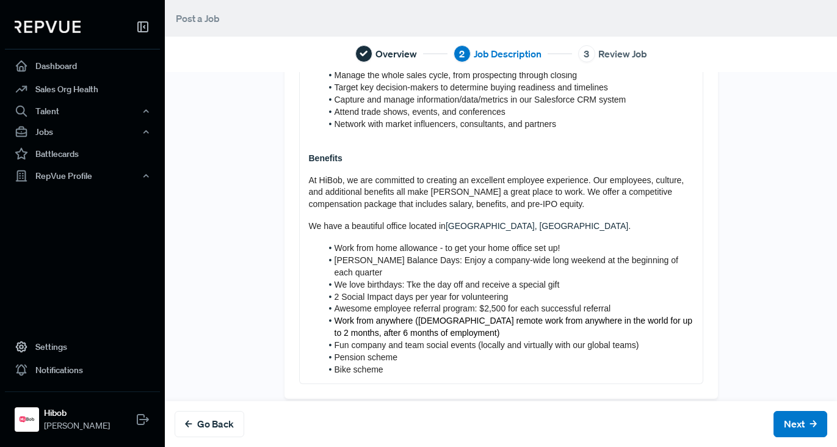
click at [655, 316] on span "Work from anywhere (Temporary remote work from anywhere in the world for up to …" at bounding box center [515, 327] width 361 height 22
click at [395, 324] on span "Work from anywhere (Temporary remote work from anywhere in the world for up to …" at bounding box center [515, 327] width 361 height 22
click at [412, 280] on span "We love birthdays: Tke the day off and receive a special gift" at bounding box center [447, 285] width 225 height 10
click at [361, 292] on span "2 Social Impact days per year for volunteering" at bounding box center [422, 297] width 174 height 10
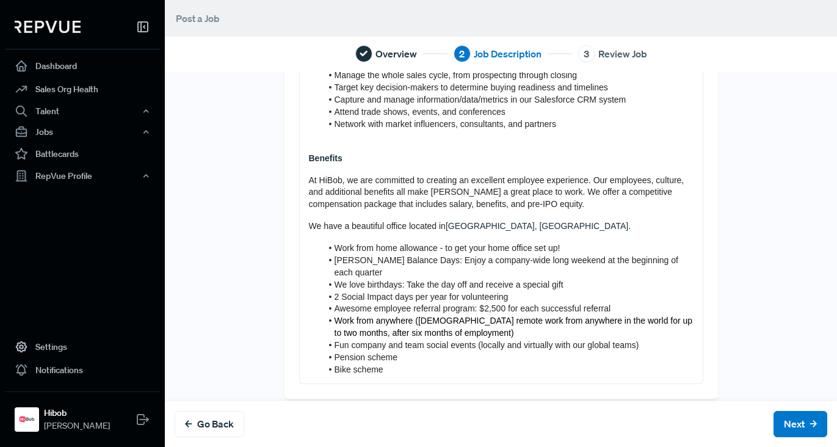
click at [361, 292] on span "2 Social Impact days per year for volunteering" at bounding box center [422, 297] width 174 height 10
drag, startPoint x: 522, startPoint y: 282, endPoint x: 340, endPoint y: 288, distance: 182.0
click at [340, 291] on li "2 Social Impact days per year for volunteering" at bounding box center [508, 297] width 372 height 12
click at [797, 422] on button "Next" at bounding box center [801, 424] width 54 height 26
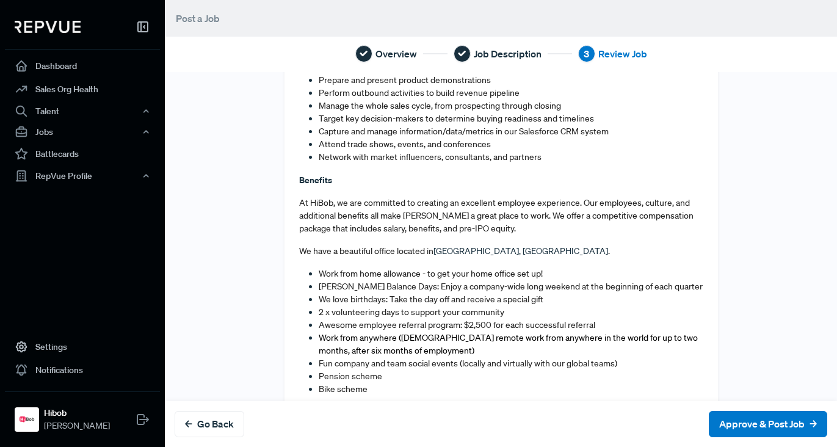
scroll to position [771, 0]
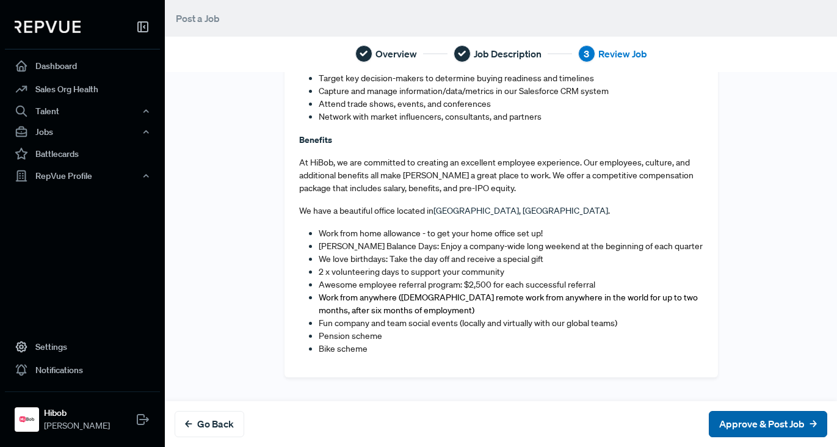
click at [752, 427] on button "Approve & Post Job" at bounding box center [768, 424] width 118 height 26
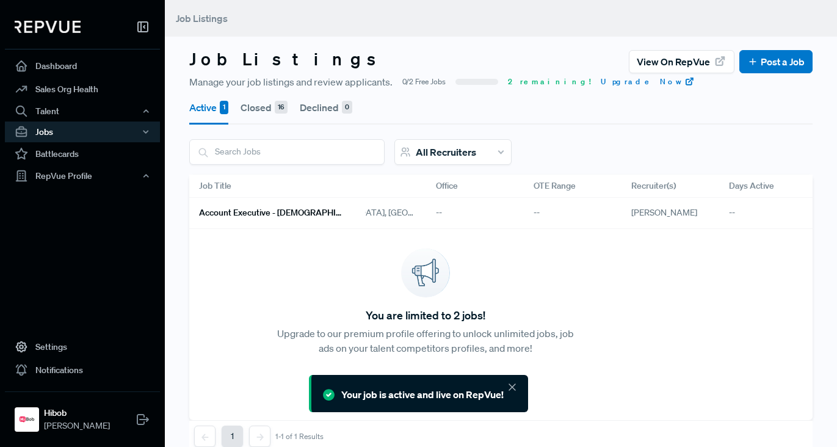
scroll to position [0, 158]
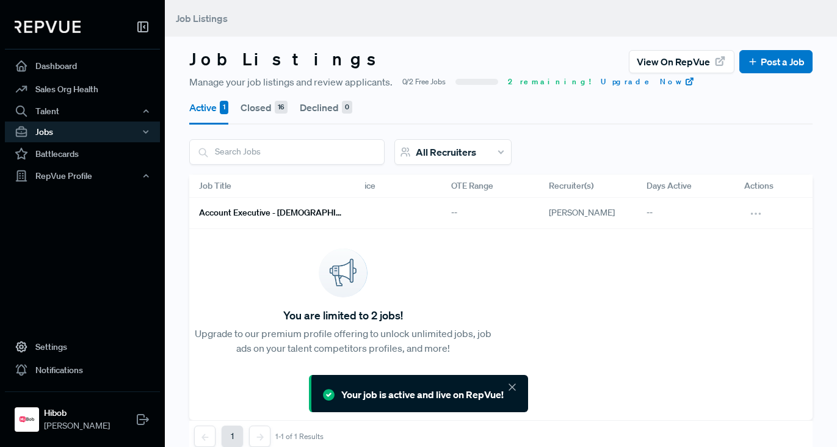
click at [200, 213] on h6 "Account Executive - [DEMOGRAPHIC_DATA]" at bounding box center [272, 213] width 147 height 10
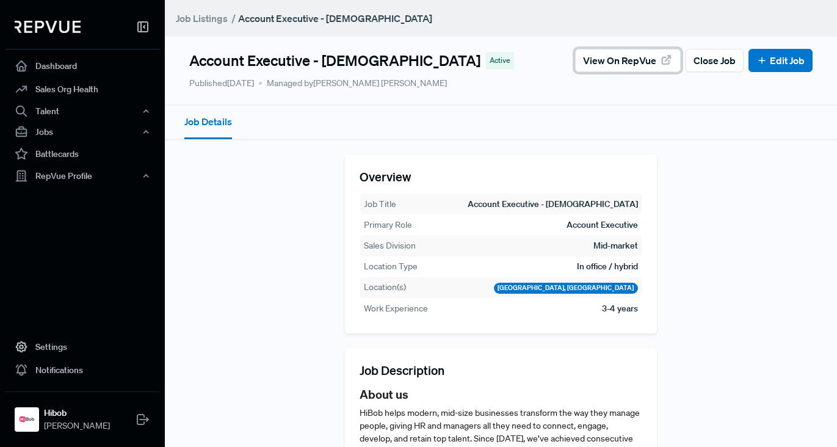
click at [586, 57] on span "View on RepVue" at bounding box center [619, 60] width 73 height 15
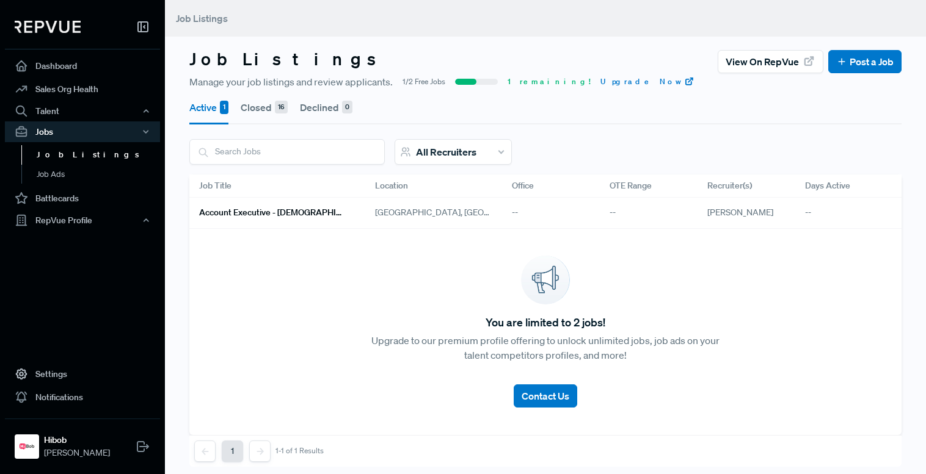
click at [457, 208] on span "[GEOGRAPHIC_DATA], [GEOGRAPHIC_DATA]" at bounding box center [433, 212] width 117 height 13
click at [306, 220] on link "Account Executive - [DEMOGRAPHIC_DATA]" at bounding box center [272, 213] width 147 height 21
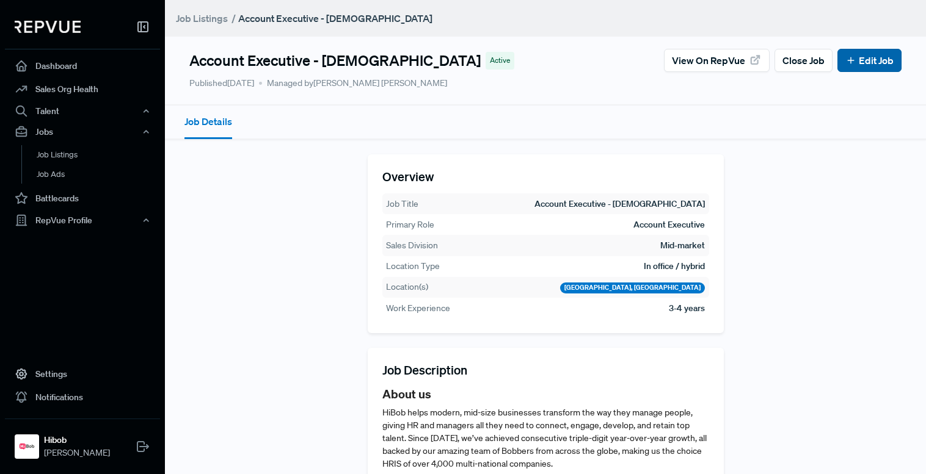
click at [850, 51] on button "Edit Job" at bounding box center [869, 60] width 64 height 23
click at [850, 54] on link "Edit Job" at bounding box center [869, 60] width 48 height 15
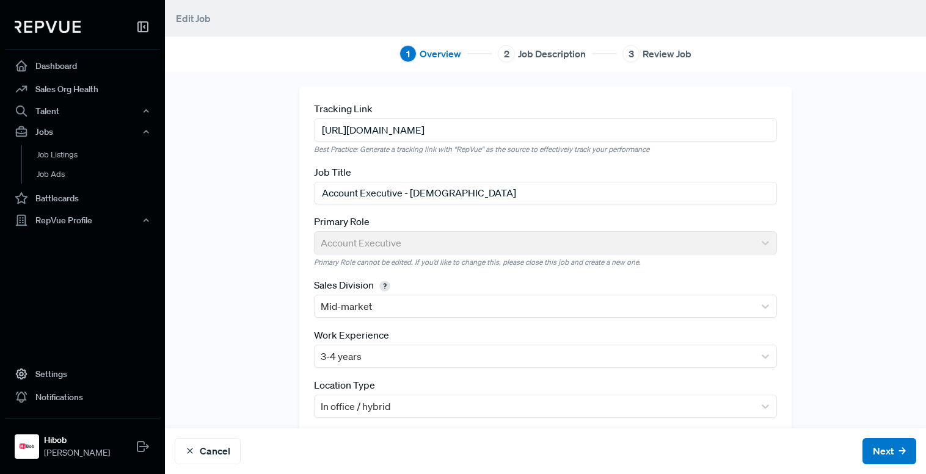
click at [541, 55] on span "Job Description" at bounding box center [552, 53] width 68 height 15
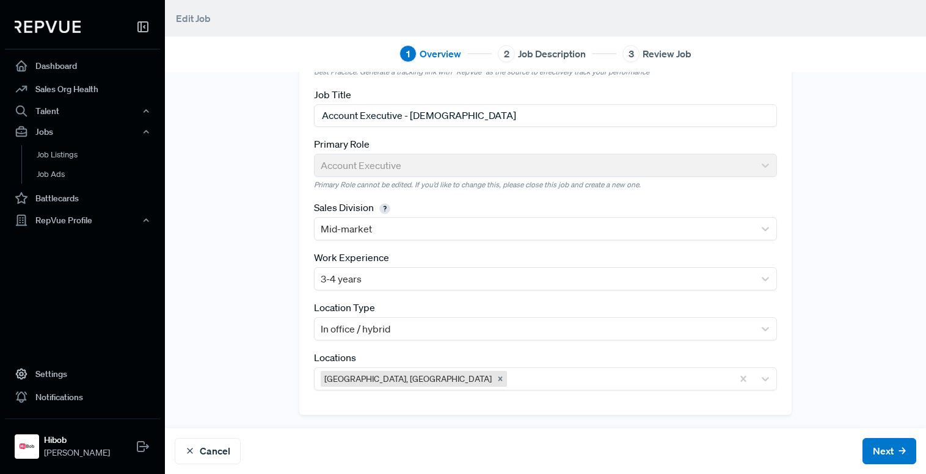
scroll to position [78, 0]
click at [862, 443] on button "Next" at bounding box center [889, 451] width 54 height 26
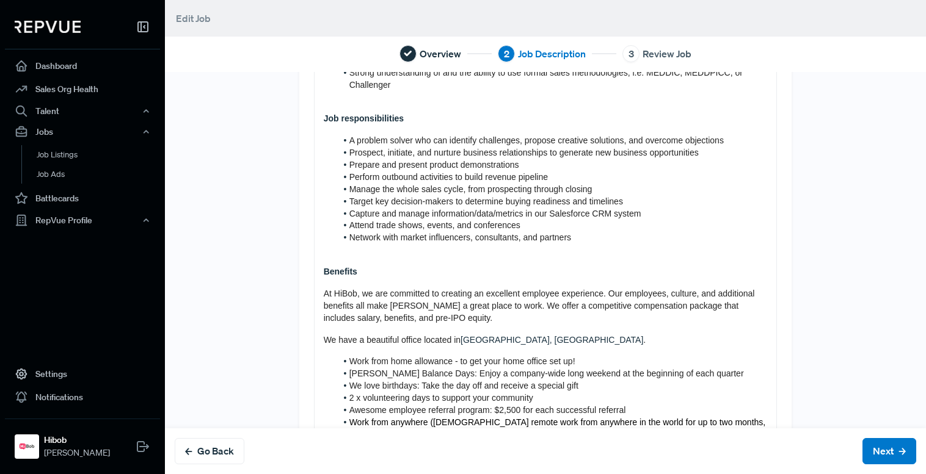
scroll to position [412, 0]
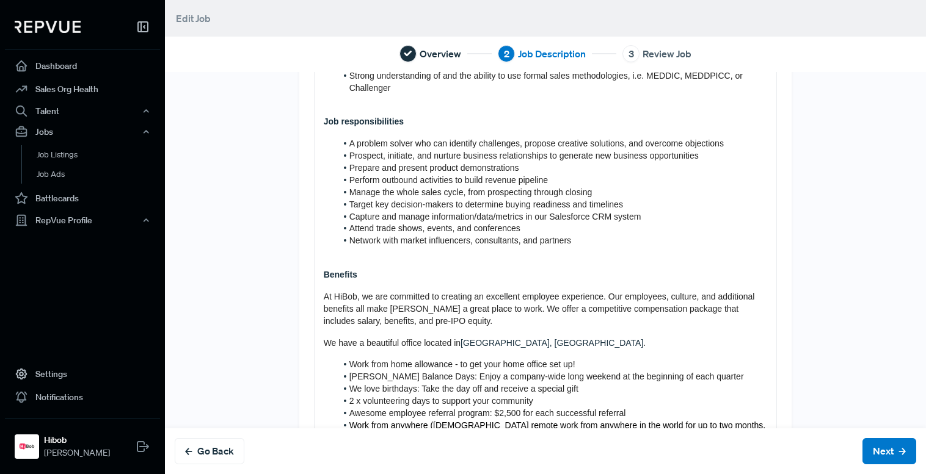
click at [456, 341] on span "We have a beautiful office located in" at bounding box center [392, 343] width 137 height 10
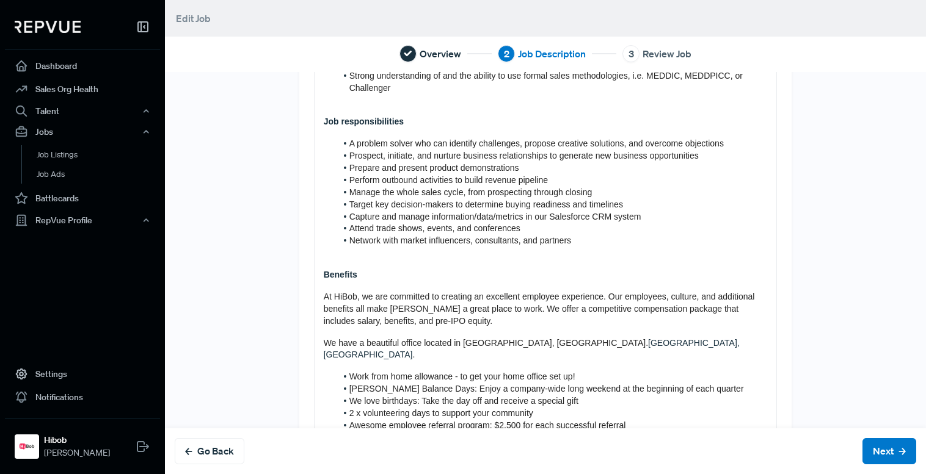
drag, startPoint x: 561, startPoint y: 346, endPoint x: 678, endPoint y: 349, distance: 116.7
click at [678, 349] on p "We have a beautiful office located in [GEOGRAPHIC_DATA], [GEOGRAPHIC_DATA]. [GE…" at bounding box center [546, 350] width 444 height 24
drag, startPoint x: 676, startPoint y: 349, endPoint x: 560, endPoint y: 344, distance: 116.1
click at [560, 344] on p "We have a beautiful office located in [GEOGRAPHIC_DATA], [GEOGRAPHIC_DATA]. [GE…" at bounding box center [546, 350] width 444 height 24
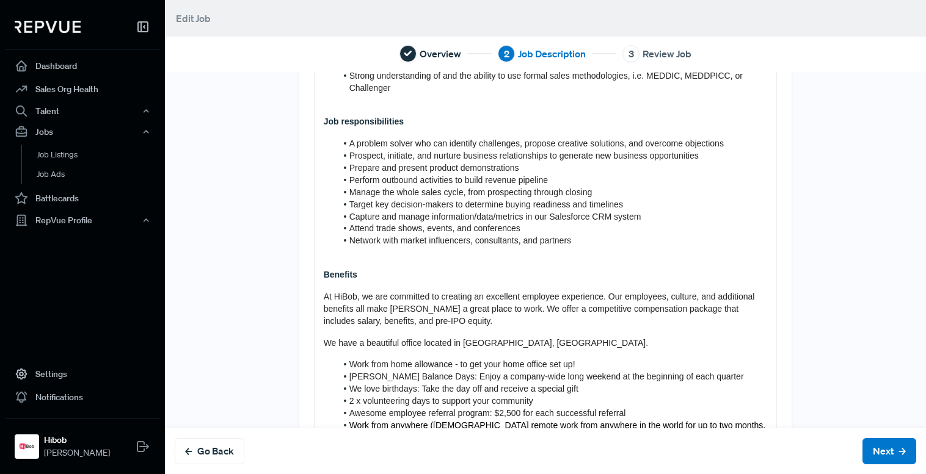
click at [573, 244] on li "Network with market influencers, consultants, and partners" at bounding box center [551, 241] width 431 height 12
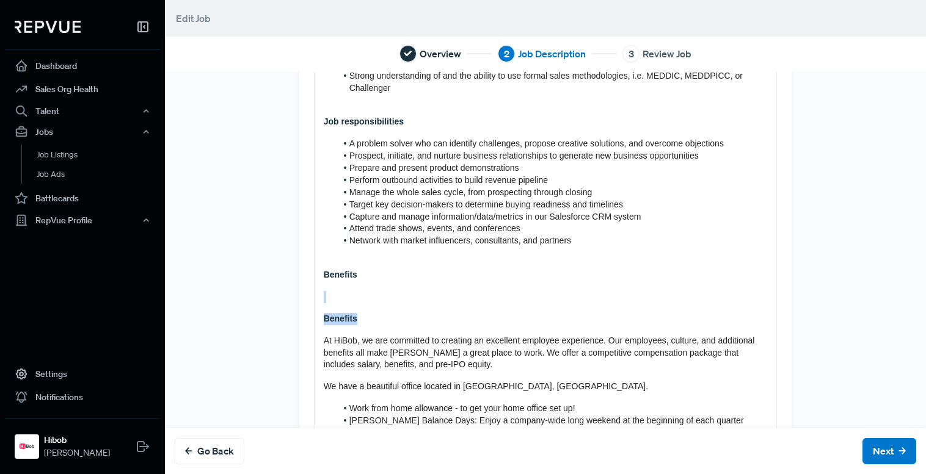
drag, startPoint x: 387, startPoint y: 320, endPoint x: 304, endPoint y: 296, distance: 85.8
click at [304, 296] on div "Tell us more about the job About us HiBob helps modern, mid-size businesses tra…" at bounding box center [545, 111] width 493 height 872
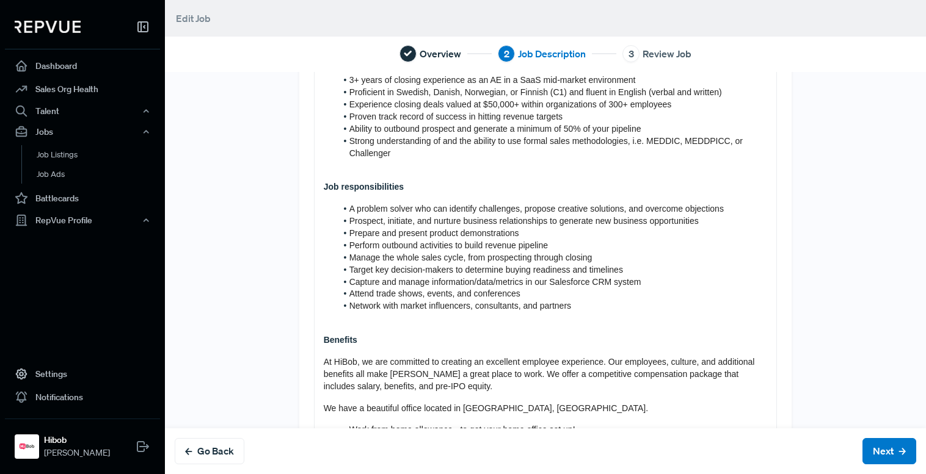
scroll to position [325, 0]
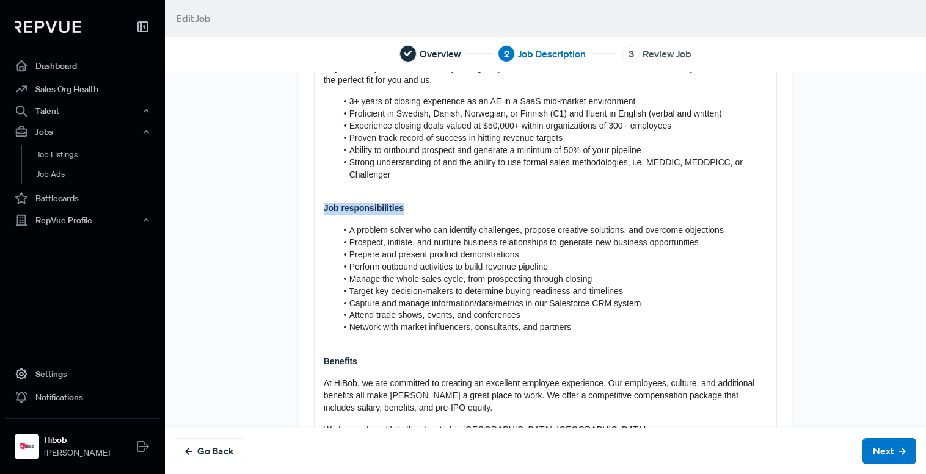
drag, startPoint x: 395, startPoint y: 207, endPoint x: 316, endPoint y: 214, distance: 79.1
click at [316, 214] on div "About us HiBob helps modern, mid-size businesses transform the way they manage …" at bounding box center [545, 198] width 462 height 752
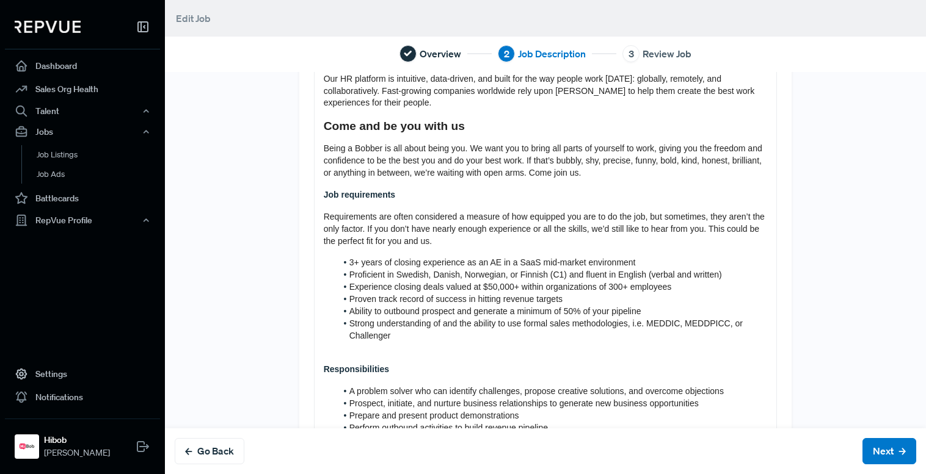
scroll to position [148, 0]
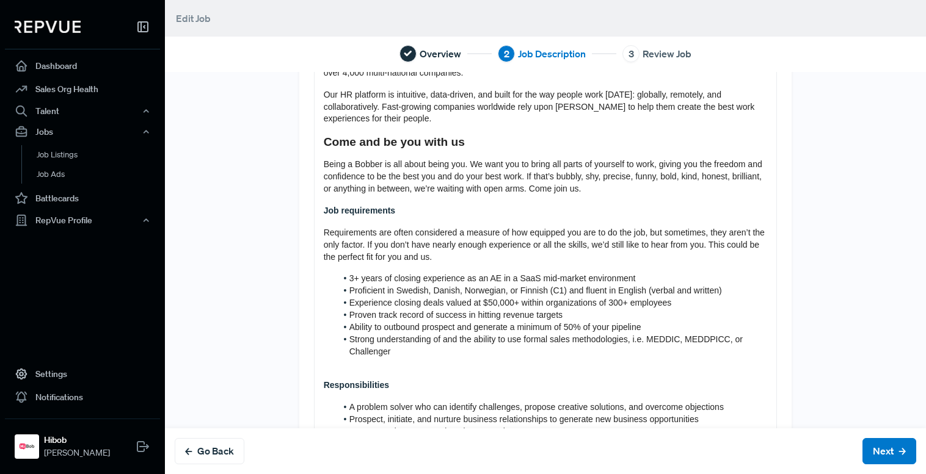
click at [352, 214] on strong "Job requirements" at bounding box center [359, 211] width 71 height 10
click at [360, 215] on strong "Job requirements" at bounding box center [359, 211] width 71 height 10
click at [363, 215] on strong "Job requirements" at bounding box center [359, 211] width 71 height 10
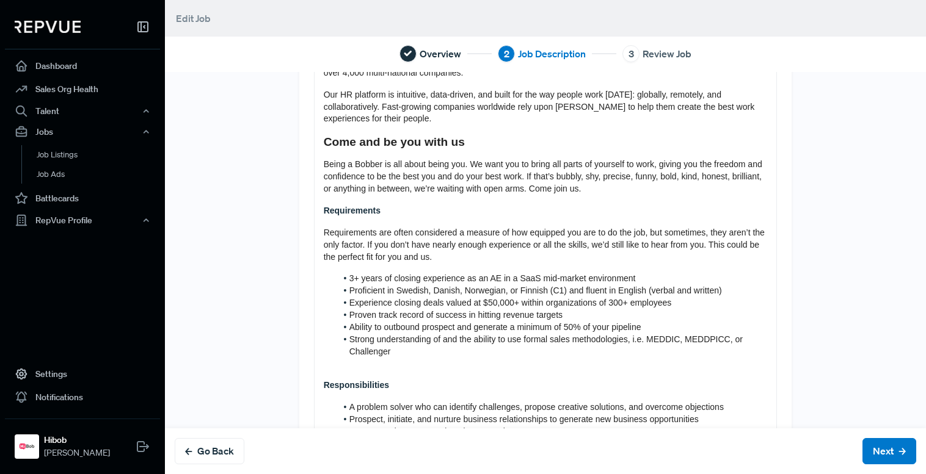
click at [387, 137] on strong "Come and be you with us" at bounding box center [394, 142] width 141 height 13
click at [407, 147] on strong "Come and Be you with us" at bounding box center [395, 142] width 142 height 13
click at [416, 149] on h3 "Come and Be You with us" at bounding box center [546, 142] width 444 height 14
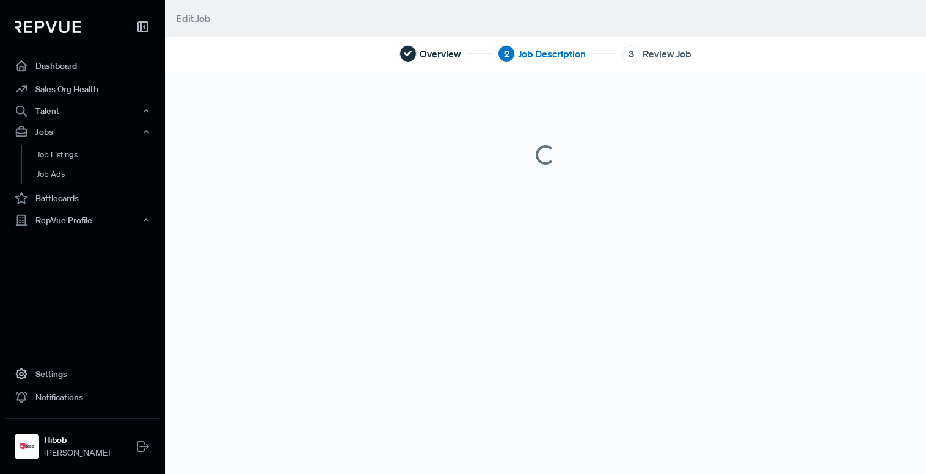
scroll to position [0, 0]
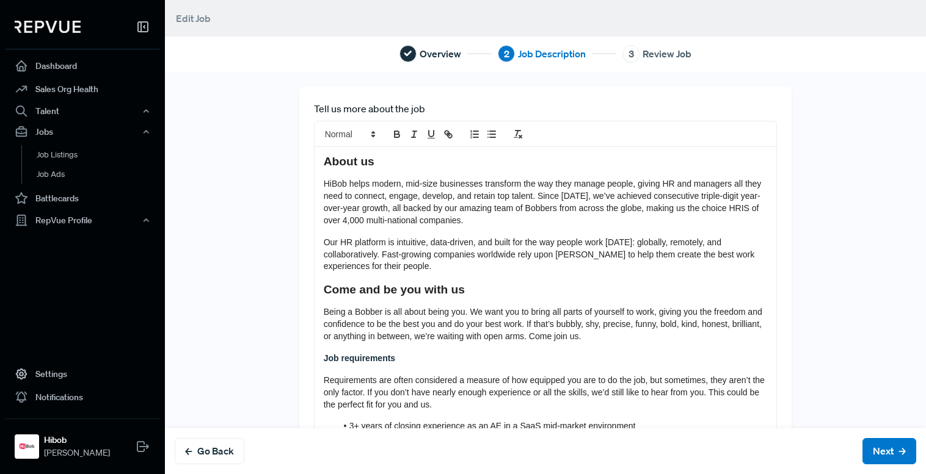
click at [417, 290] on strong "Come and be you with us" at bounding box center [394, 289] width 141 height 13
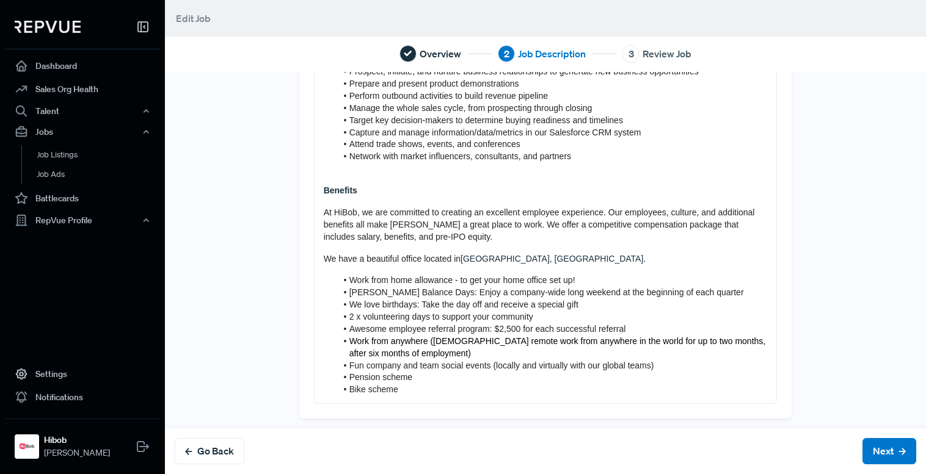
scroll to position [501, 0]
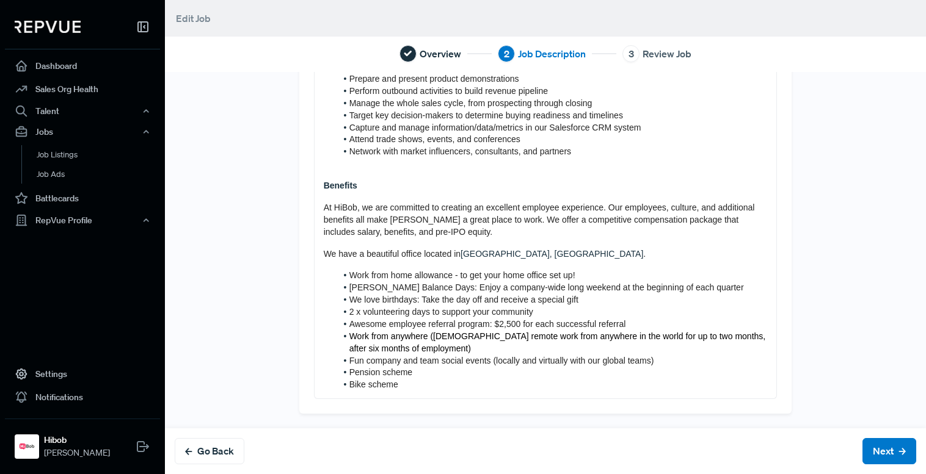
click at [457, 260] on p "We have a beautiful office located in [GEOGRAPHIC_DATA], [GEOGRAPHIC_DATA] ​." at bounding box center [546, 255] width 444 height 12
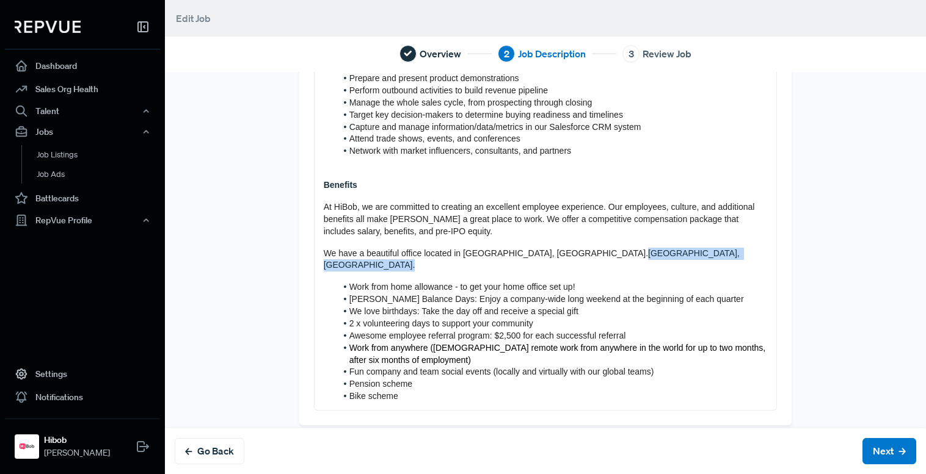
drag, startPoint x: 680, startPoint y: 249, endPoint x: 559, endPoint y: 258, distance: 121.2
click at [559, 258] on p "We have a beautiful office located in [GEOGRAPHIC_DATA], [GEOGRAPHIC_DATA]. [GE…" at bounding box center [546, 260] width 444 height 24
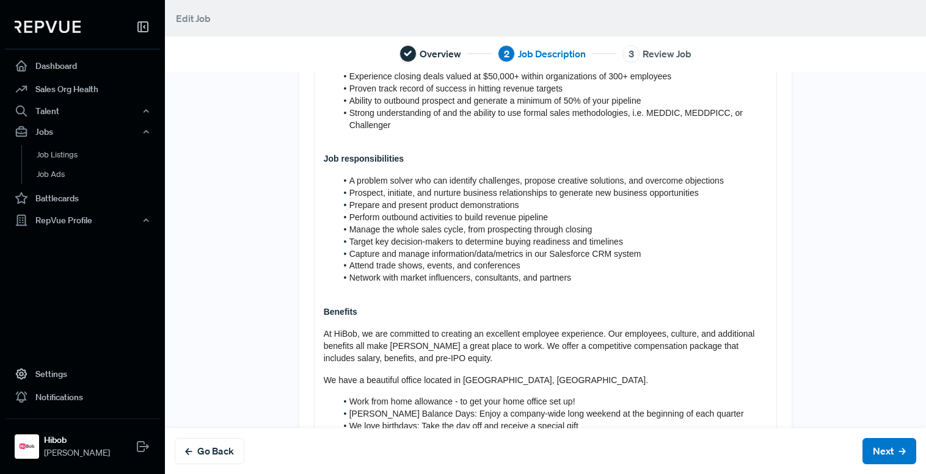
scroll to position [300, 0]
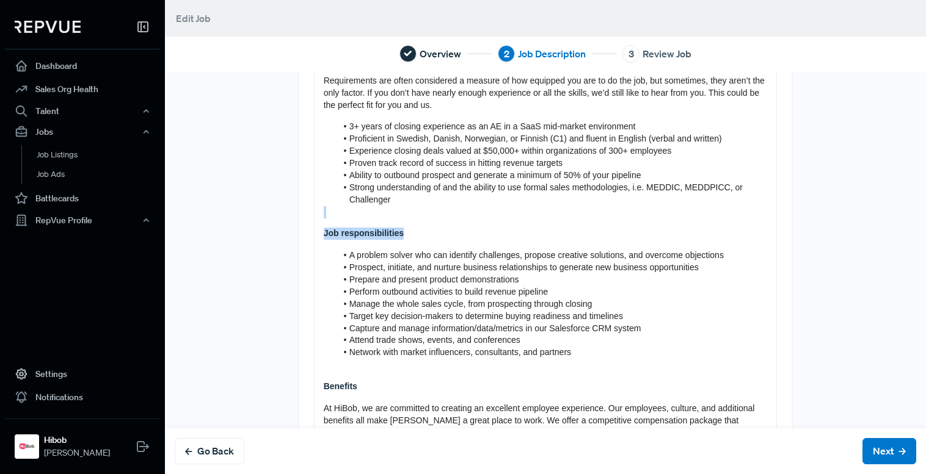
drag, startPoint x: 402, startPoint y: 226, endPoint x: 324, endPoint y: 217, distance: 78.7
click at [324, 217] on div "About us HiBob helps modern, mid-size businesses transform the way they manage …" at bounding box center [545, 223] width 462 height 752
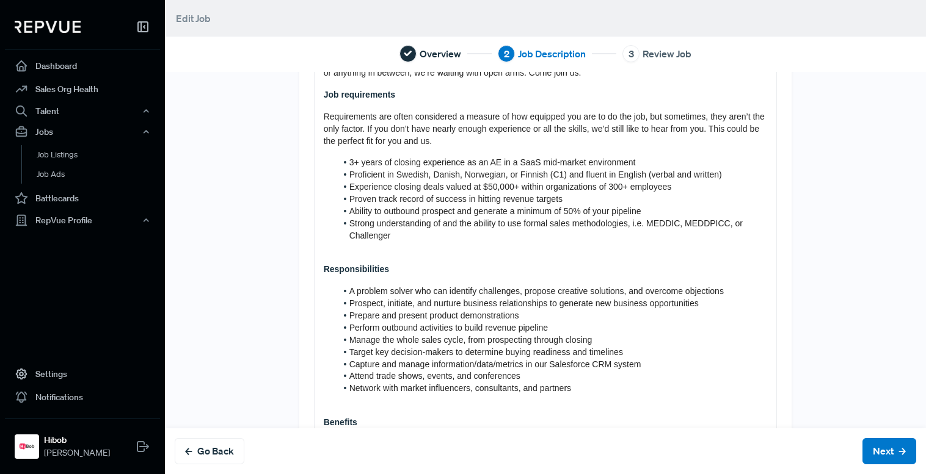
scroll to position [243, 0]
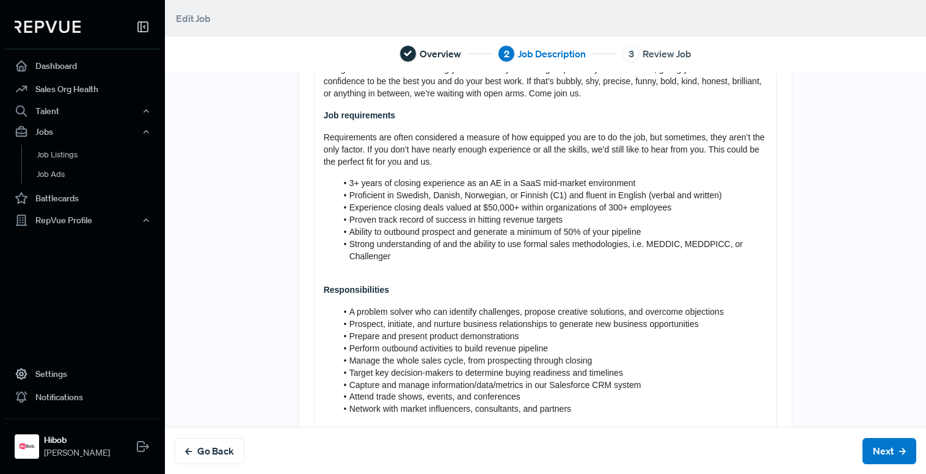
click at [314, 139] on div "About us HiBob helps modern, mid-size businesses transform the way they manage …" at bounding box center [545, 280] width 462 height 752
click at [529, 305] on div "About us HiBob helps modern, mid-size businesses transform the way they manage …" at bounding box center [545, 280] width 462 height 752
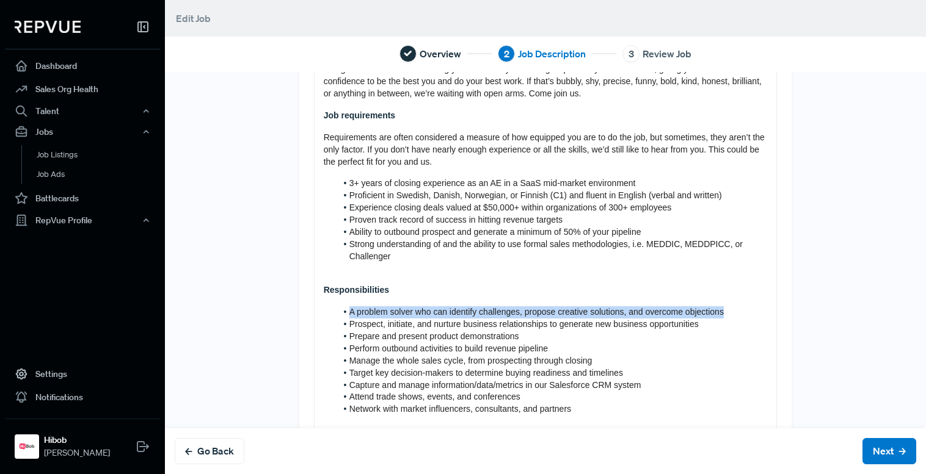
click at [529, 305] on div "About us HiBob helps modern, mid-size businesses transform the way they manage …" at bounding box center [545, 280] width 462 height 752
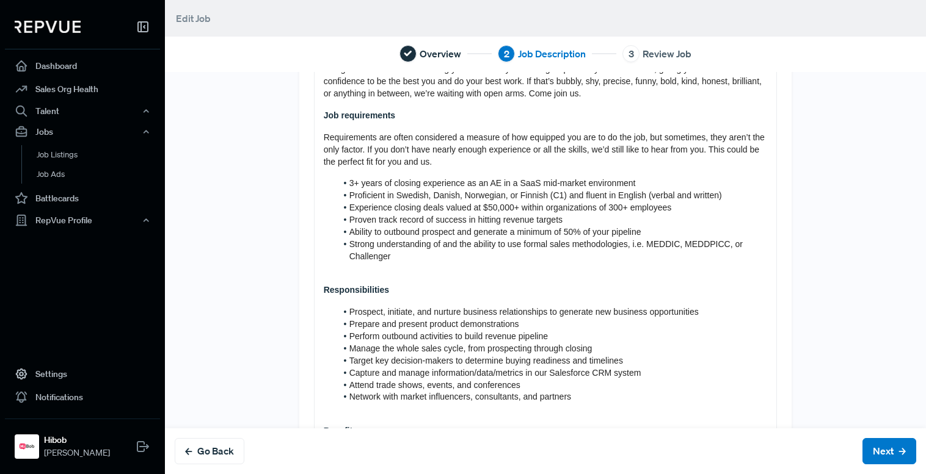
click at [426, 266] on p at bounding box center [546, 269] width 444 height 12
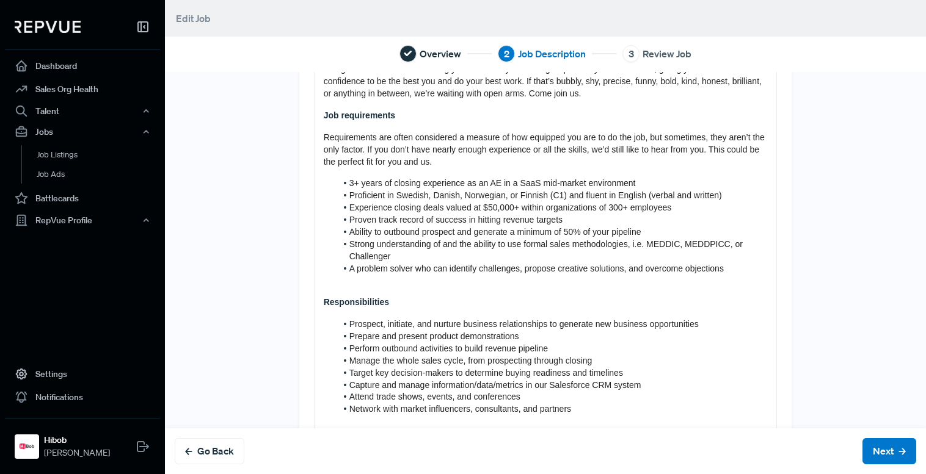
click at [382, 289] on div "About us HiBob helps modern, mid-size businesses transform the way they manage …" at bounding box center [545, 280] width 462 height 752
click at [452, 288] on div "About us HiBob helps modern, mid-size businesses transform the way they manage …" at bounding box center [545, 280] width 462 height 752
click at [430, 282] on p at bounding box center [546, 281] width 444 height 12
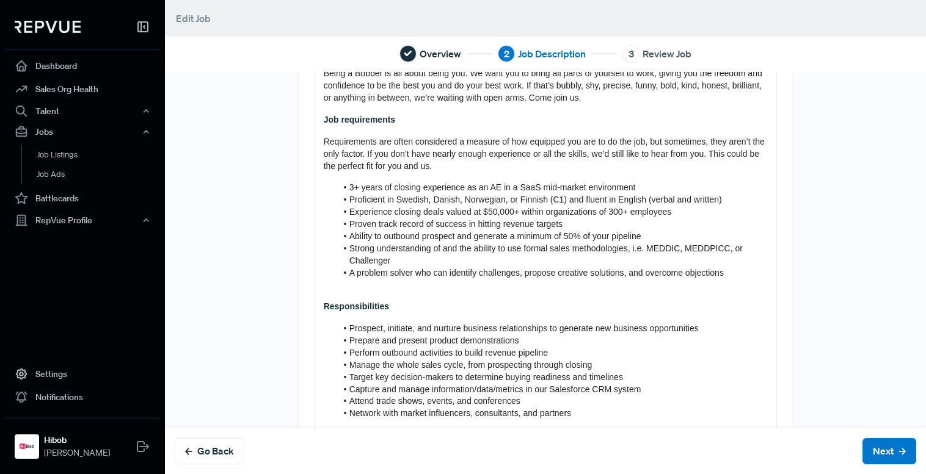
scroll to position [221, 0]
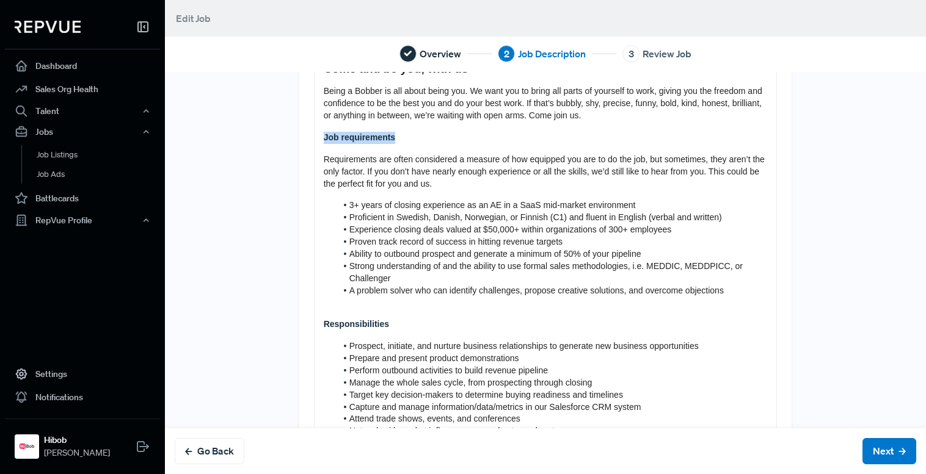
drag, startPoint x: 404, startPoint y: 142, endPoint x: 284, endPoint y: 141, distance: 120.3
click at [284, 141] on div "Tell us more about the job About us HiBob helps modern, mid-size businesses tra…" at bounding box center [545, 280] width 761 height 828
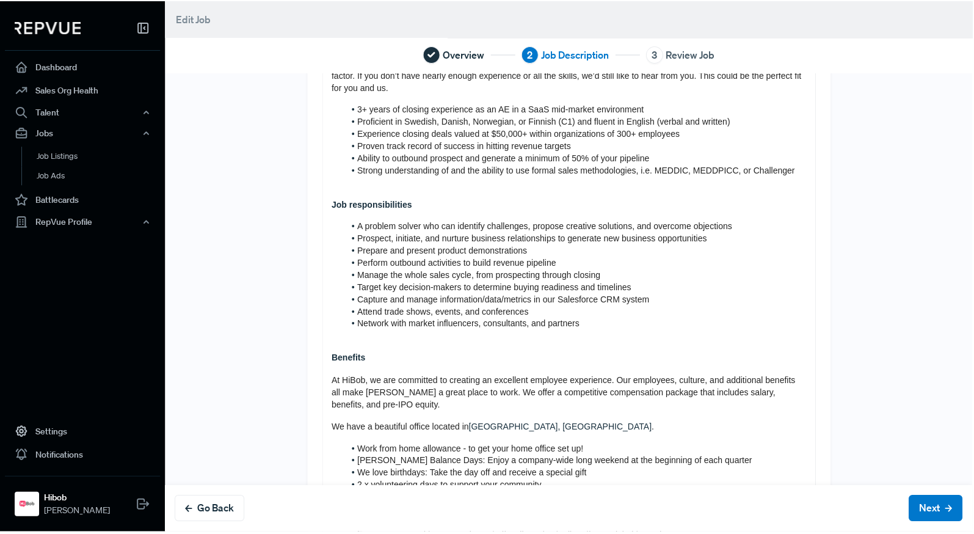
scroll to position [306, 0]
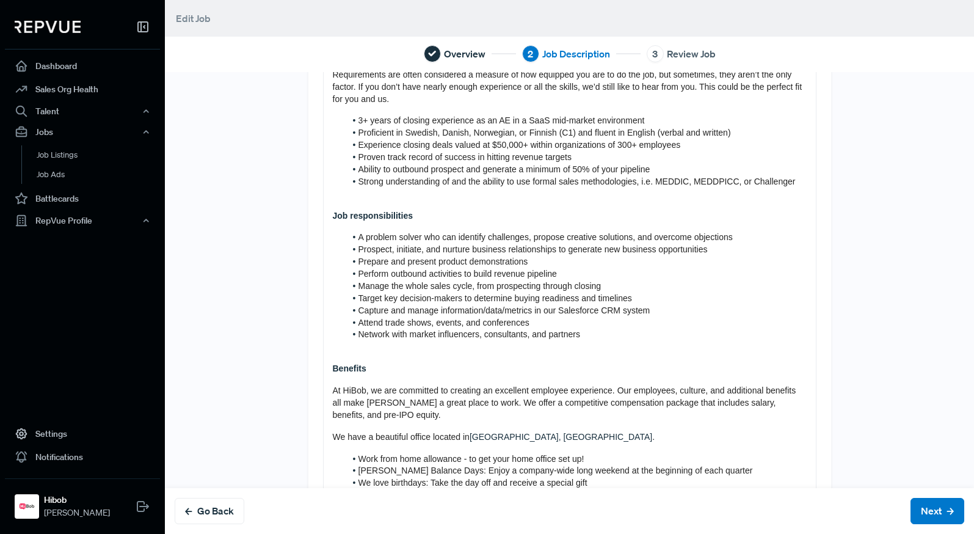
click at [355, 211] on strong "Job responsibilities" at bounding box center [373, 216] width 80 height 10
click at [359, 211] on strong "Job responsibilities" at bounding box center [373, 216] width 80 height 10
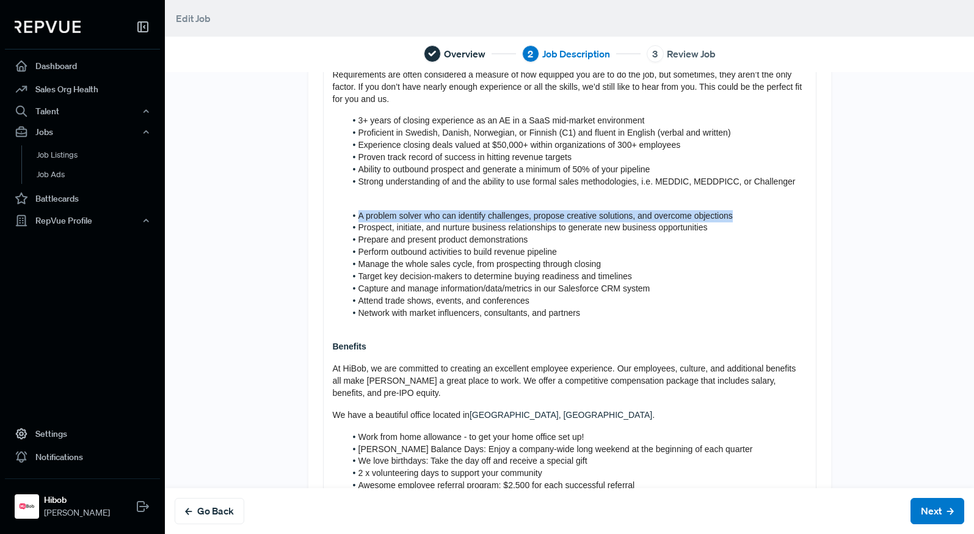
drag, startPoint x: 727, startPoint y: 207, endPoint x: 354, endPoint y: 199, distance: 373.8
click at [354, 210] on li "A problem solver who can identify challenges, propose creative solutions, and o…" at bounding box center [576, 216] width 461 height 12
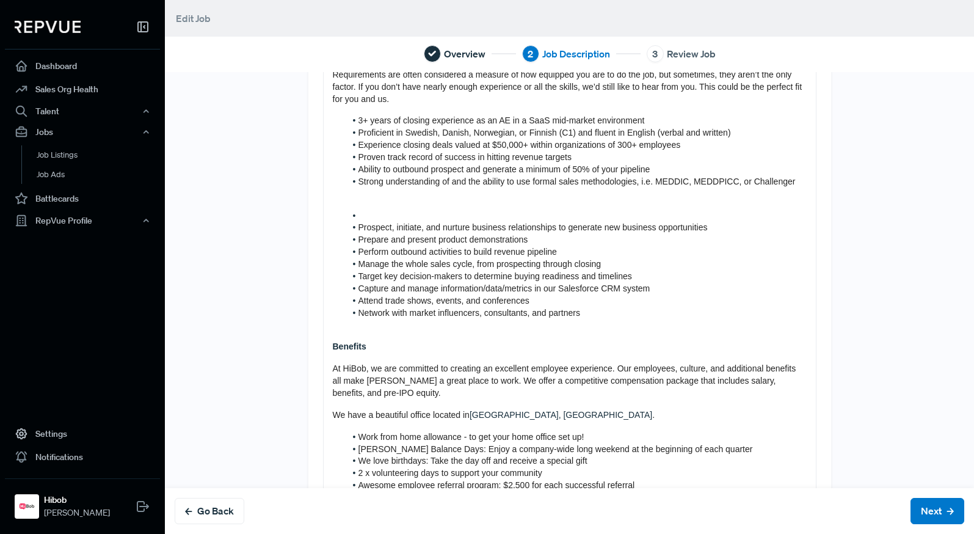
click at [363, 188] on p at bounding box center [570, 194] width 474 height 12
click at [325, 184] on div "About us HiBob helps modern, mid-size businesses transform the way they manage …" at bounding box center [570, 200] width 492 height 718
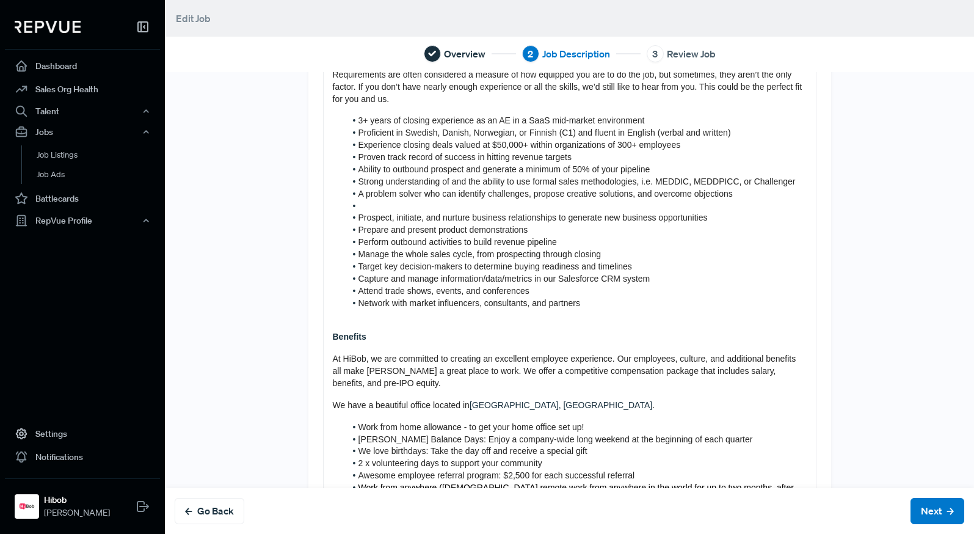
click at [365, 200] on li at bounding box center [576, 206] width 461 height 12
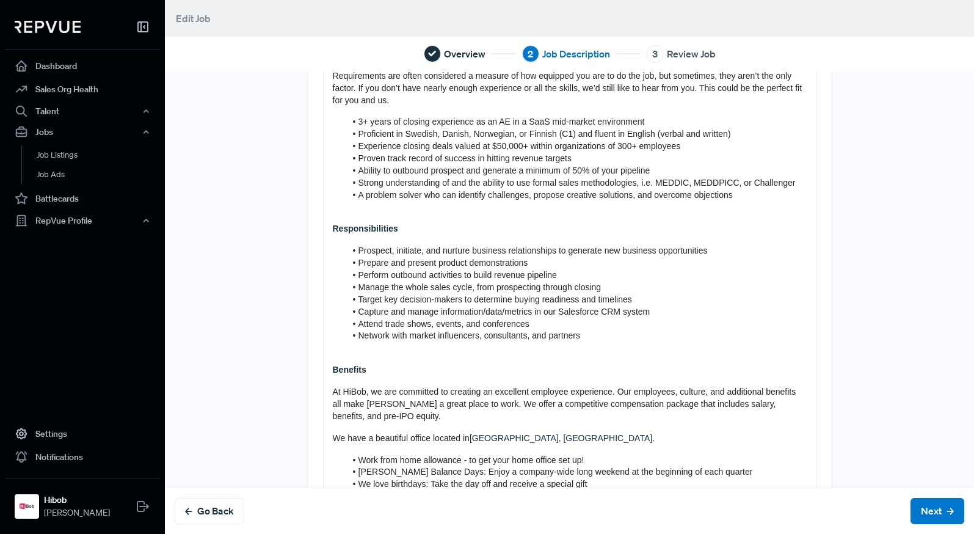
scroll to position [329, 0]
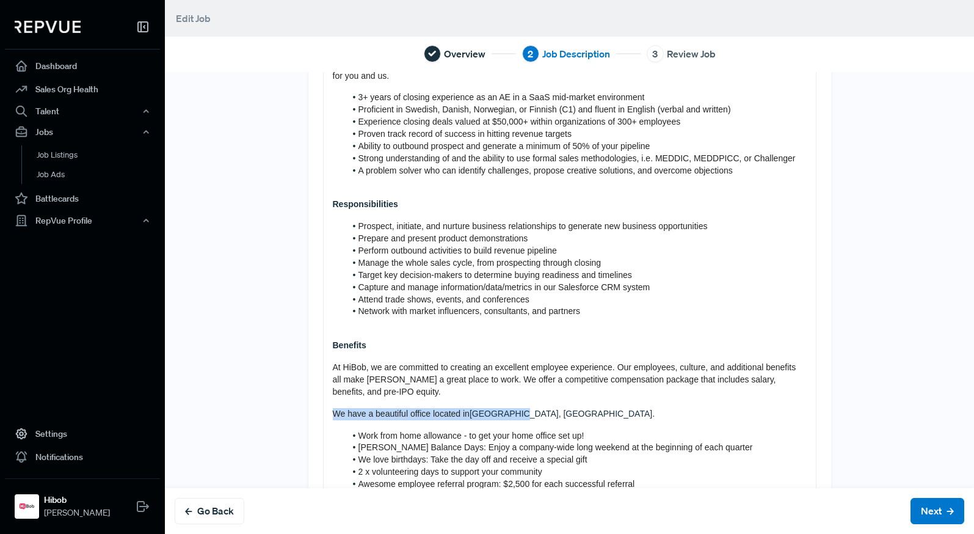
drag, startPoint x: 567, startPoint y: 396, endPoint x: 518, endPoint y: 399, distance: 49.6
click at [515, 408] on p "We have a beautiful office located in [GEOGRAPHIC_DATA], [GEOGRAPHIC_DATA] ​." at bounding box center [570, 414] width 474 height 12
click at [601, 409] on div "About us HiBob helps modern, mid-size businesses transform the way they manage …" at bounding box center [570, 188] width 492 height 740
drag, startPoint x: 566, startPoint y: 401, endPoint x: 463, endPoint y: 401, distance: 102.6
click at [463, 408] on p "We have a beautiful office located in [GEOGRAPHIC_DATA], [GEOGRAPHIC_DATA] ​." at bounding box center [570, 414] width 474 height 12
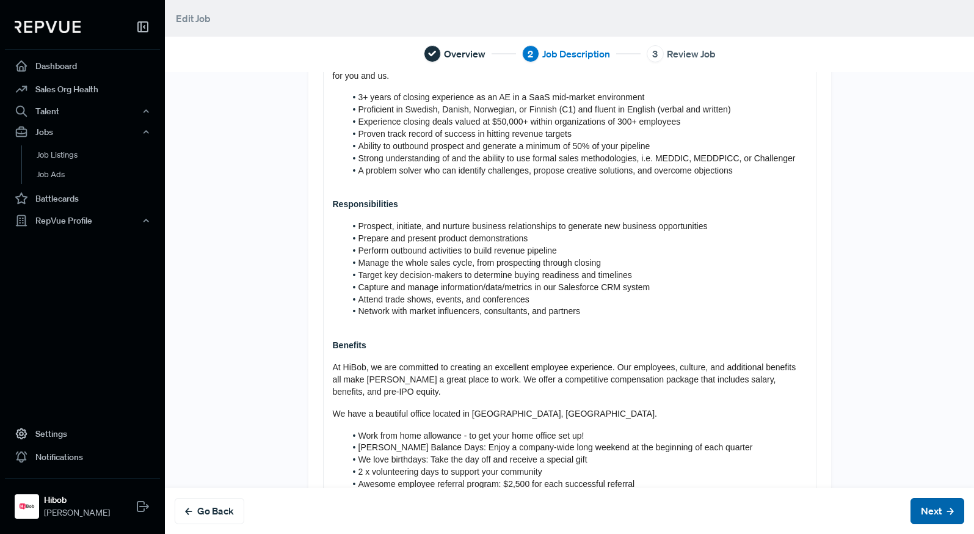
click at [919, 474] on button "Next" at bounding box center [937, 511] width 54 height 26
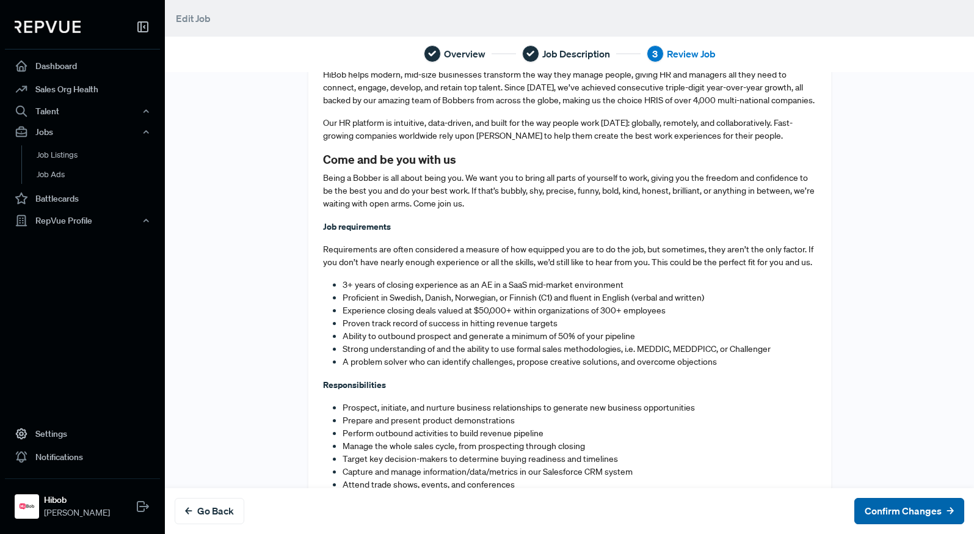
scroll to position [0, 0]
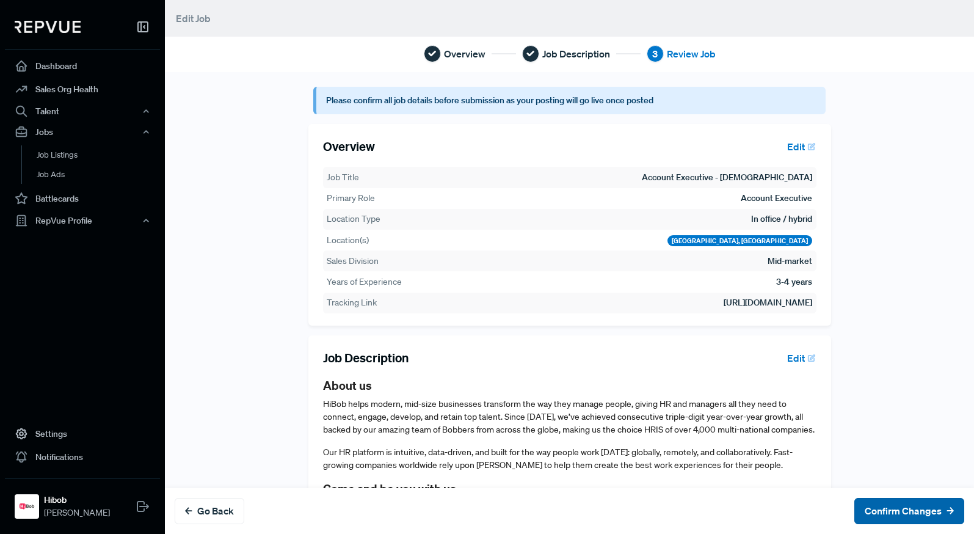
click at [861, 474] on button "Confirm Changes" at bounding box center [909, 511] width 110 height 26
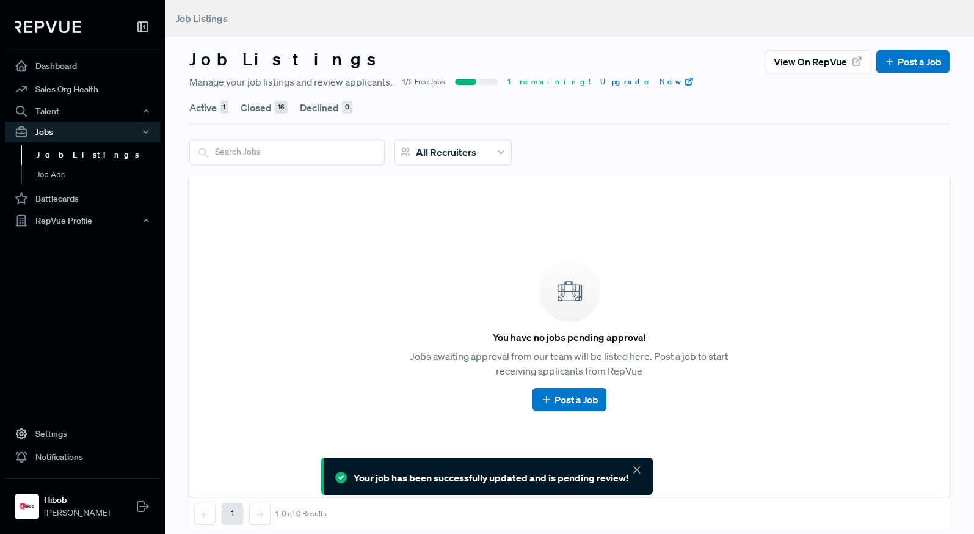
click at [186, 107] on div "Active 1 Closed 16 Declined 0 All Recruiters You have no jobs pending approval …" at bounding box center [569, 309] width 775 height 440
click at [197, 107] on button "Active 1" at bounding box center [208, 107] width 39 height 34
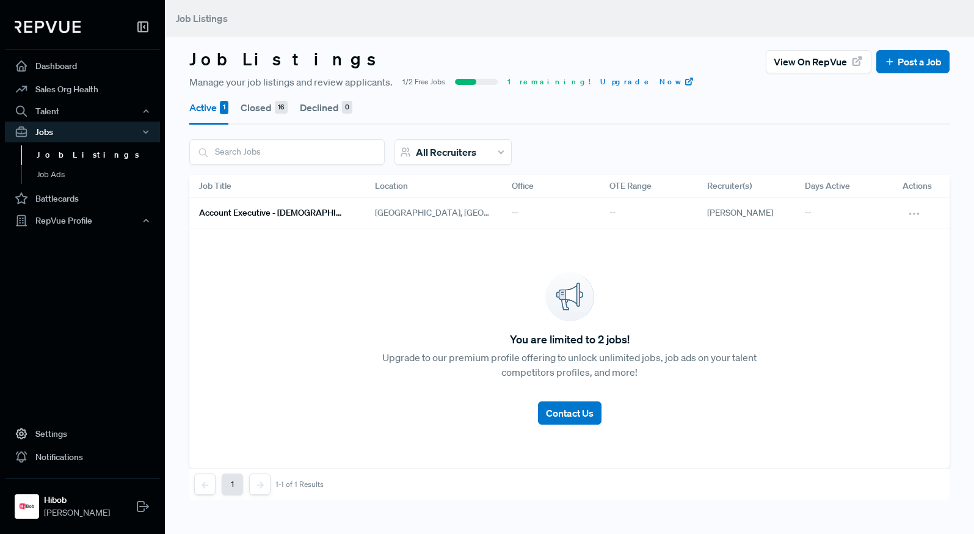
click at [281, 211] on h6 "Account Executive - [DEMOGRAPHIC_DATA]" at bounding box center [272, 213] width 147 height 10
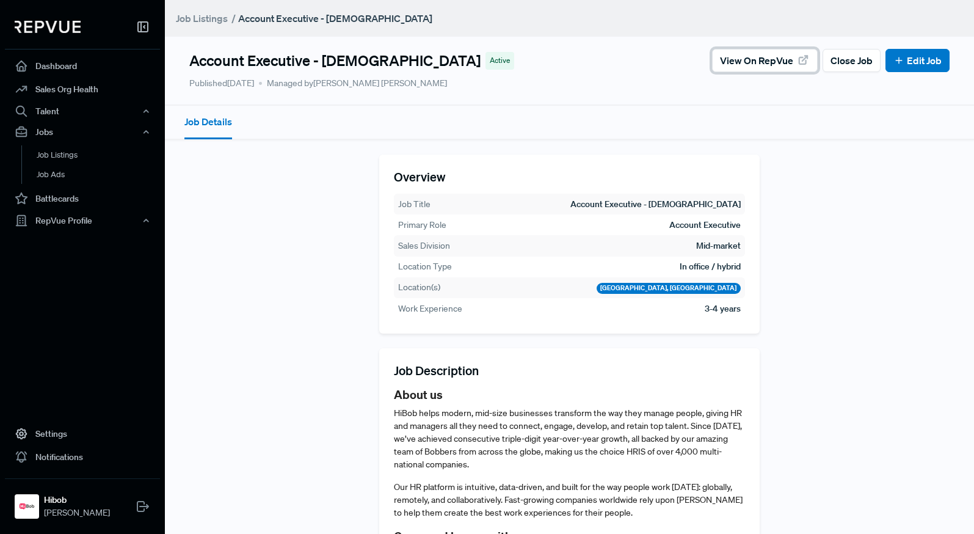
click at [760, 59] on span "View on RepVue" at bounding box center [756, 60] width 73 height 15
click at [893, 66] on link "Edit Job" at bounding box center [917, 60] width 48 height 15
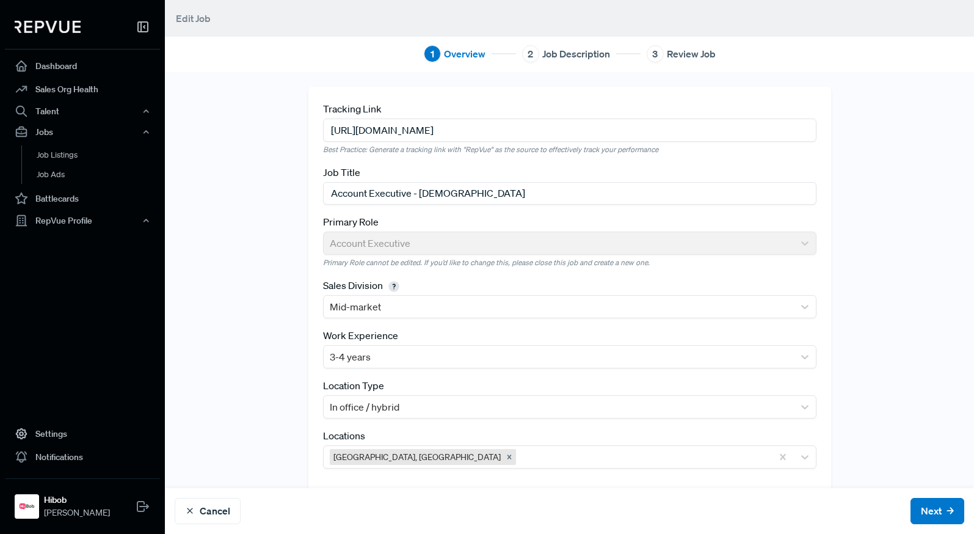
click at [558, 57] on span "Job Description" at bounding box center [576, 53] width 68 height 15
click at [910, 474] on button "Next" at bounding box center [937, 511] width 54 height 26
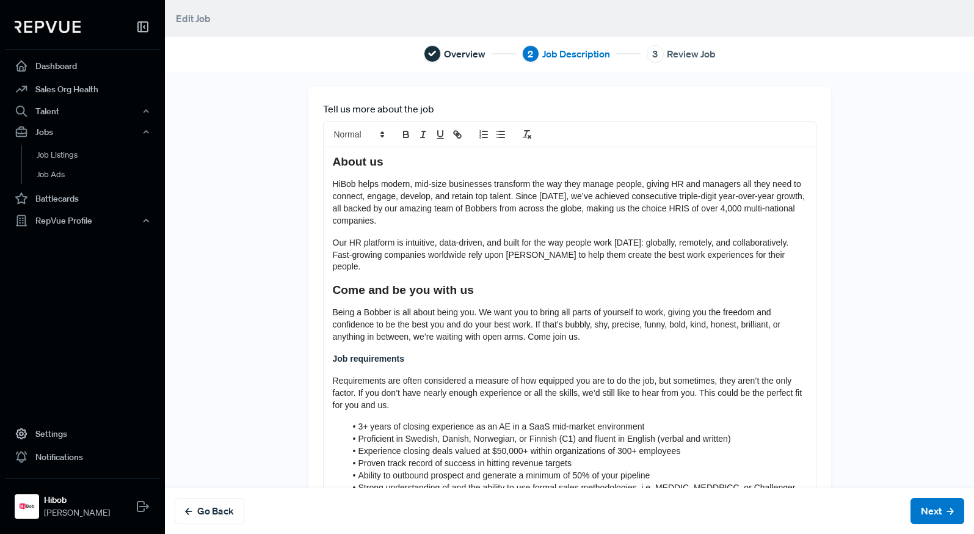
click at [398, 283] on strong "Come and be you with us" at bounding box center [403, 289] width 141 height 13
click at [404, 307] on span "Being a Bobber is all about being you. We want you to bring all parts of yourse…" at bounding box center [558, 324] width 451 height 34
click at [368, 354] on strong "Job requirements" at bounding box center [368, 359] width 71 height 10
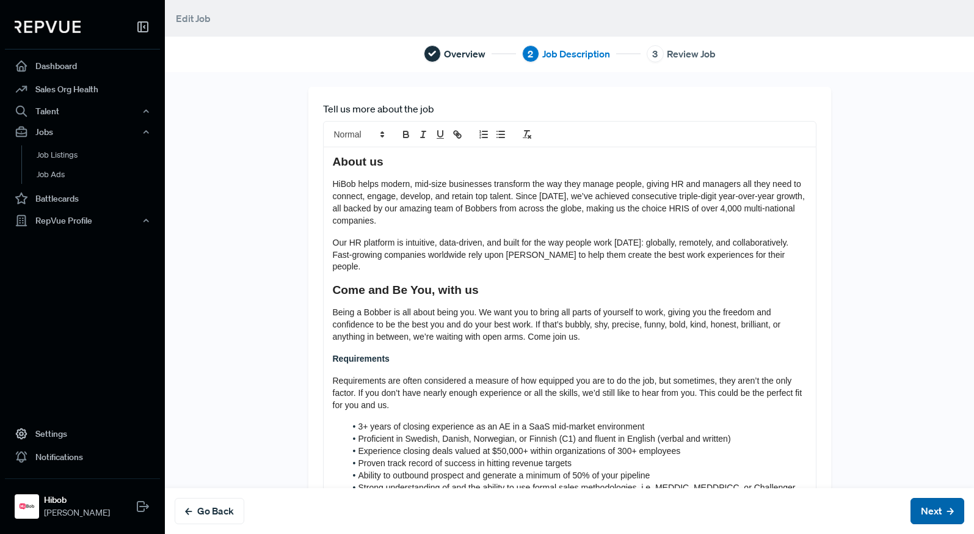
click at [923, 474] on button "Next" at bounding box center [937, 511] width 54 height 26
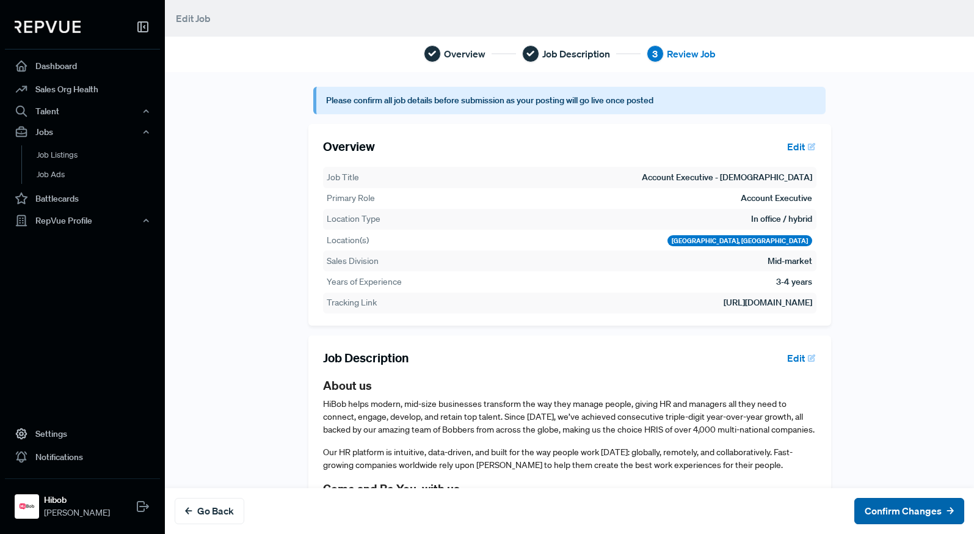
click at [897, 474] on button "Confirm Changes" at bounding box center [909, 511] width 110 height 26
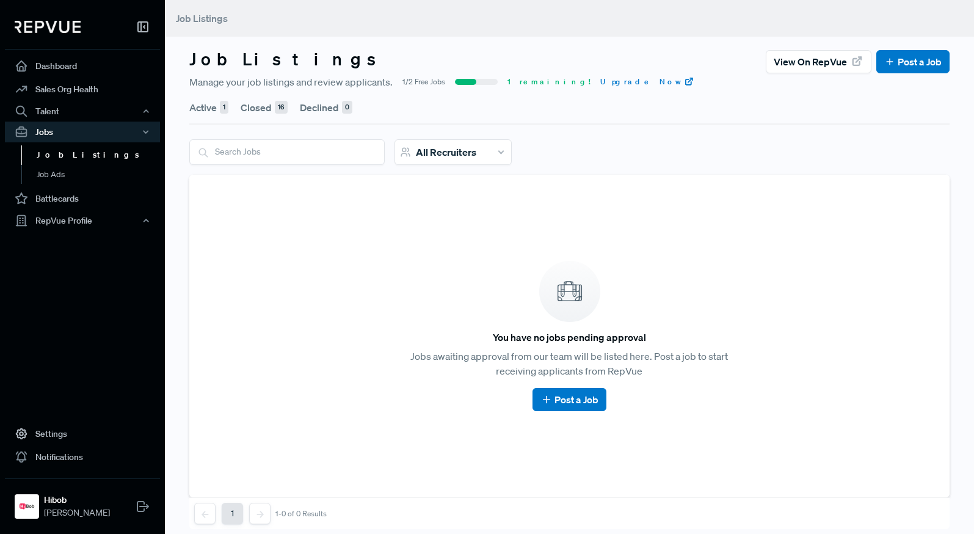
click at [204, 109] on button "Active 1" at bounding box center [208, 107] width 39 height 34
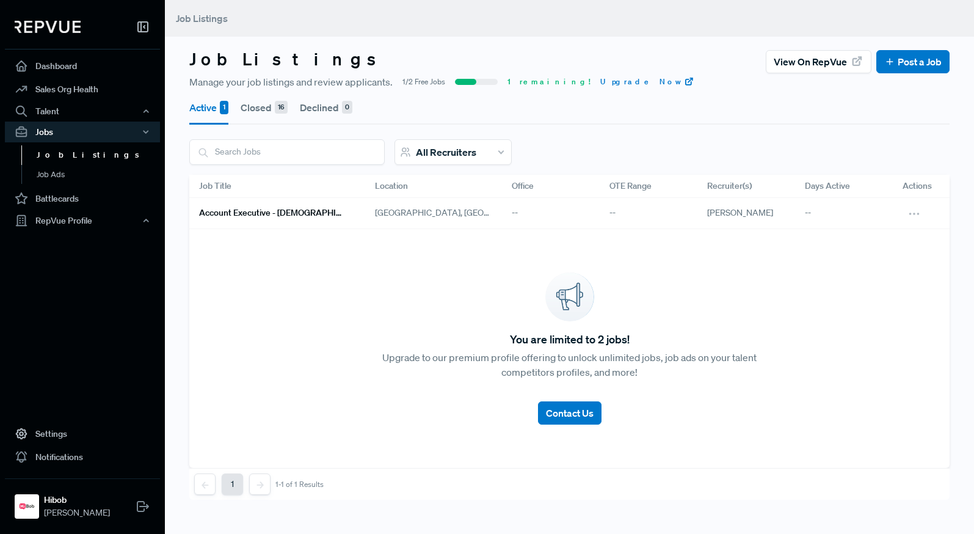
click at [242, 210] on h6 "Account Executive - [DEMOGRAPHIC_DATA]" at bounding box center [272, 213] width 147 height 10
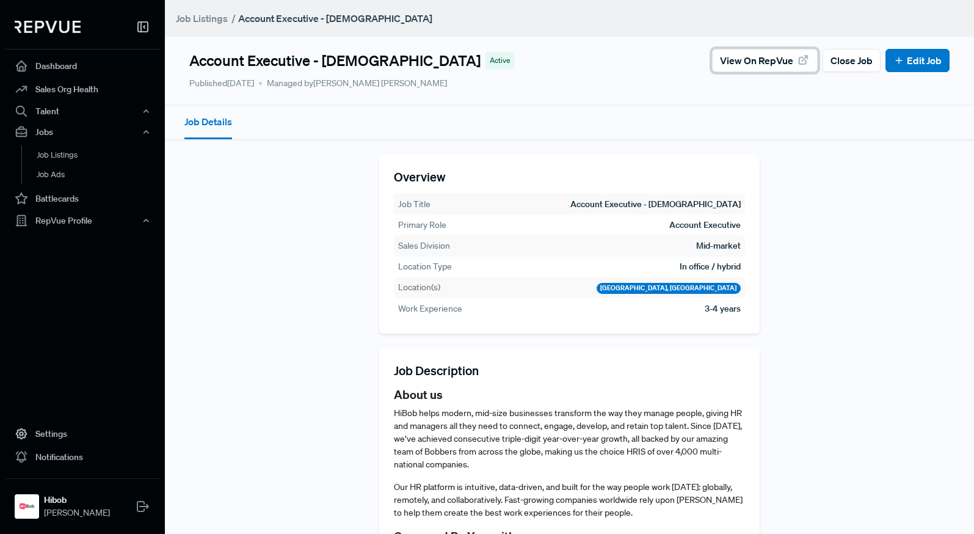
click at [775, 68] on button "View on RepVue" at bounding box center [765, 60] width 106 height 23
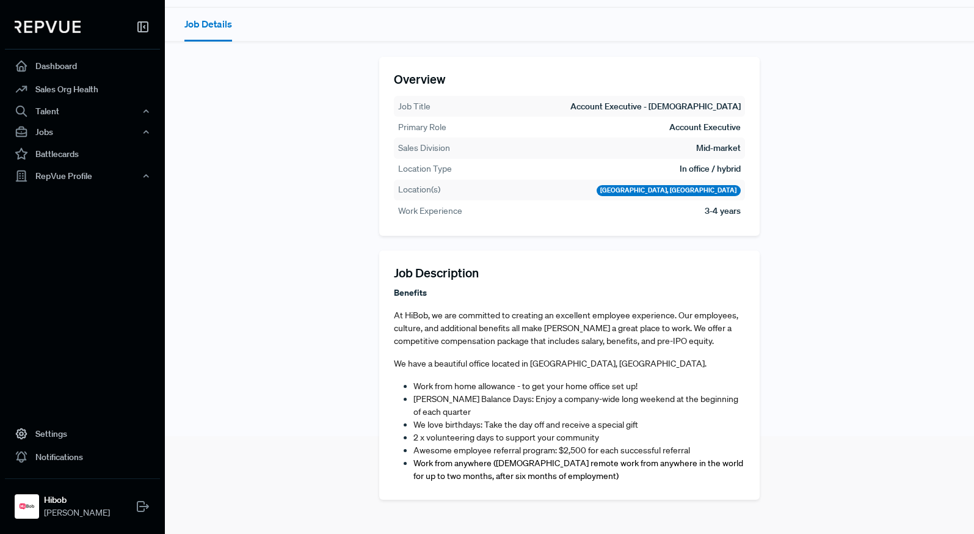
scroll to position [639, 0]
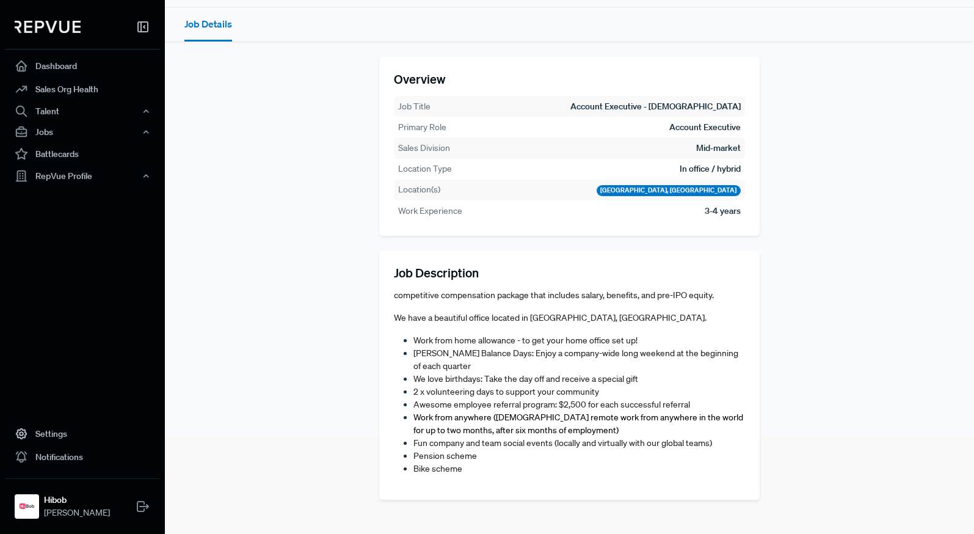
click at [484, 363] on li "[PERSON_NAME] Balance Days: Enjoy a company-wide long weekend at the beginning …" at bounding box center [579, 360] width 332 height 26
drag, startPoint x: 470, startPoint y: 363, endPoint x: 445, endPoint y: 355, distance: 26.3
click at [406, 355] on ul "Work from home allowance - to get your home office set up! Bob Balance Days: En…" at bounding box center [569, 404] width 351 height 141
copy span "[PERSON_NAME] Balance Days: Enjoy a company-wide long weekend at the beginning …"
click at [578, 324] on p "We have a beautiful office located in Amsterdam, Netherlands." at bounding box center [569, 317] width 351 height 13
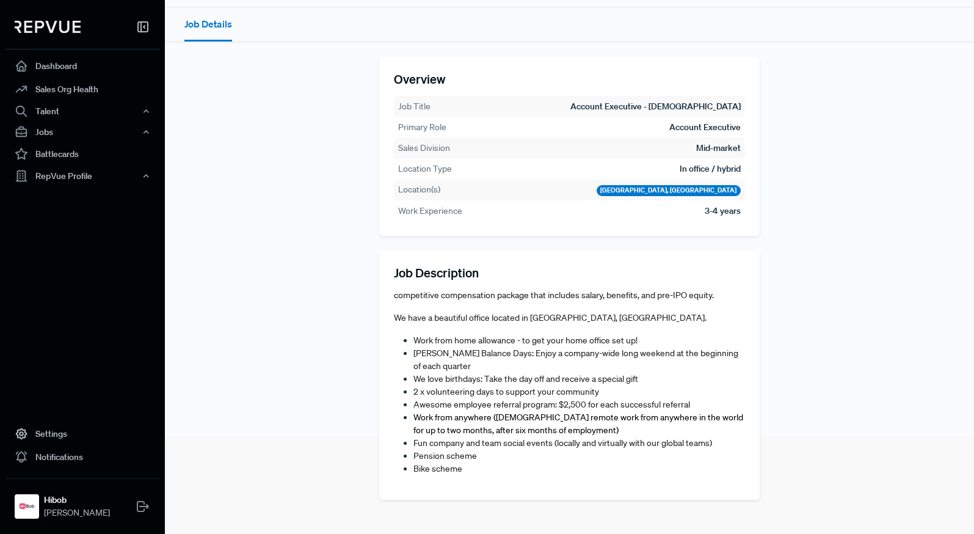
click at [567, 339] on span "Work from home allowance - to get your home office set up!" at bounding box center [525, 340] width 224 height 11
click at [556, 338] on span "Work from home allowance - to get your home office set up!" at bounding box center [525, 340] width 224 height 11
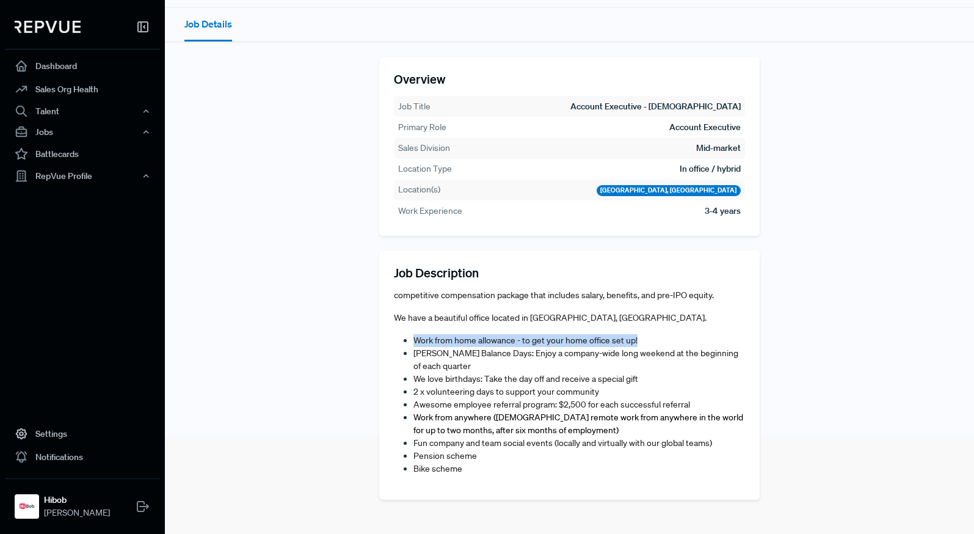
copy span "Work from home allowance - to get your home office set up!"
drag, startPoint x: 436, startPoint y: 372, endPoint x: 448, endPoint y: 371, distance: 11.7
click at [436, 371] on ul "Work from home allowance - to get your home office set up! Bob Balance Days: En…" at bounding box center [569, 404] width 351 height 141
click at [583, 386] on span "2 x volunteering days to support your community" at bounding box center [506, 391] width 186 height 11
click at [610, 387] on li "2 x volunteering days to support your community" at bounding box center [579, 391] width 332 height 13
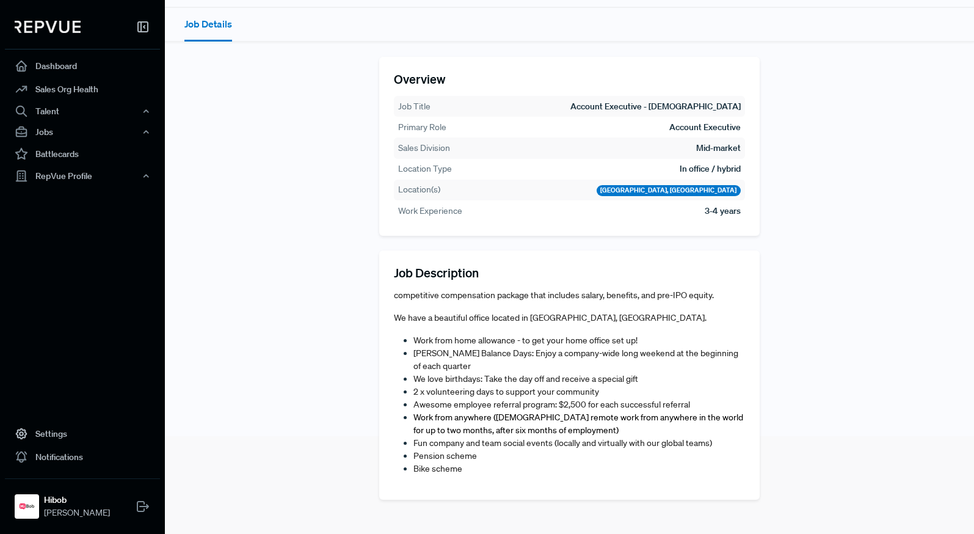
click at [428, 394] on span "2 x volunteering days to support your community" at bounding box center [506, 391] width 186 height 11
click at [429, 393] on span "2 x volunteering days to support your community" at bounding box center [506, 391] width 186 height 11
copy span "2 x volunteering days to support your community"
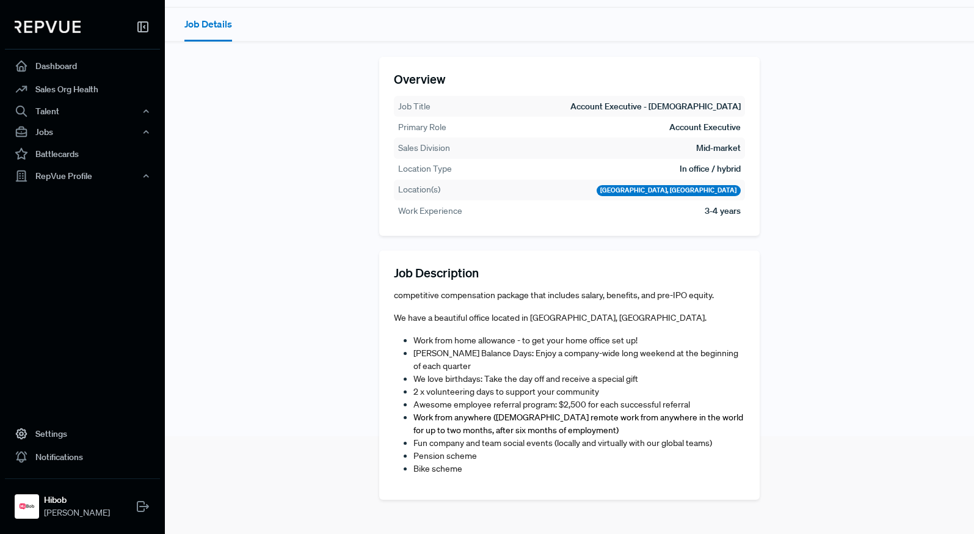
click at [480, 430] on span "Work from anywhere ([DEMOGRAPHIC_DATA] remote work from anywhere in the world f…" at bounding box center [578, 424] width 330 height 24
click at [495, 409] on span "Awesome employee referral program: $2,500 for each successful referral" at bounding box center [551, 404] width 277 height 11
click at [499, 404] on span "Awesome employee referral program: $2,500 for each successful referral" at bounding box center [551, 404] width 277 height 11
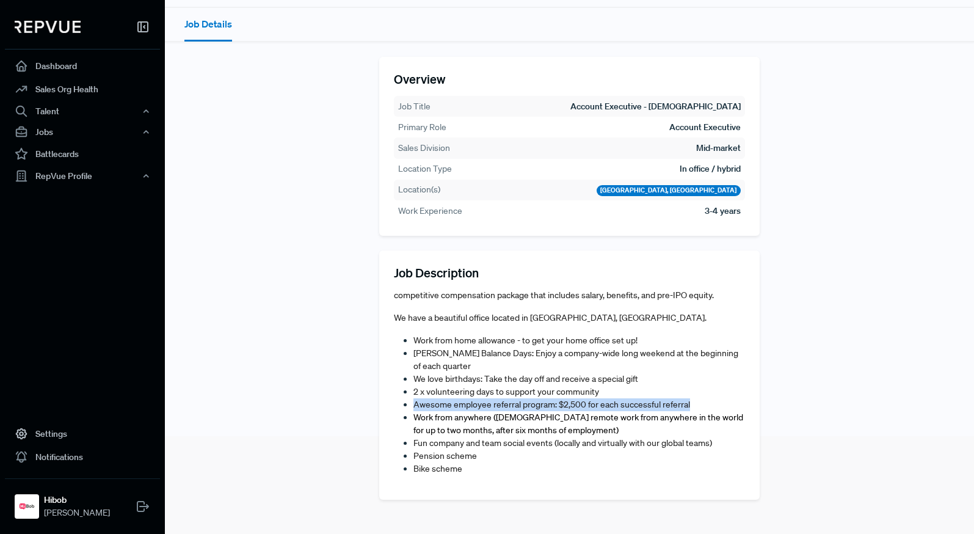
copy span "Awesome employee referral program: $2,500 for each successful referral"
click at [452, 415] on span "Work from anywhere ([DEMOGRAPHIC_DATA] remote work from anywhere in the world f…" at bounding box center [578, 424] width 330 height 24
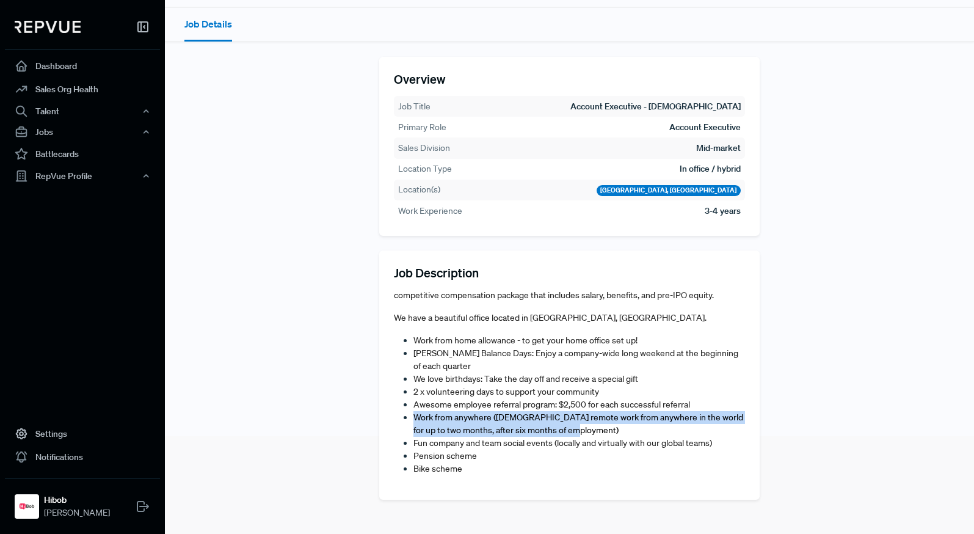
drag, startPoint x: 583, startPoint y: 431, endPoint x: 394, endPoint y: 421, distance: 189.0
click at [394, 421] on ul "Work from home allowance - to get your home office set up! Bob Balance Days: En…" at bounding box center [569, 404] width 351 height 141
copy span "Work from anywhere ([DEMOGRAPHIC_DATA] remote work from anywhere in the world f…"
